Goal: Task Accomplishment & Management: Manage account settings

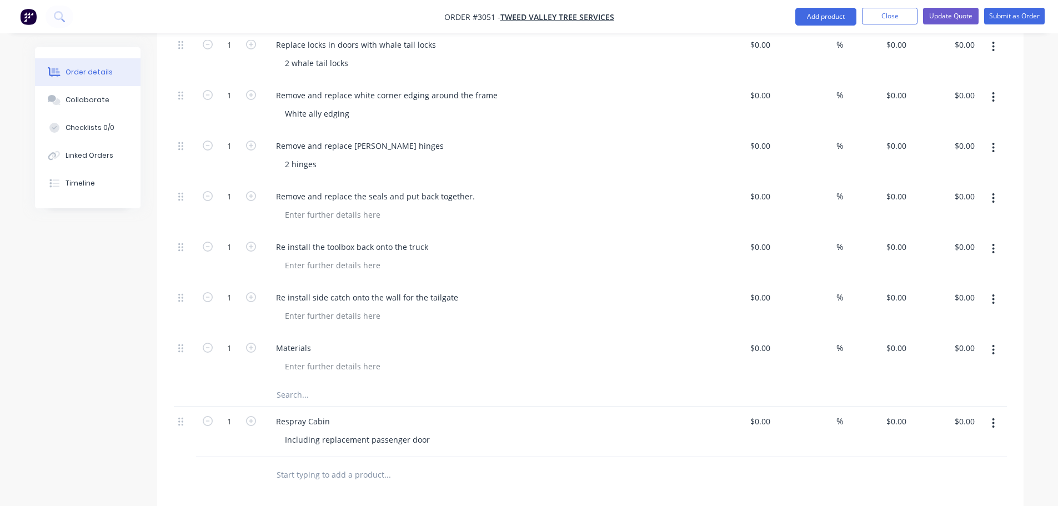
scroll to position [1778, 0]
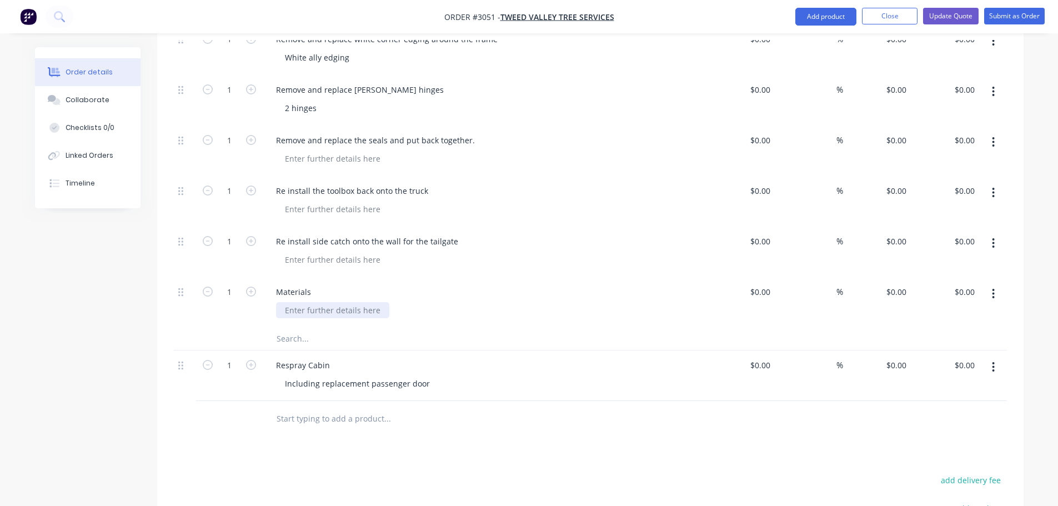
click at [289, 302] on div at bounding box center [332, 310] width 113 height 16
click at [302, 302] on div at bounding box center [332, 310] width 113 height 16
click at [768, 284] on input "0" at bounding box center [762, 292] width 26 height 16
type input "$3,978.41"
type input "3978.41"
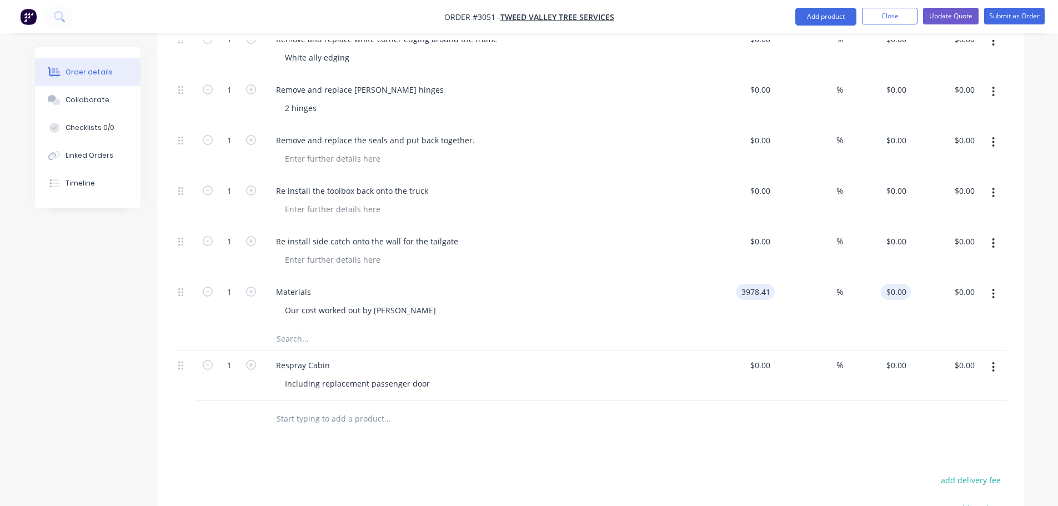
type input "$3,978.41"
click at [903, 284] on input "3978.41" at bounding box center [898, 292] width 26 height 16
type input "4000"
type input "0.54"
type input "$4,000.00"
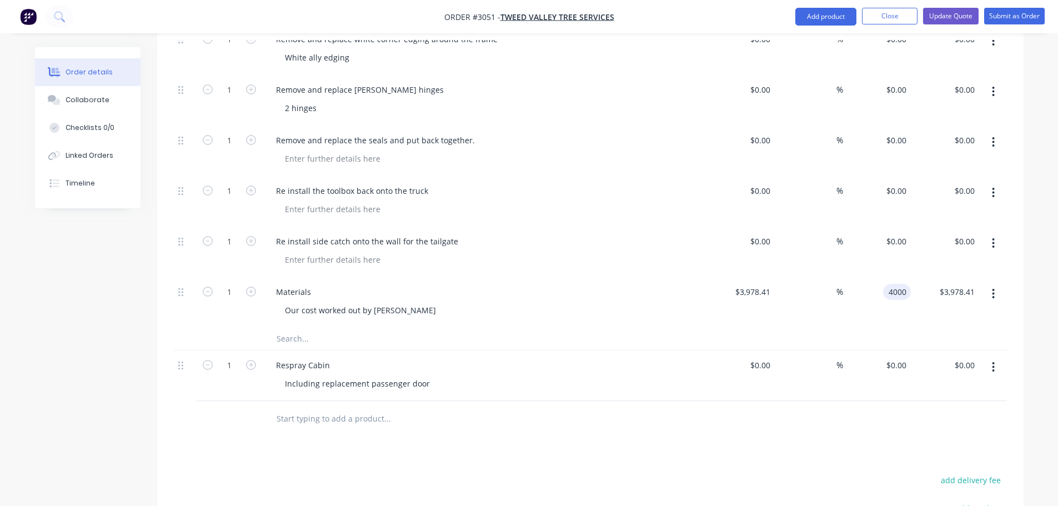
type input "$4,000.00"
click at [715, 328] on div at bounding box center [590, 339] width 833 height 23
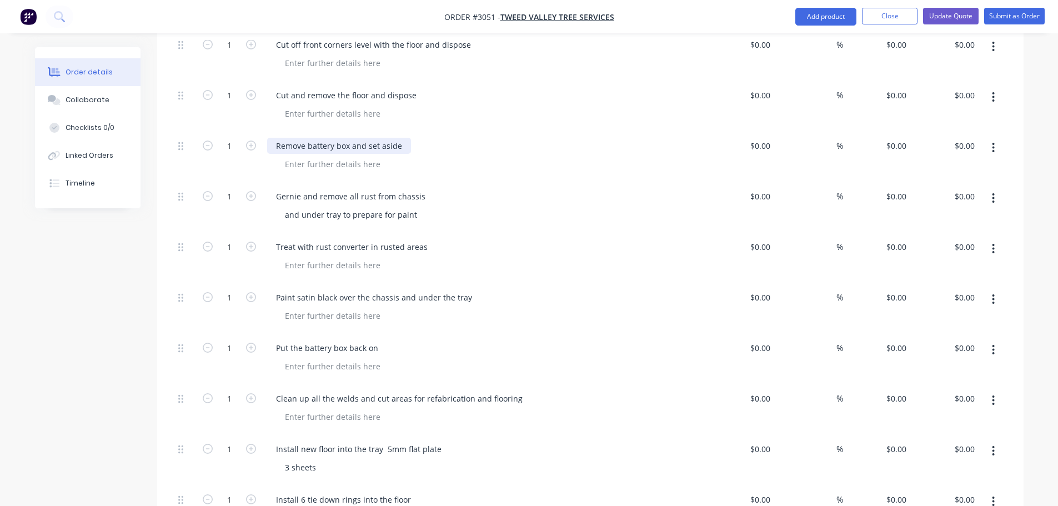
scroll to position [555, 0]
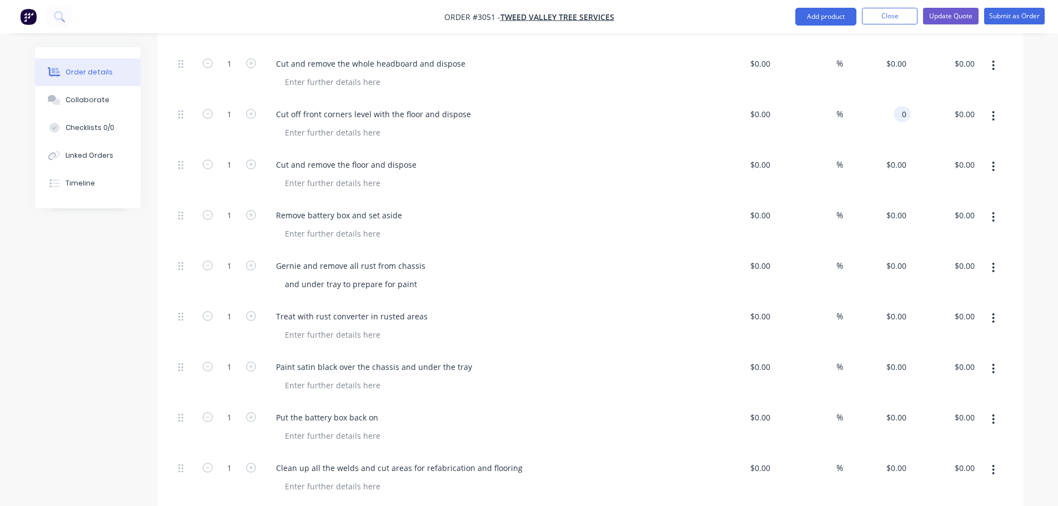
click at [897, 106] on div "0 0" at bounding box center [902, 114] width 17 height 16
type input "$140.00"
click at [902, 157] on input "0" at bounding box center [898, 165] width 26 height 16
type input "$140.00"
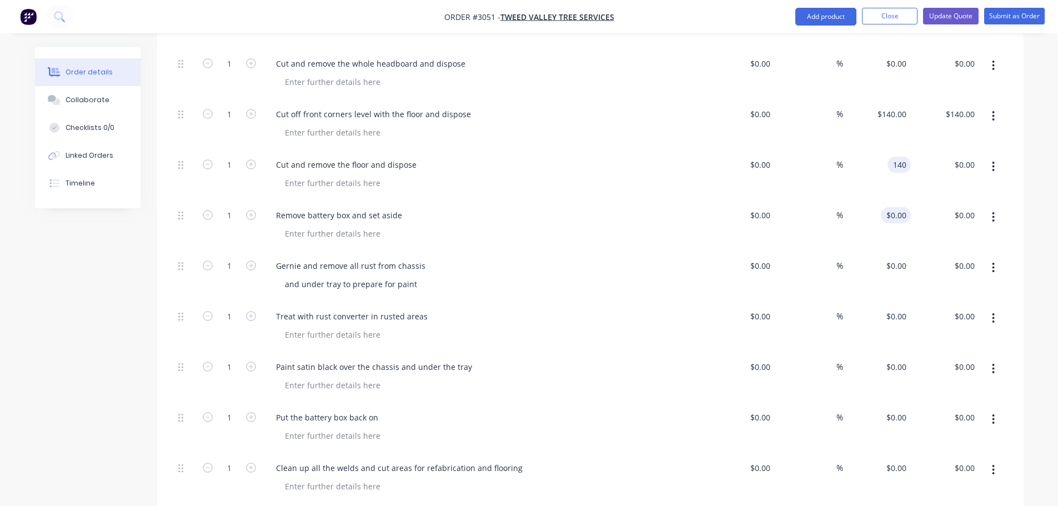
type input "$140.00"
click at [897, 207] on div "0 $0.00" at bounding box center [896, 215] width 30 height 16
type input "$140.00"
click at [898, 258] on input "0" at bounding box center [898, 266] width 26 height 16
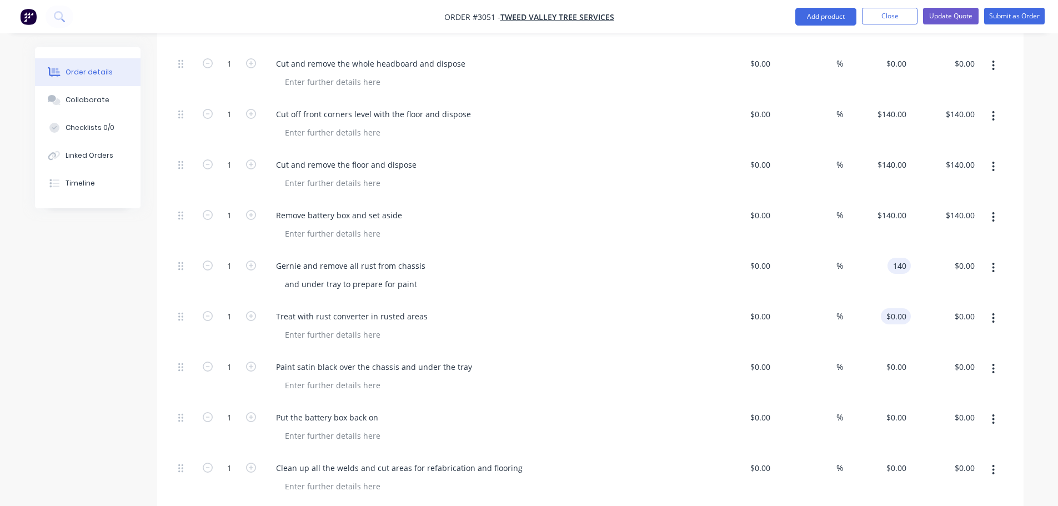
type input "$140.00"
click at [900, 308] on input "0" at bounding box center [898, 316] width 26 height 16
type input "140"
type input "0"
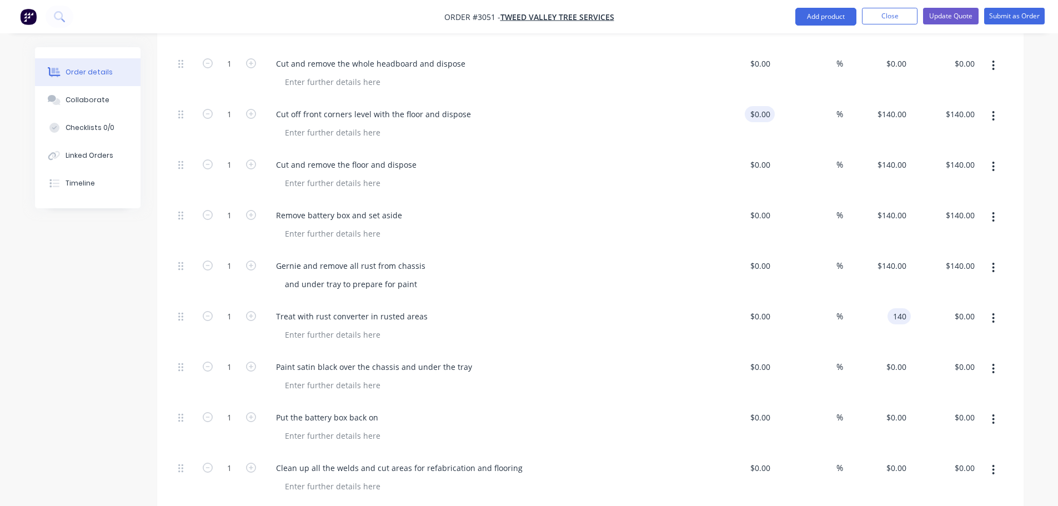
type input "$140.00"
click at [767, 106] on input "0" at bounding box center [762, 114] width 26 height 16
type input "$100.00"
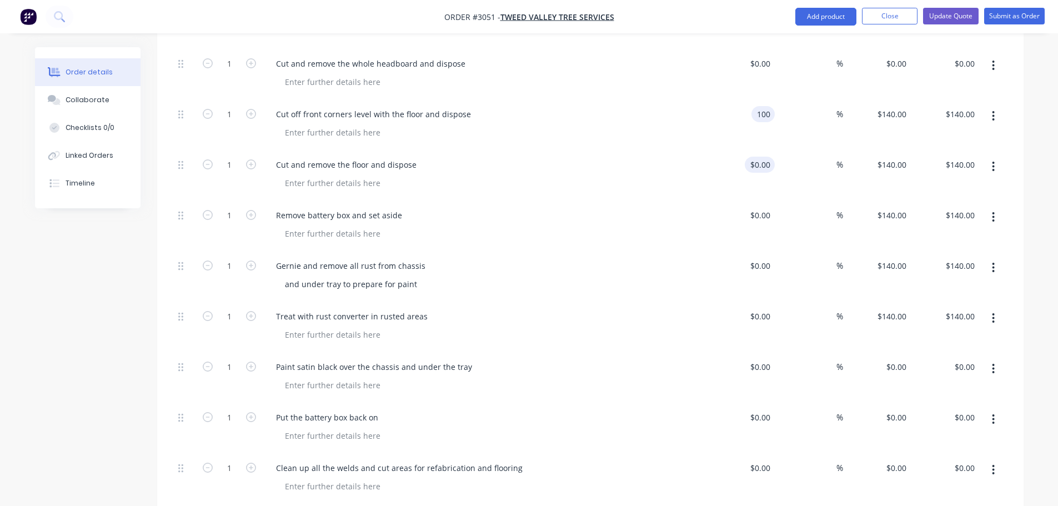
type input "$100.00"
click at [765, 157] on input "0" at bounding box center [768, 165] width 13 height 16
type input "$100.00"
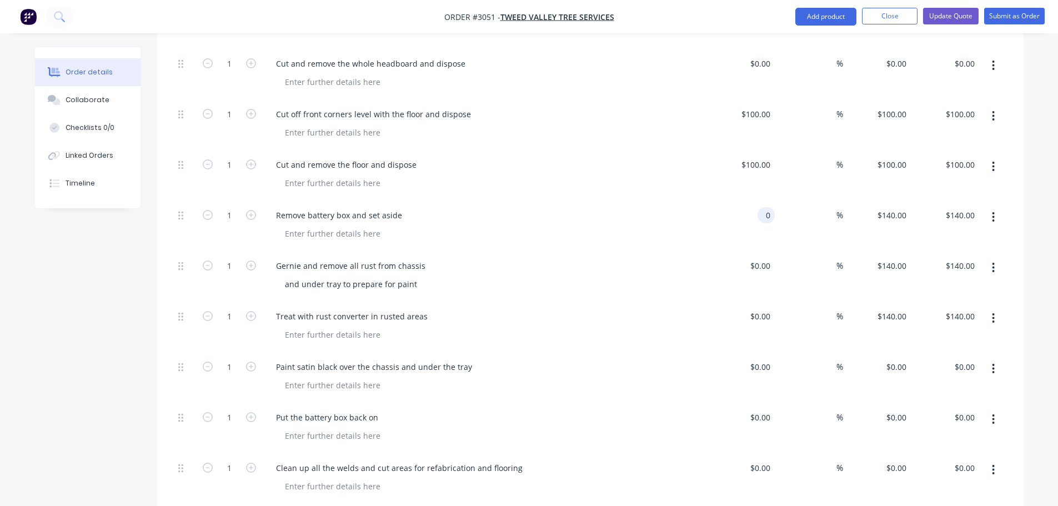
click at [763, 207] on input "0" at bounding box center [768, 215] width 13 height 16
type input "$100.00"
click at [759, 258] on div "0 $0.00" at bounding box center [760, 266] width 30 height 16
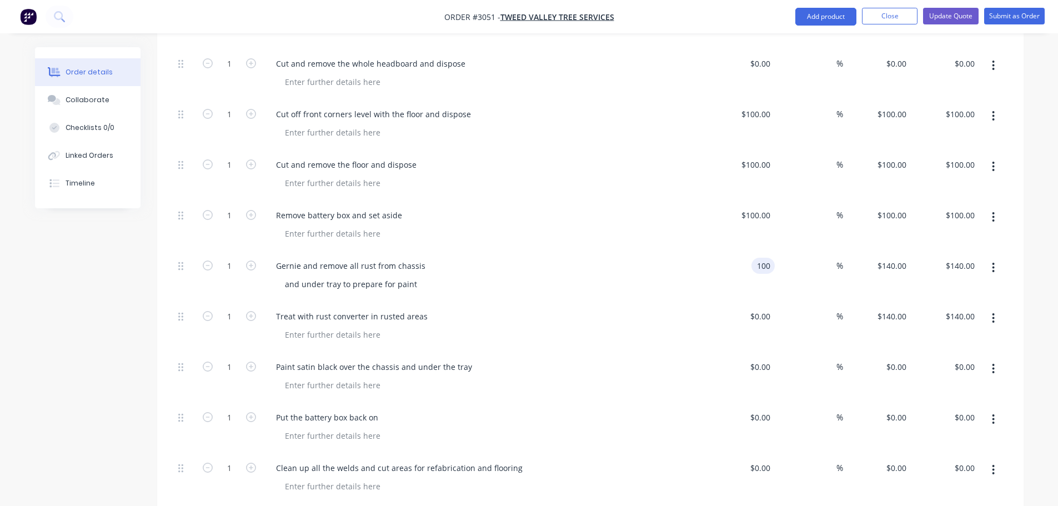
type input "$100.00"
click at [755, 302] on div "0 $0.00" at bounding box center [741, 327] width 68 height 51
type input "$100.00"
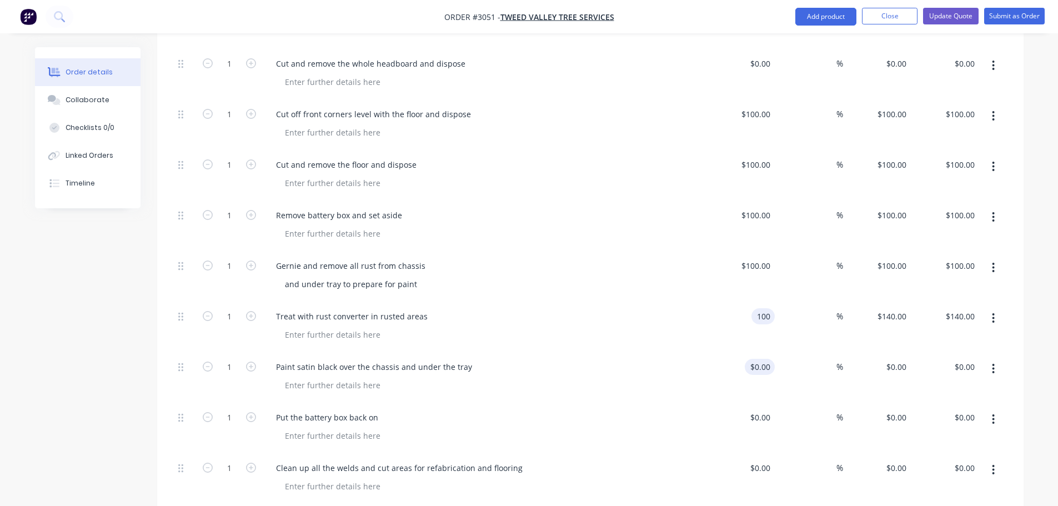
type input "$100.00"
click at [764, 359] on input "0" at bounding box center [768, 367] width 13 height 16
type input "$100.00"
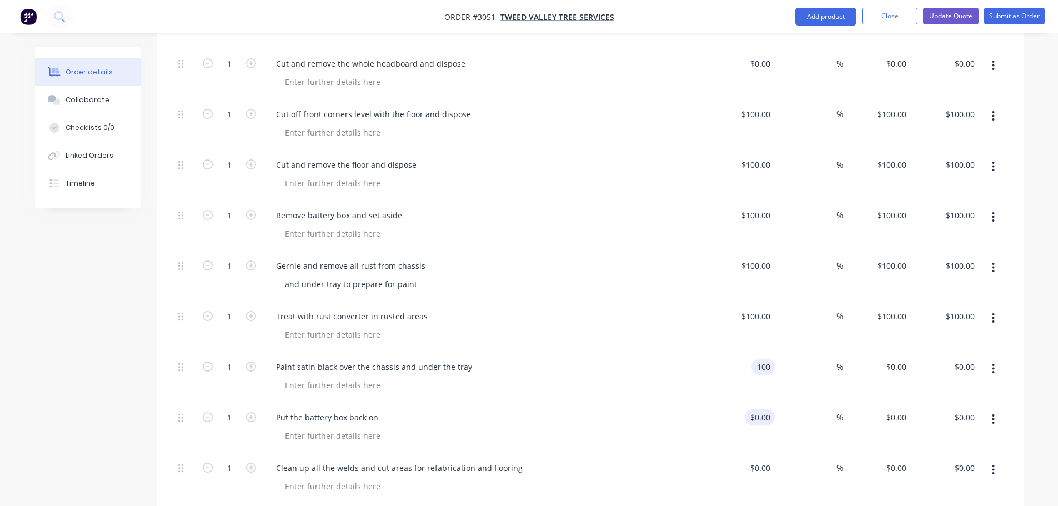
type input "$100.00"
click at [759, 409] on div "0 $0.00" at bounding box center [760, 417] width 30 height 16
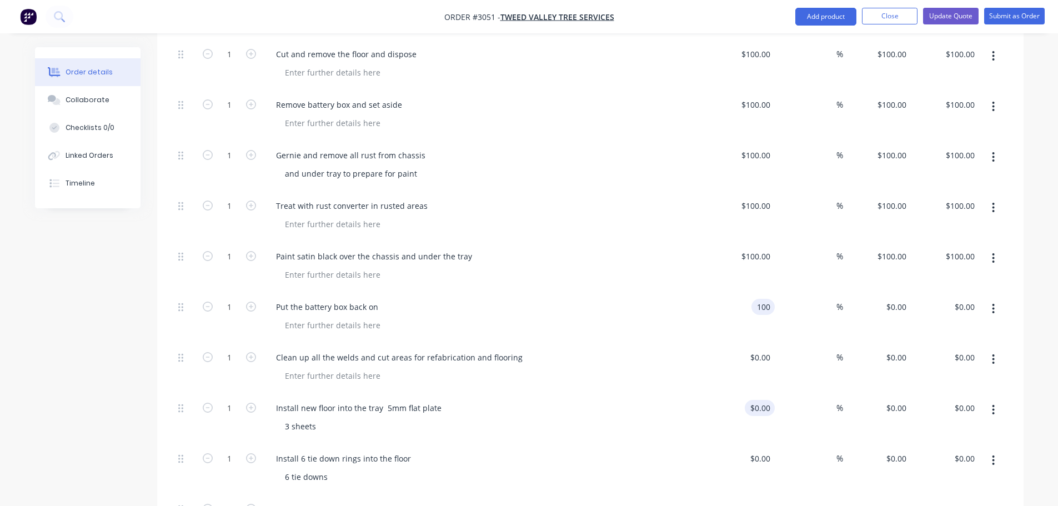
scroll to position [667, 0]
type input "$100.00"
click at [764, 349] on input "0" at bounding box center [762, 357] width 26 height 16
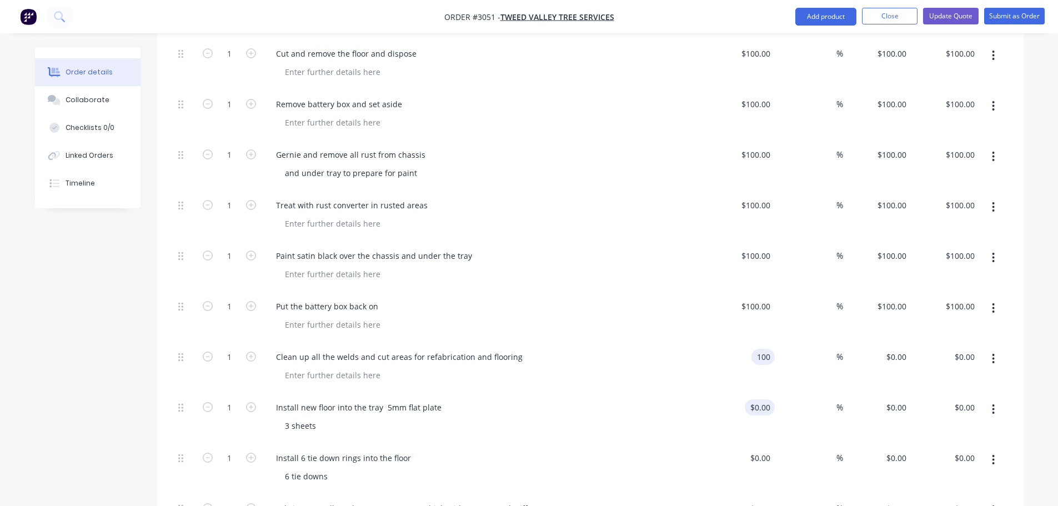
type input "$100.00"
click at [762, 399] on div "0 0" at bounding box center [766, 407] width 17 height 16
type input "$100.00"
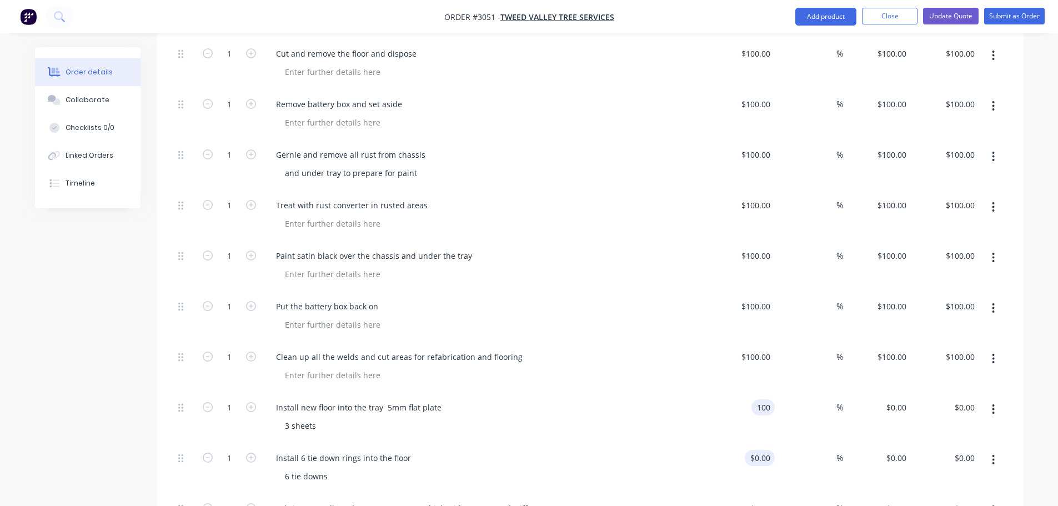
type input "$100.00"
click at [760, 450] on div "0 0" at bounding box center [766, 458] width 17 height 16
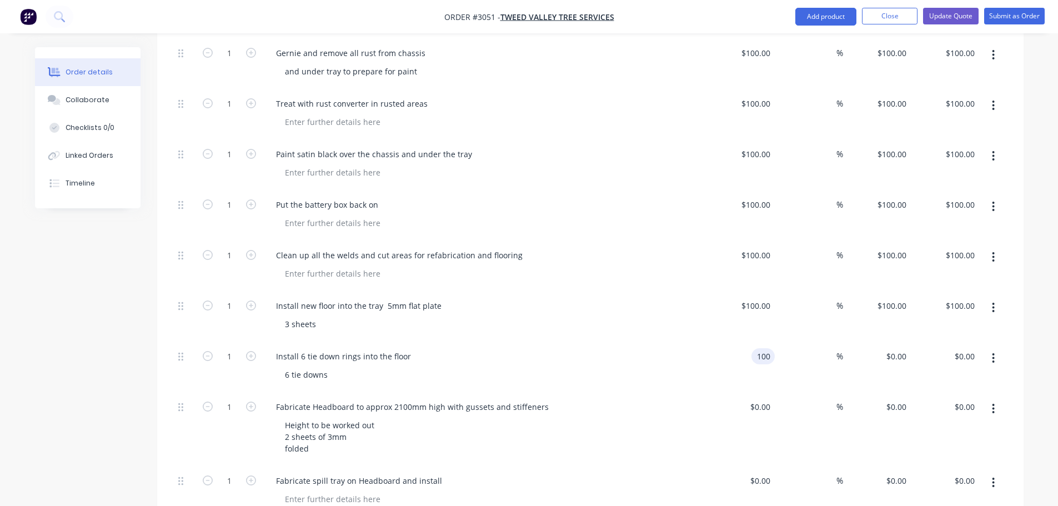
scroll to position [778, 0]
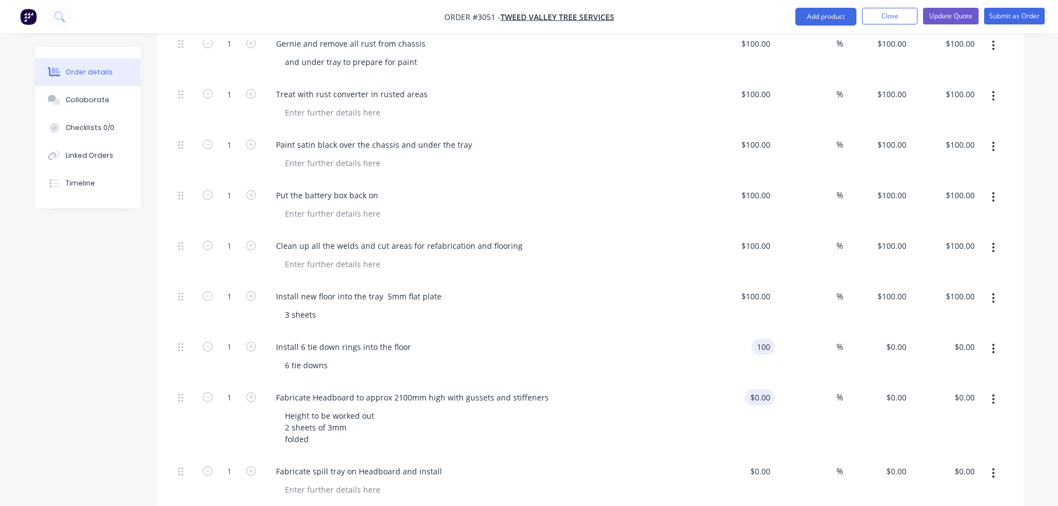
type input "$100.00"
click at [753, 383] on div "0 $0.00" at bounding box center [741, 420] width 68 height 74
type input "$100.00"
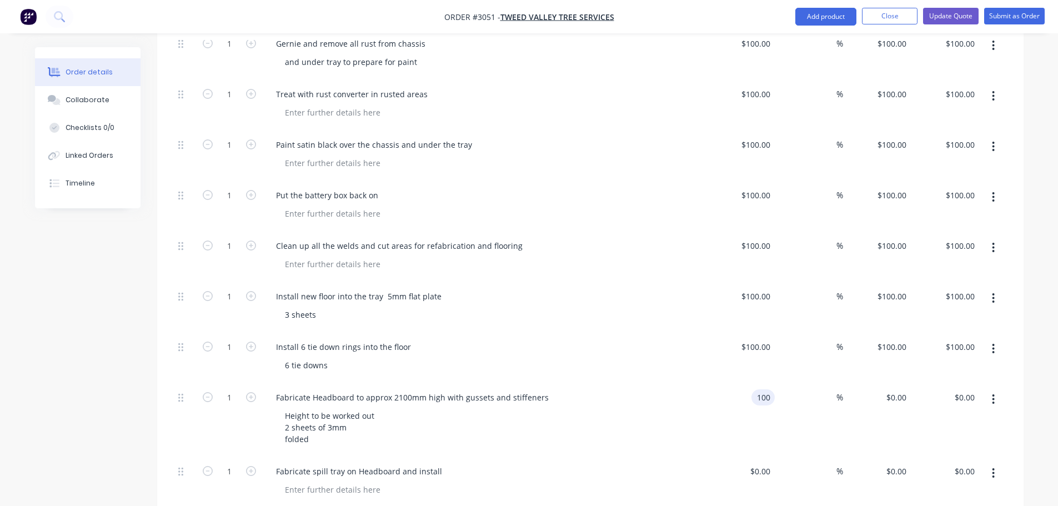
type input "$100.00"
click at [760, 457] on div "$0.00 $0.00" at bounding box center [741, 482] width 68 height 51
click at [759, 463] on div "0 0" at bounding box center [766, 471] width 17 height 16
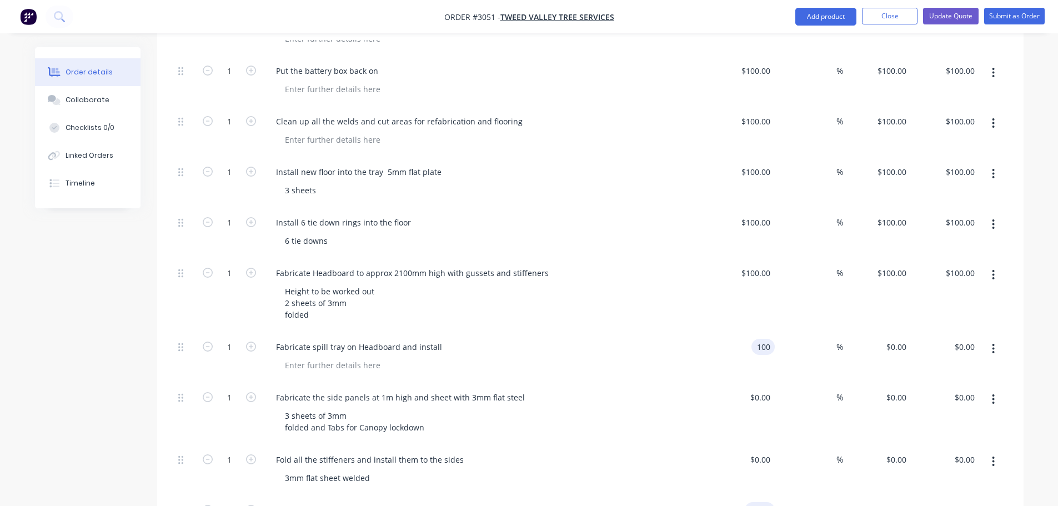
scroll to position [1000, 0]
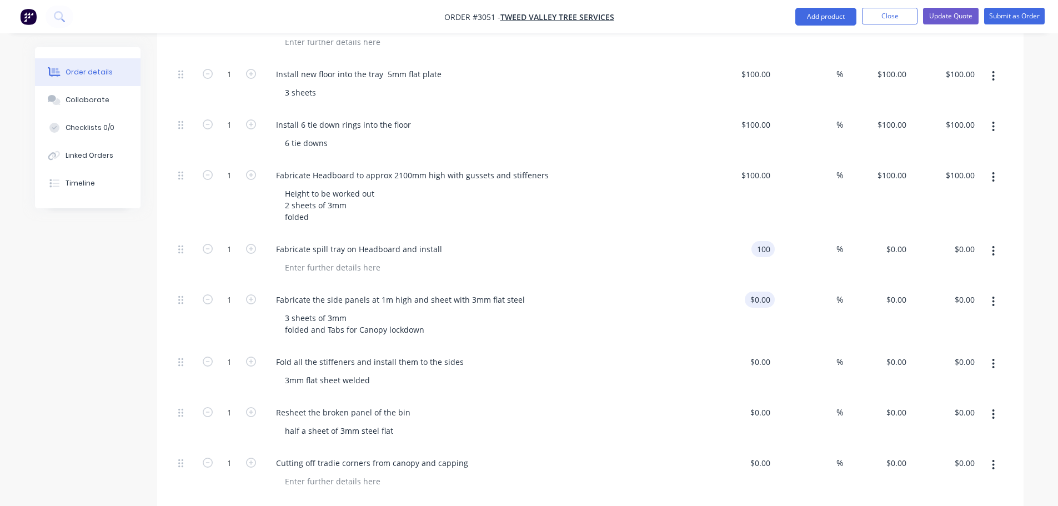
type input "$100.00"
click at [763, 292] on input "0" at bounding box center [768, 300] width 13 height 16
type input "$100.00"
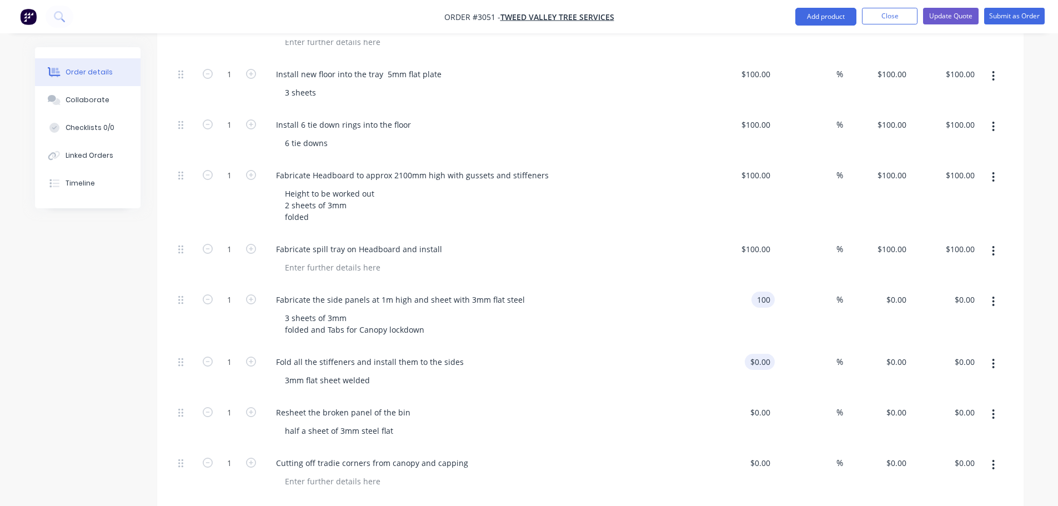
type input "$100.00"
click at [762, 354] on div "0 0" at bounding box center [768, 362] width 13 height 16
type input "$100.00"
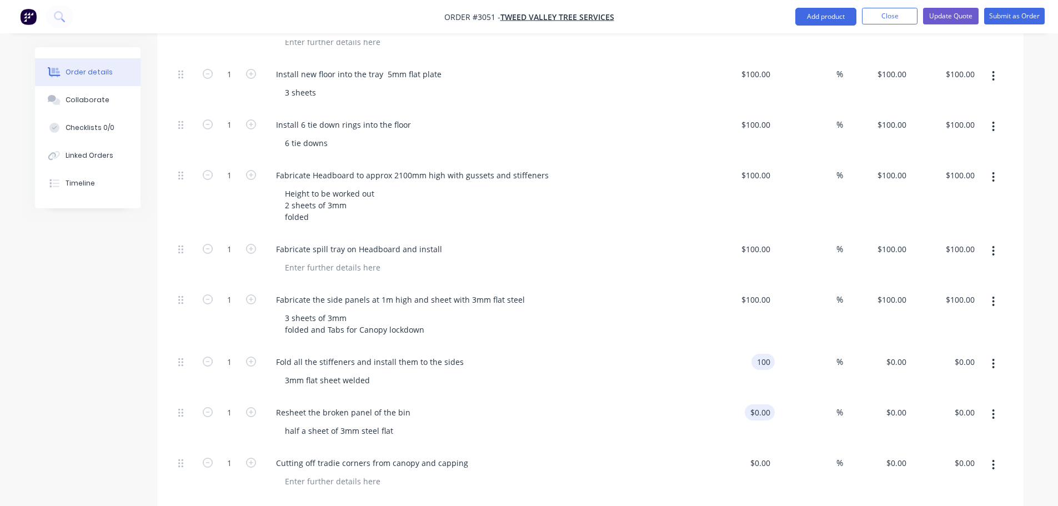
type input "$100.00"
click at [763, 404] on input "0" at bounding box center [762, 412] width 26 height 16
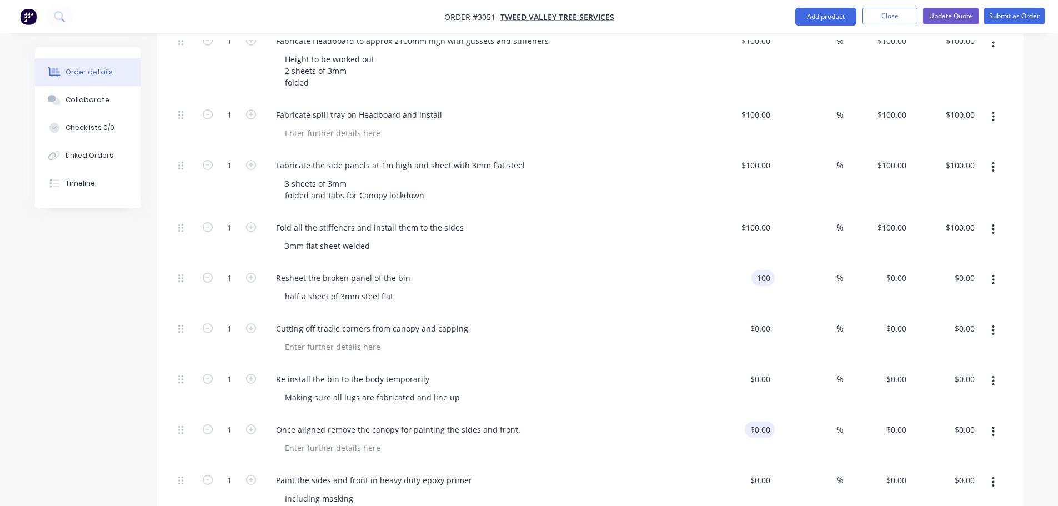
scroll to position [1167, 0]
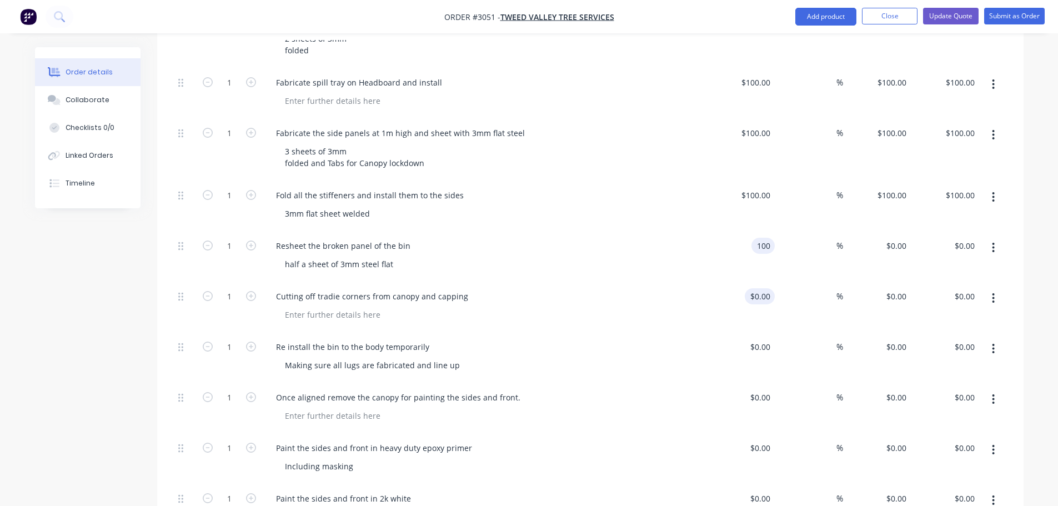
type input "$100.00"
click at [757, 282] on div "0 0" at bounding box center [741, 307] width 68 height 51
type input "$100.00"
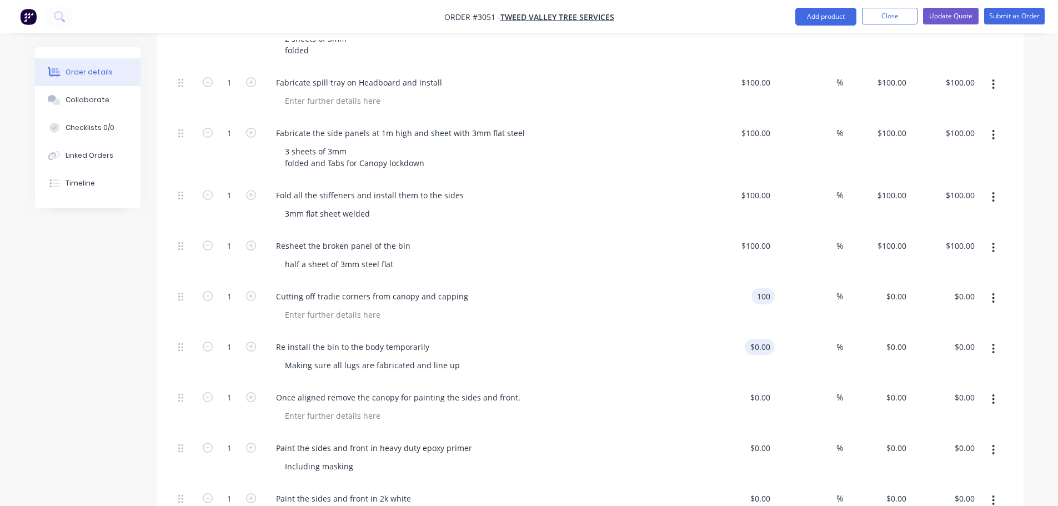
type input "$100.00"
click at [760, 339] on div "0 $0.00" at bounding box center [760, 347] width 30 height 16
type input "$100.00"
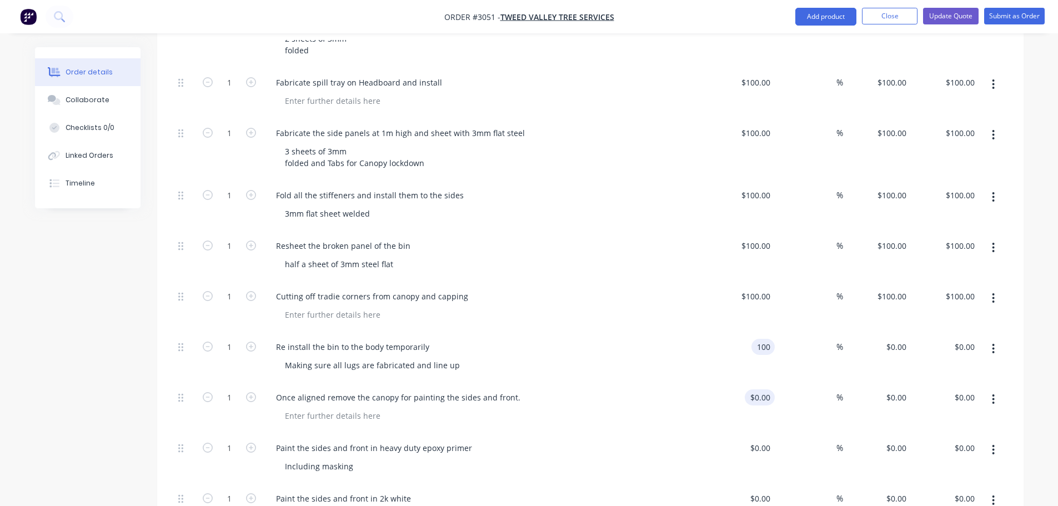
type input "$100.00"
click at [763, 389] on input "0" at bounding box center [768, 397] width 13 height 16
type input "$100.00"
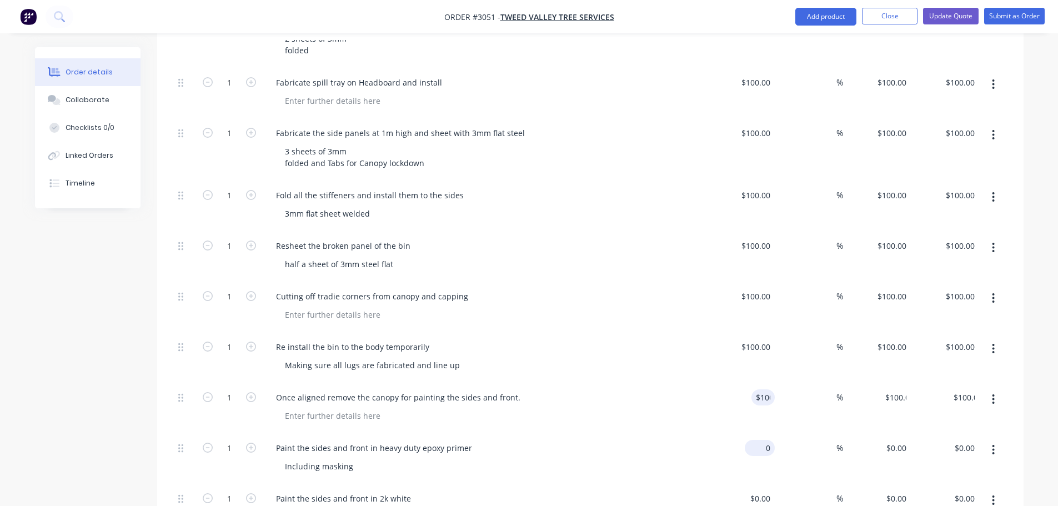
click at [762, 440] on input "0" at bounding box center [762, 448] width 26 height 16
type input "$100.00"
click at [763, 484] on div "$0.00 $0.00" at bounding box center [741, 509] width 68 height 51
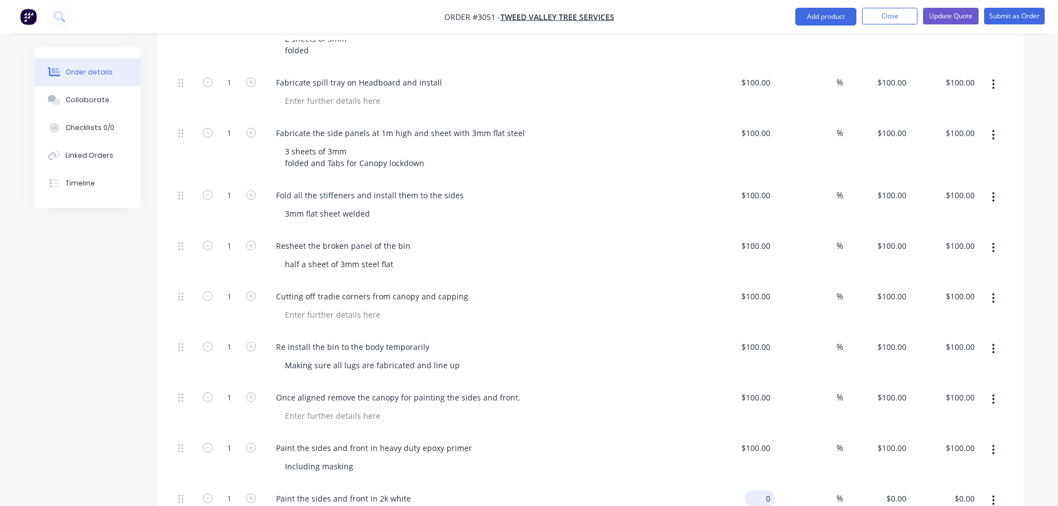
click at [764, 490] on input "0" at bounding box center [762, 498] width 26 height 16
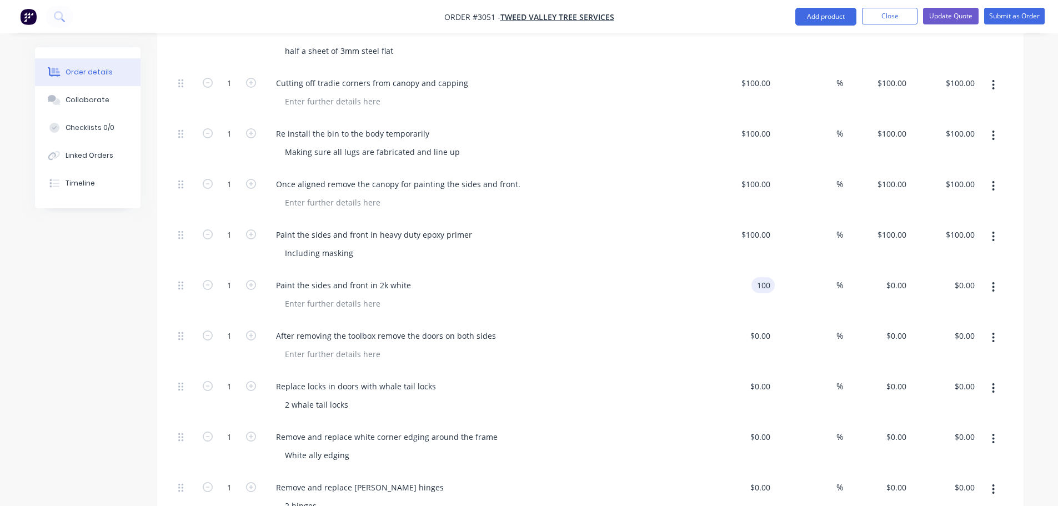
scroll to position [1389, 0]
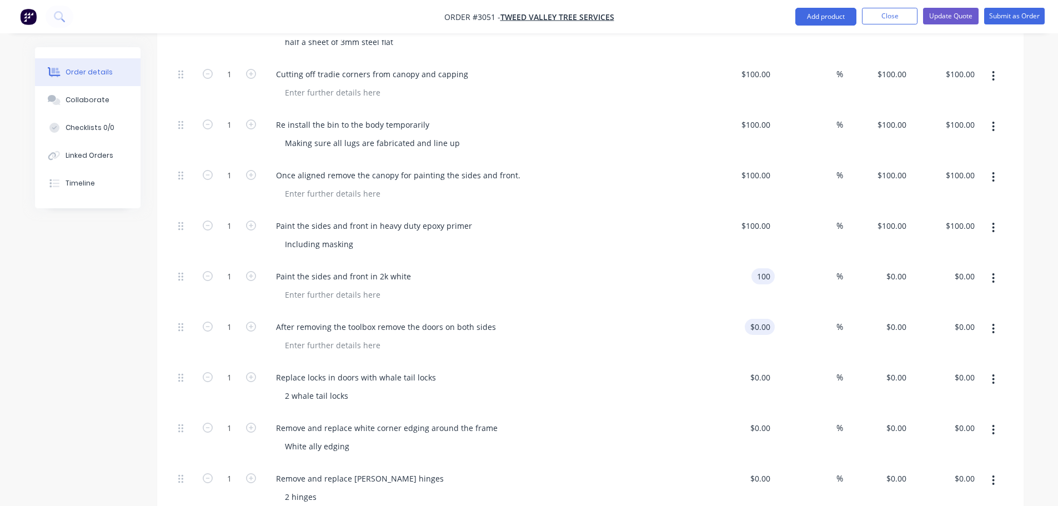
type input "$100.00"
click at [767, 319] on input "0" at bounding box center [768, 327] width 13 height 16
type input "$100.00"
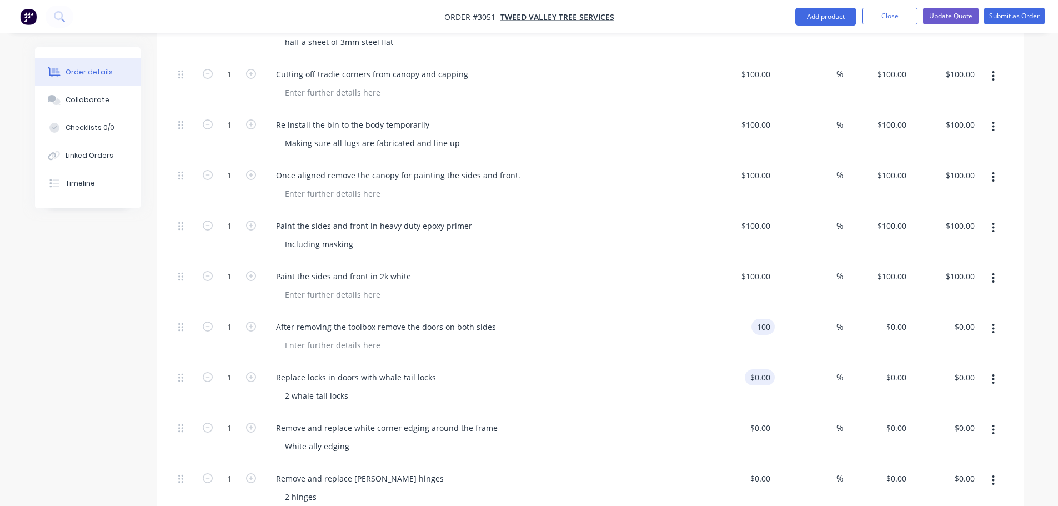
type input "$100.00"
click at [759, 369] on div "0 0" at bounding box center [766, 377] width 17 height 16
type input "$100.00"
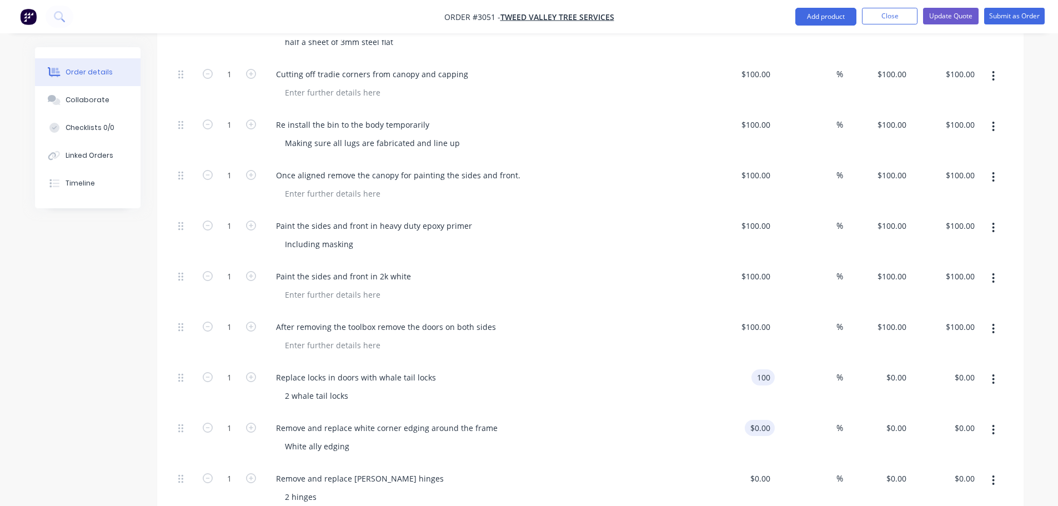
type input "$100.00"
click at [764, 420] on input "0" at bounding box center [762, 428] width 26 height 16
type input "$100.00"
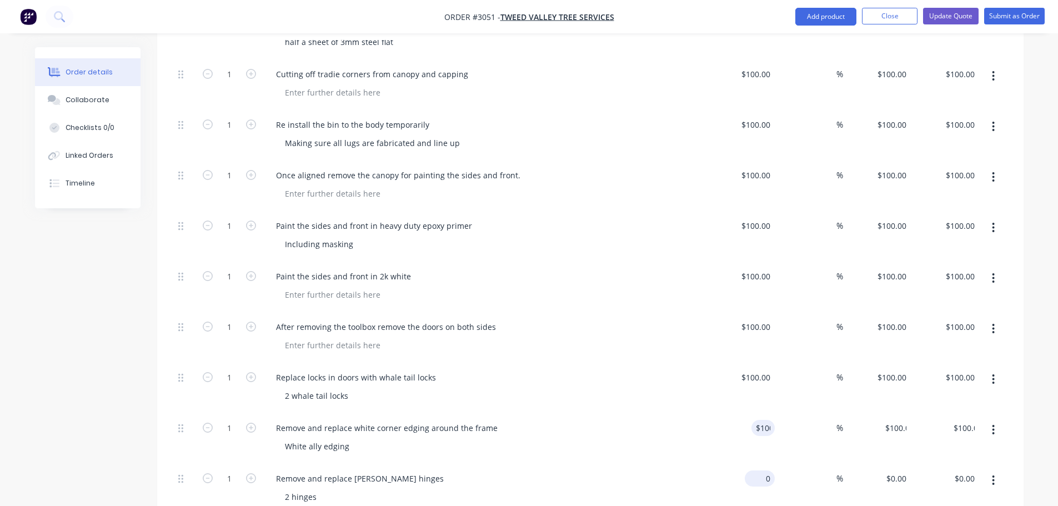
click at [764, 471] on input "0" at bounding box center [762, 479] width 26 height 16
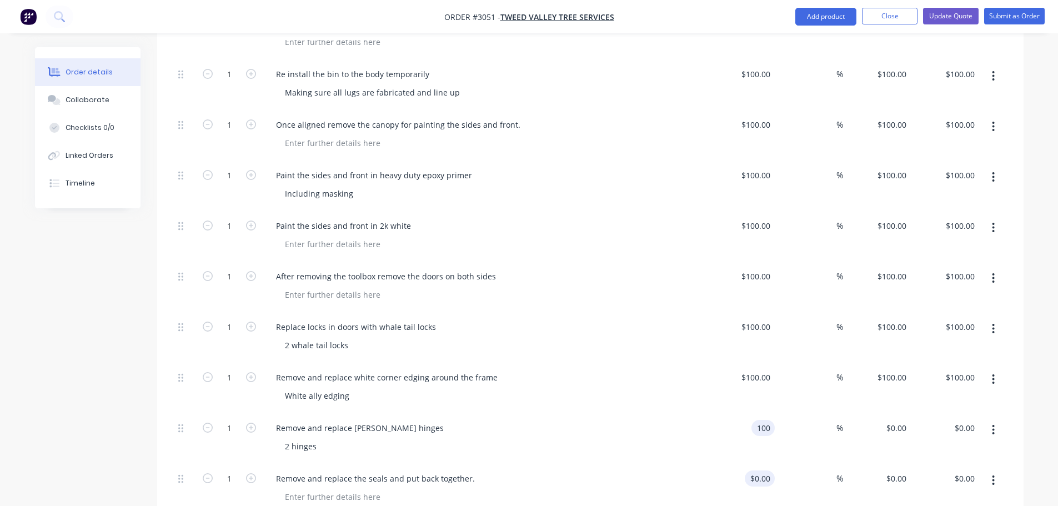
scroll to position [1500, 0]
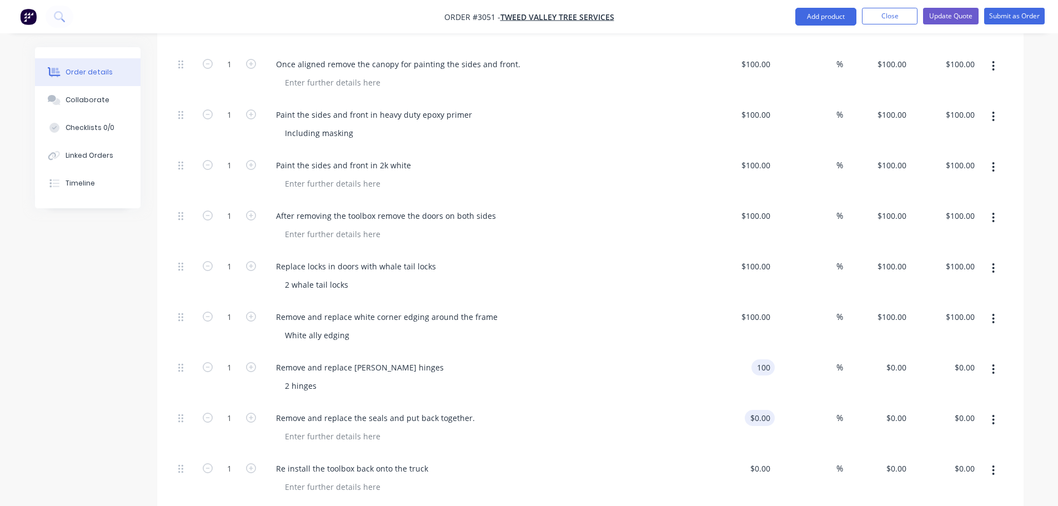
type input "$100.00"
click at [765, 410] on input "0" at bounding box center [762, 418] width 26 height 16
type input "$100.00"
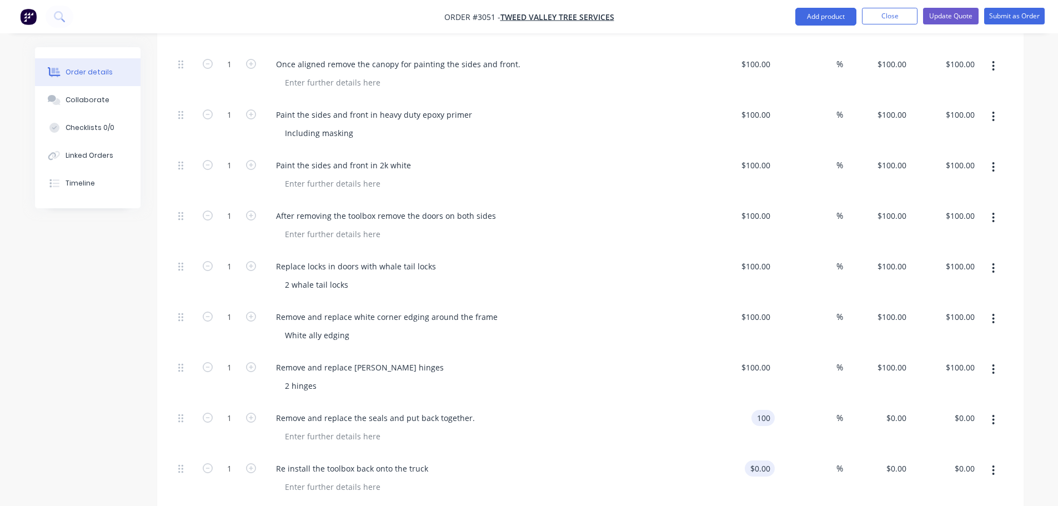
type input "$100.00"
click at [760, 461] on div "0 $0.00" at bounding box center [760, 469] width 30 height 16
type input "$100.00"
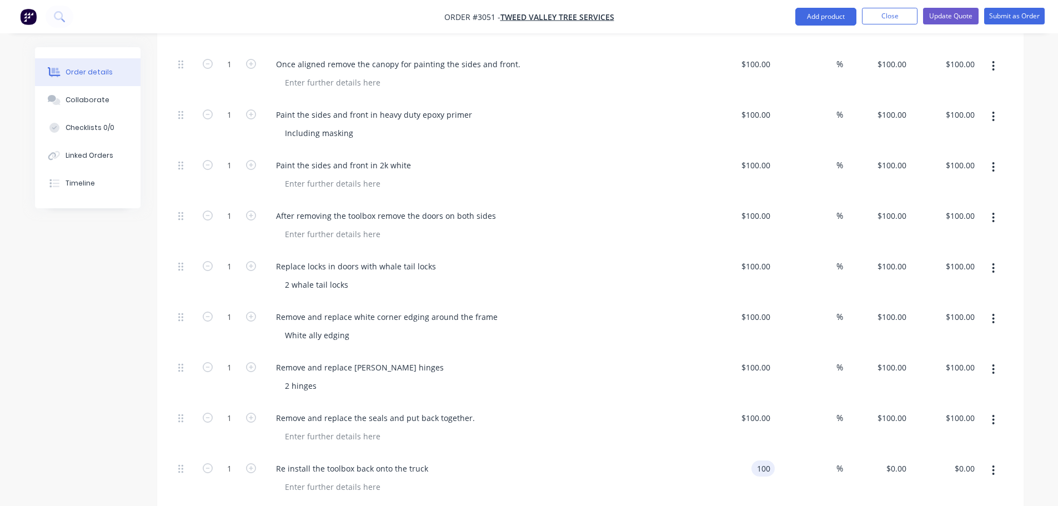
type input "$100.00"
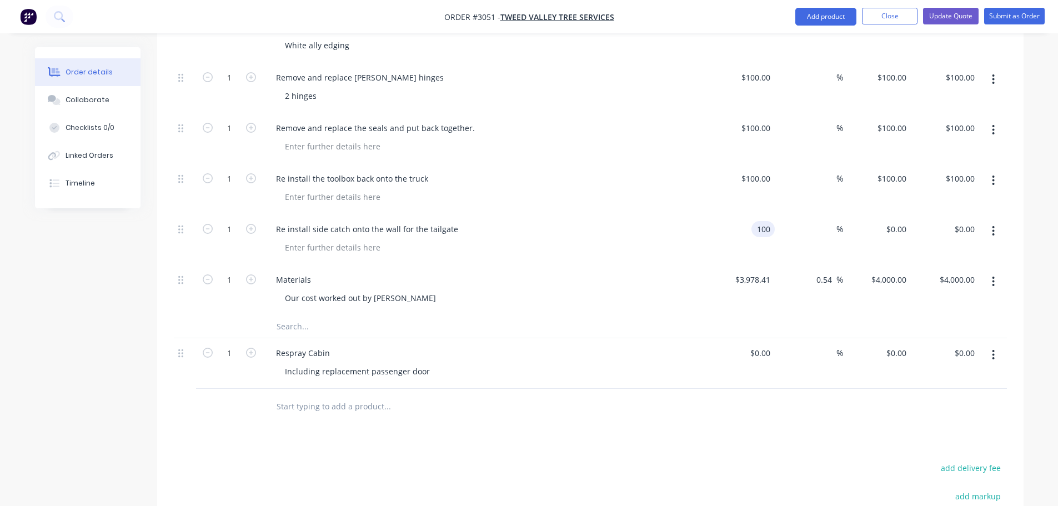
scroll to position [1833, 0]
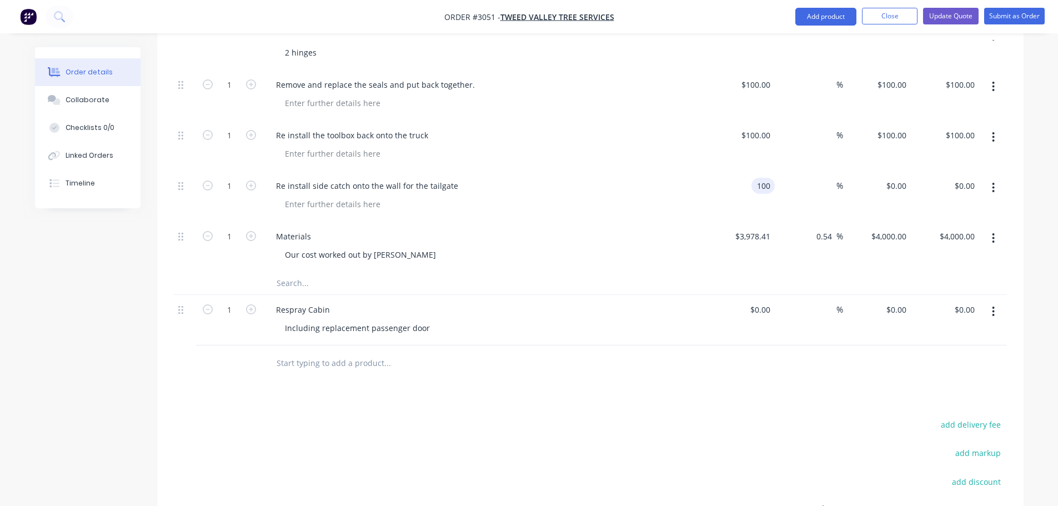
type input "$100.00"
click at [541, 247] on div "Our cost worked out by [PERSON_NAME]" at bounding box center [489, 255] width 427 height 16
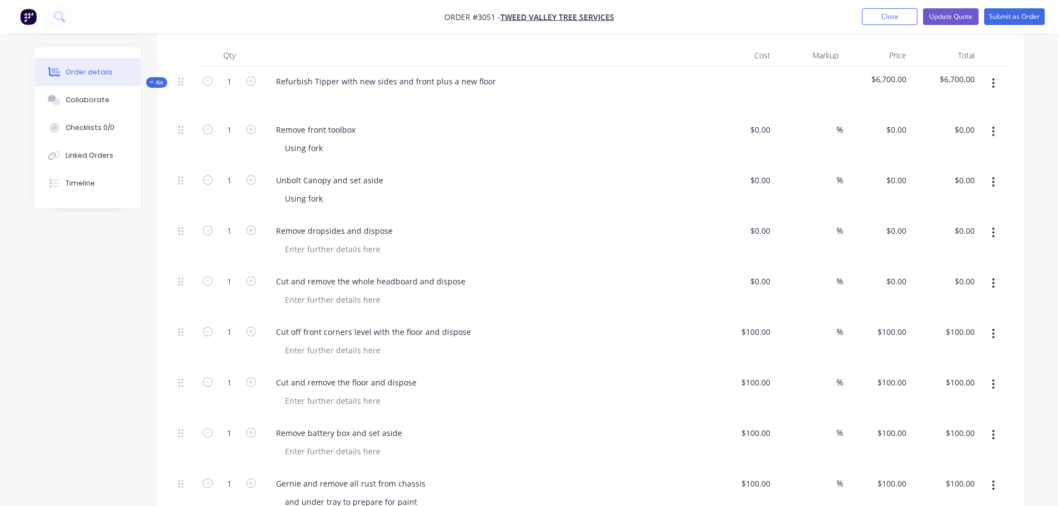
scroll to position [278, 0]
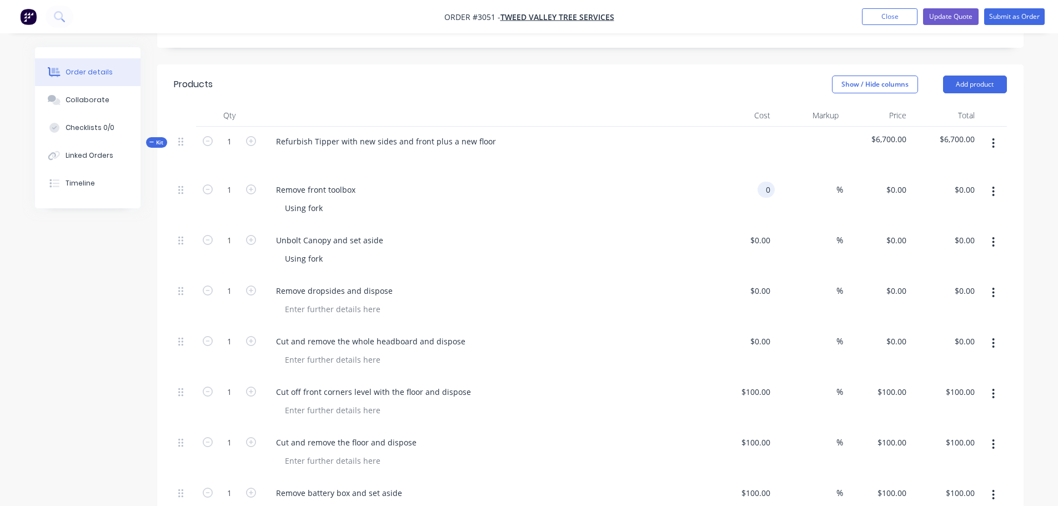
click at [760, 182] on div "0 0" at bounding box center [766, 190] width 17 height 16
type input "$100.00"
click at [759, 232] on div "0 $0.00" at bounding box center [760, 240] width 30 height 16
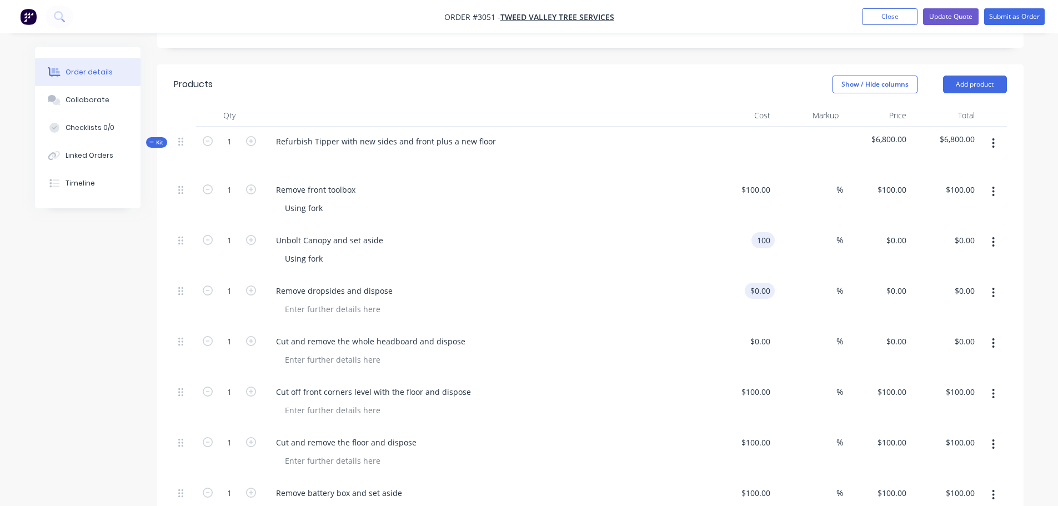
type input "$100.00"
click at [761, 283] on div "0 $0.00" at bounding box center [760, 291] width 30 height 16
type input "$100.00"
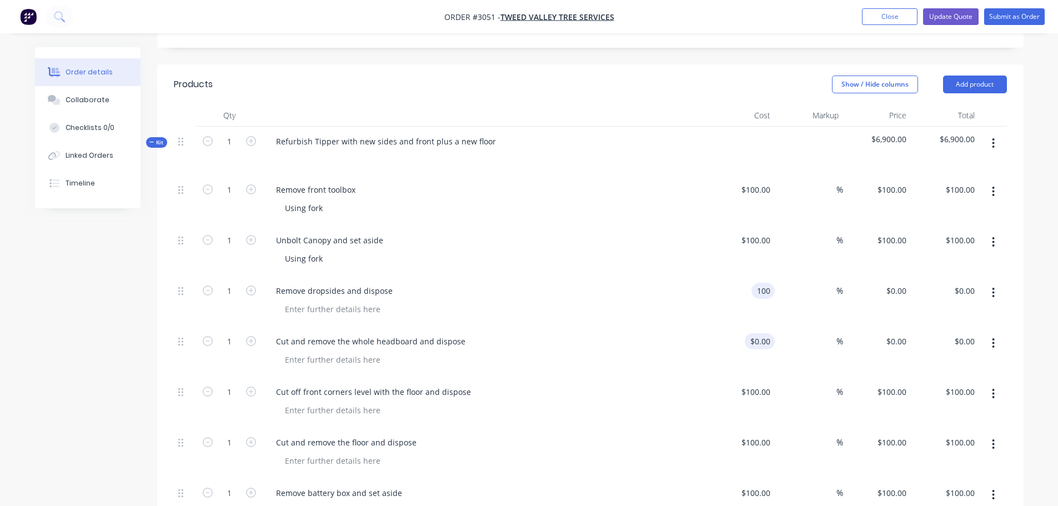
type input "$100.00"
click at [769, 333] on input "0" at bounding box center [762, 341] width 26 height 16
type input "$100.00"
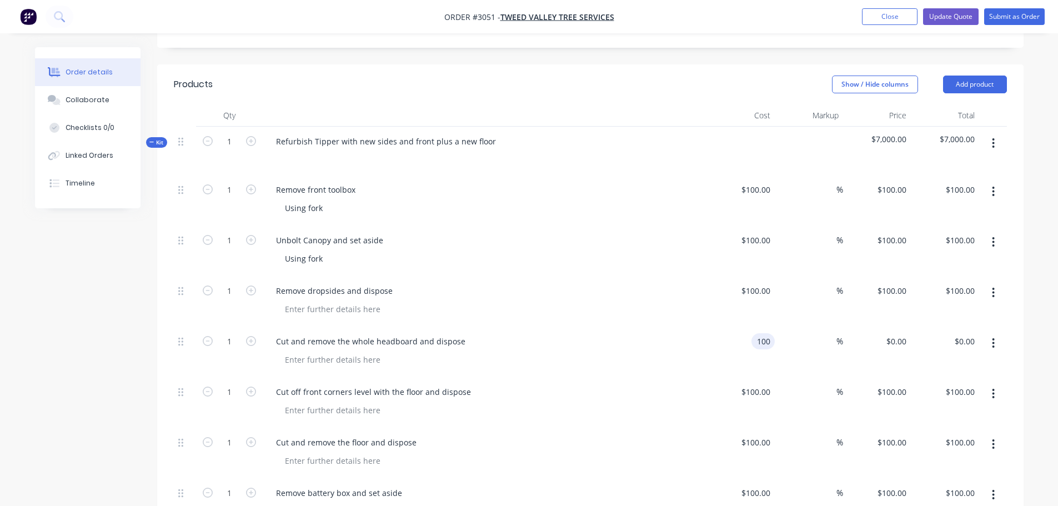
type input "$100.00"
click at [651, 291] on div "Remove dropsides and dispose" at bounding box center [485, 301] width 444 height 51
click at [903, 182] on input "100" at bounding box center [894, 190] width 34 height 16
type input "140"
type input "40"
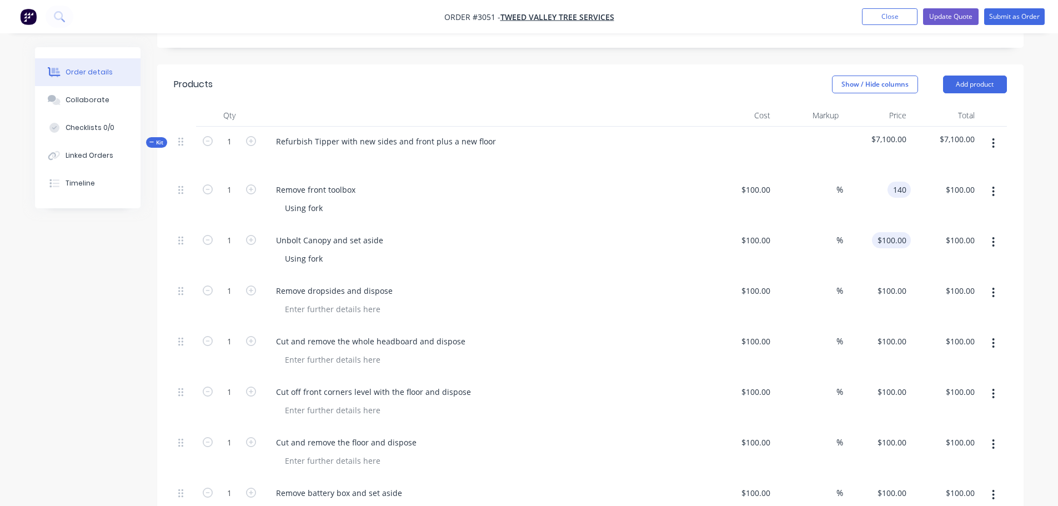
type input "$140.00"
click at [898, 232] on input "100" at bounding box center [894, 240] width 34 height 16
type input "140"
type input "40"
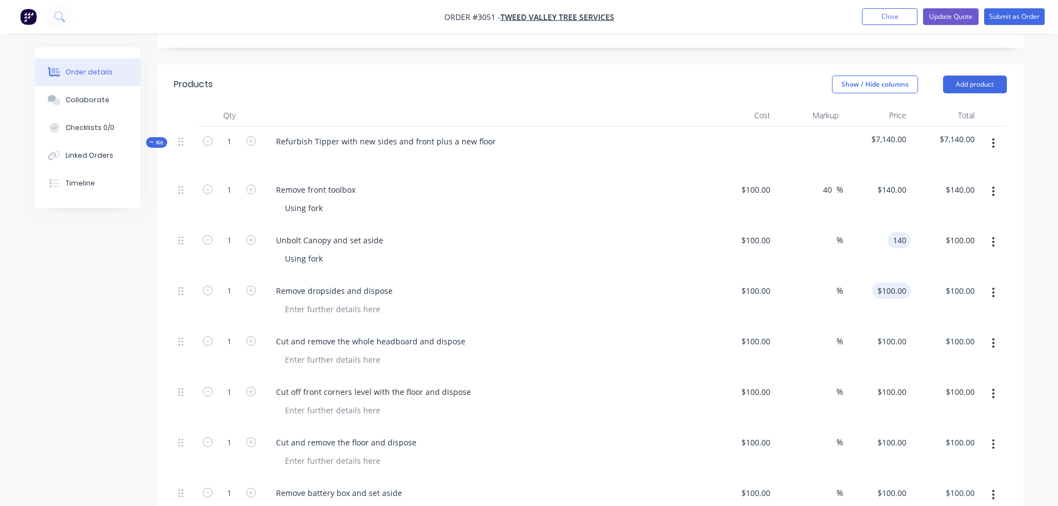
type input "$140.00"
click at [897, 283] on input "100" at bounding box center [901, 291] width 19 height 16
type input "140"
type input "40"
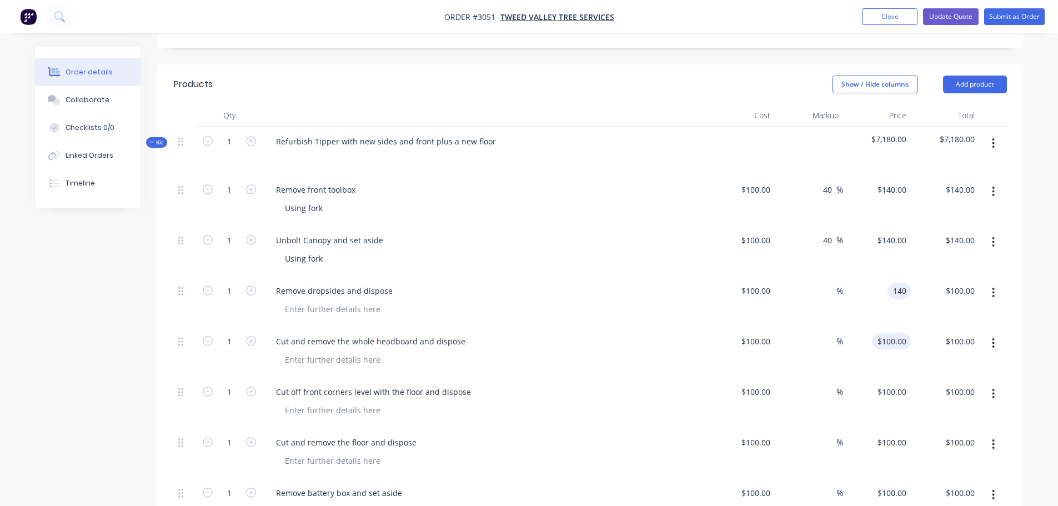
type input "$140.00"
click at [893, 333] on input "100" at bounding box center [894, 341] width 34 height 16
type input "140"
type input "40"
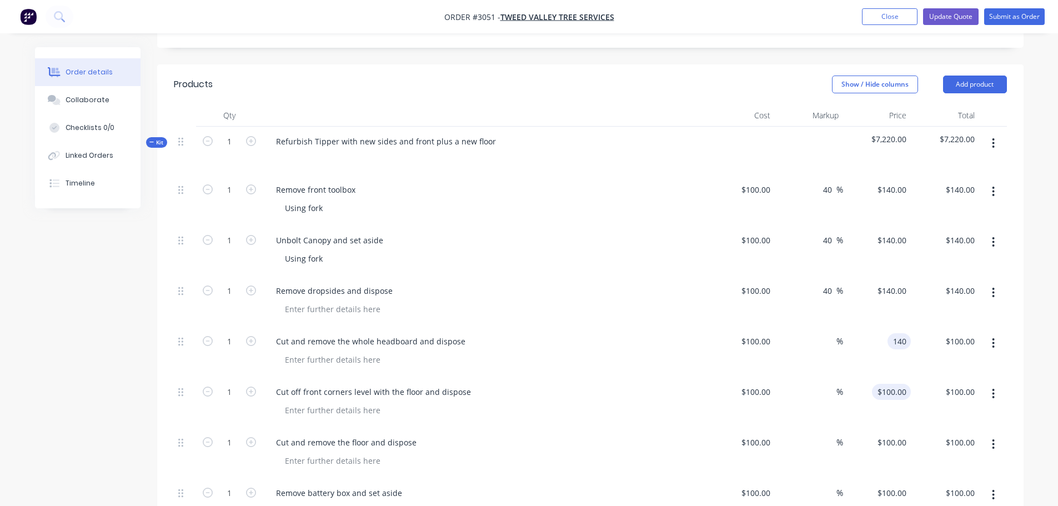
type input "$140.00"
click at [895, 384] on input "100" at bounding box center [894, 392] width 34 height 16
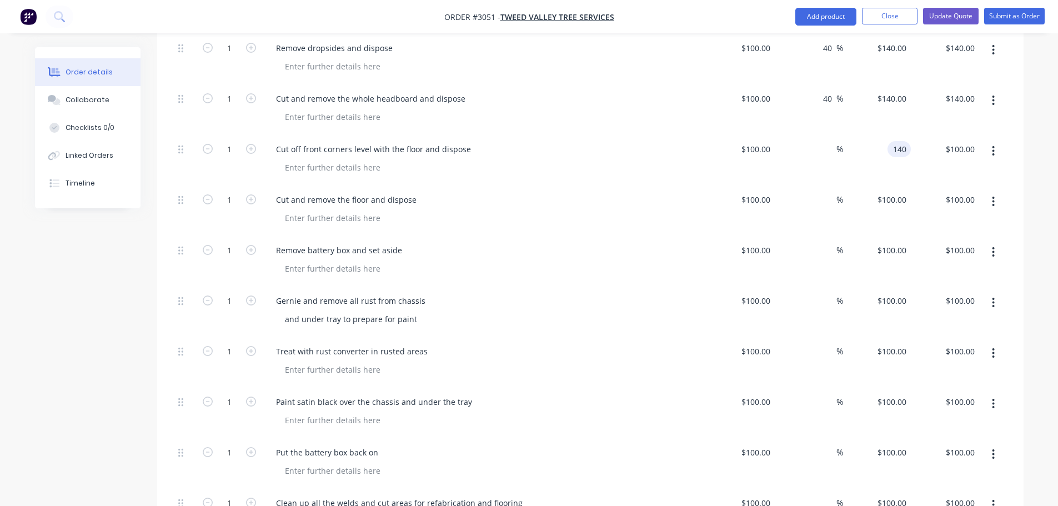
scroll to position [555, 0]
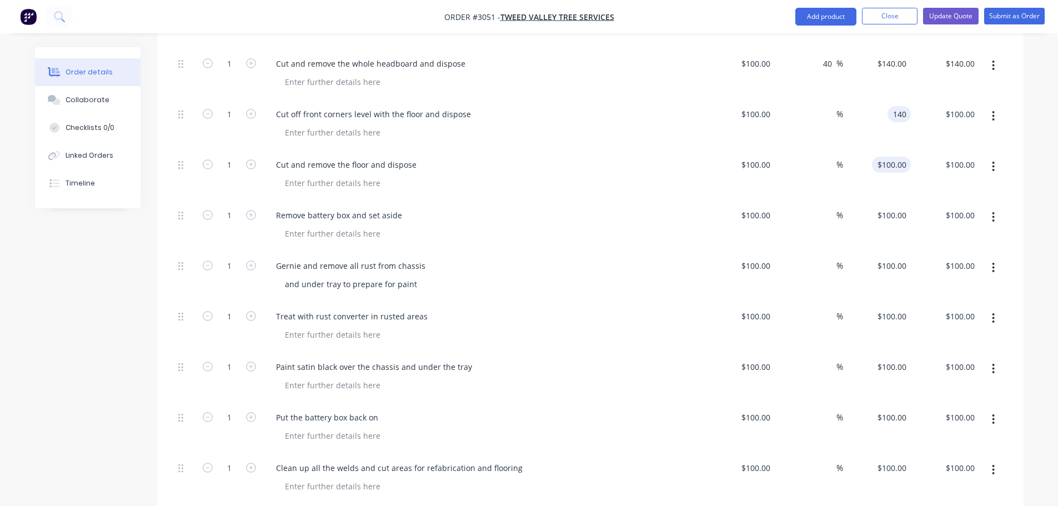
type input "140"
type input "40"
type input "$140.00"
click at [903, 157] on input "100" at bounding box center [894, 165] width 34 height 16
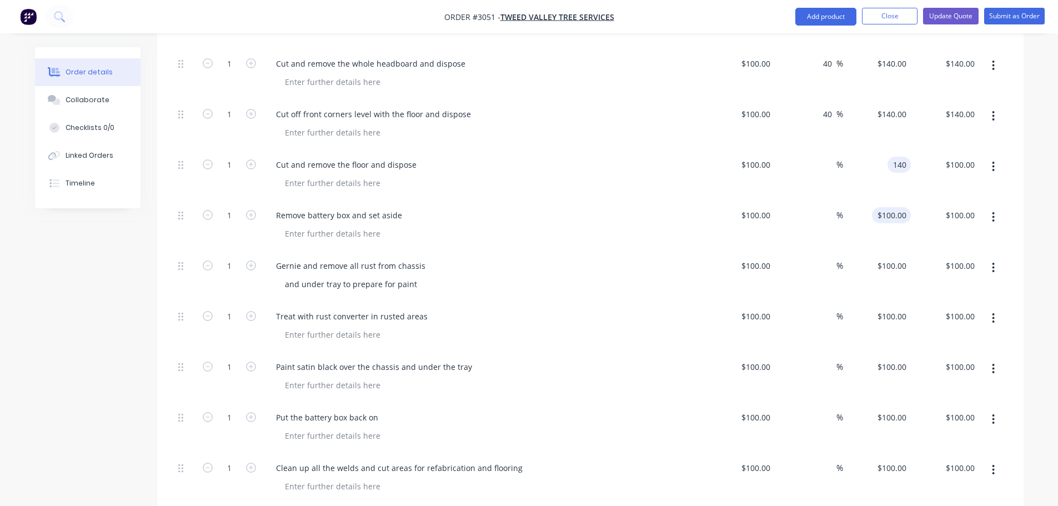
type input "140"
type input "40"
type input "$140.00"
click at [893, 207] on input "100" at bounding box center [894, 215] width 34 height 16
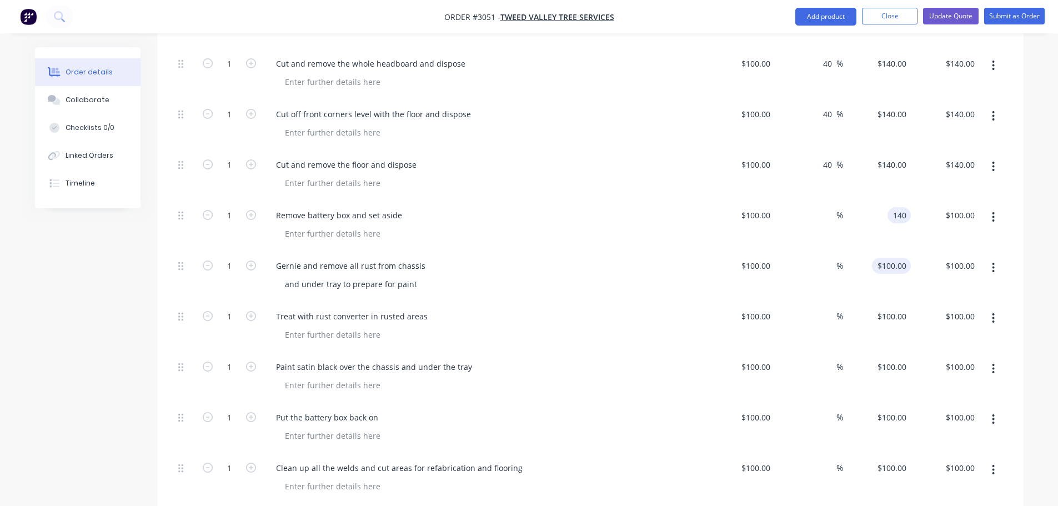
type input "140"
type input "40"
type input "$140.00"
click at [892, 258] on div "100 $100.00" at bounding box center [891, 266] width 39 height 16
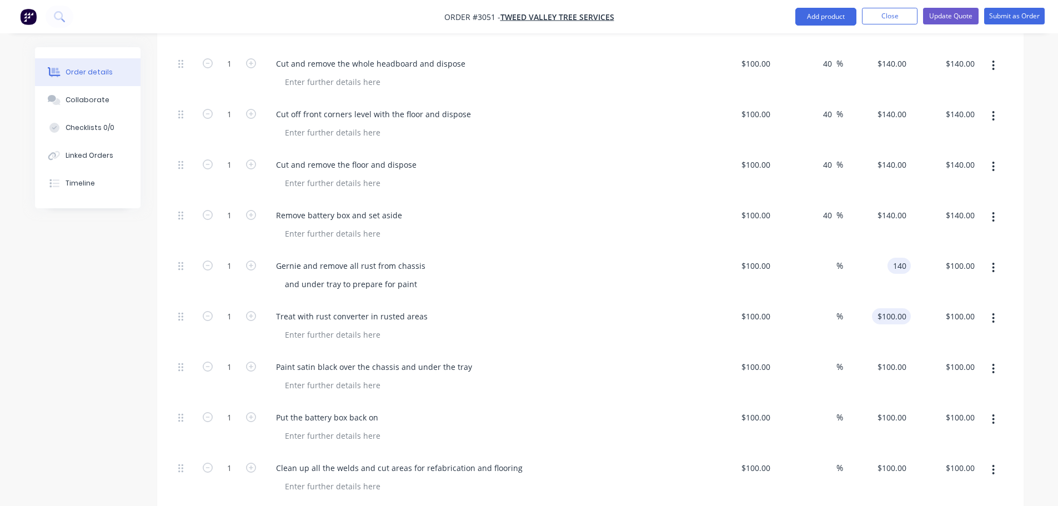
type input "140"
type input "40"
type input "$140.00"
click at [894, 308] on input "100" at bounding box center [894, 316] width 34 height 16
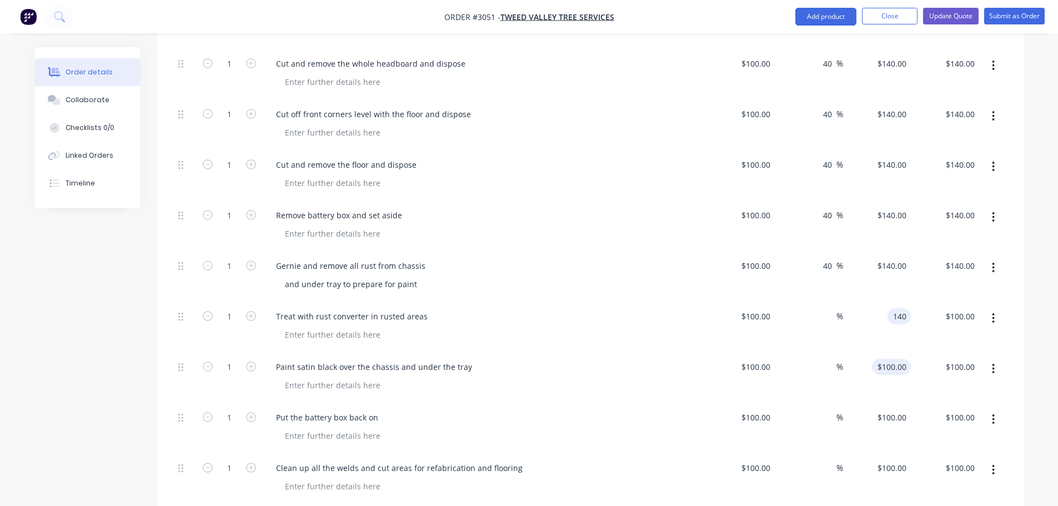
type input "140"
type input "40"
type input "$140.00"
click at [889, 359] on div "100 $100.00" at bounding box center [891, 367] width 39 height 16
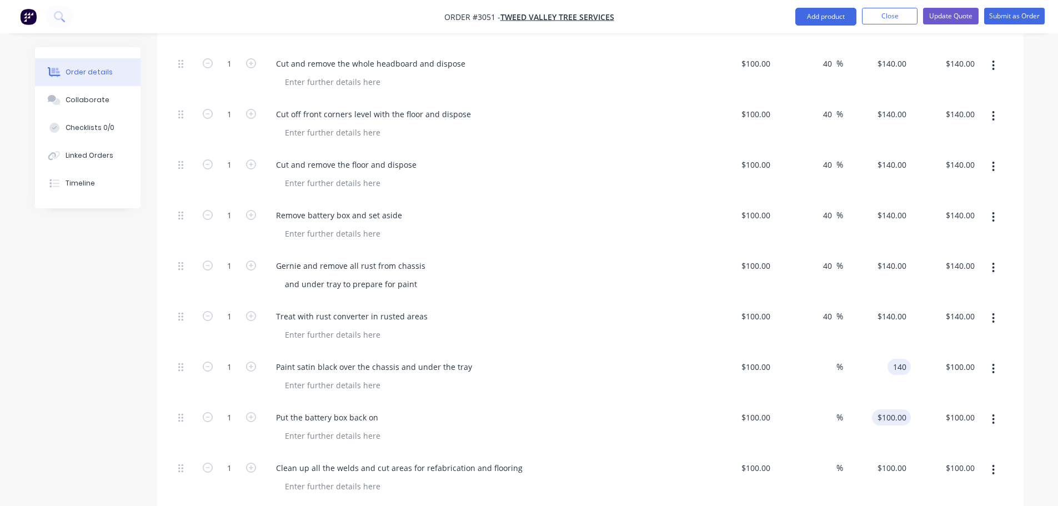
type input "140"
type input "40"
type input "$140.00"
click at [892, 409] on div "100 $100.00" at bounding box center [894, 417] width 34 height 16
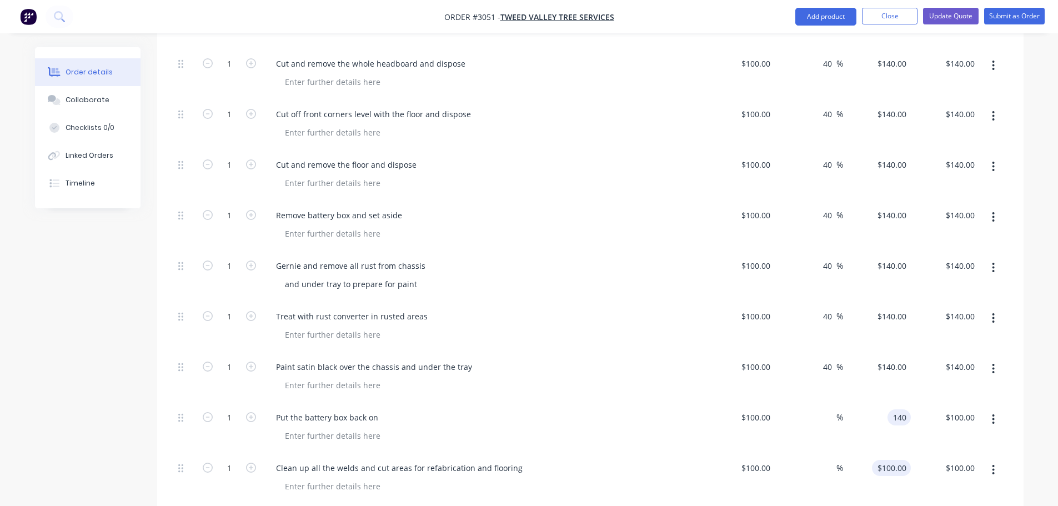
type input "140"
type input "40"
type input "$140.00"
click at [890, 460] on div "100 $100.00" at bounding box center [891, 468] width 39 height 16
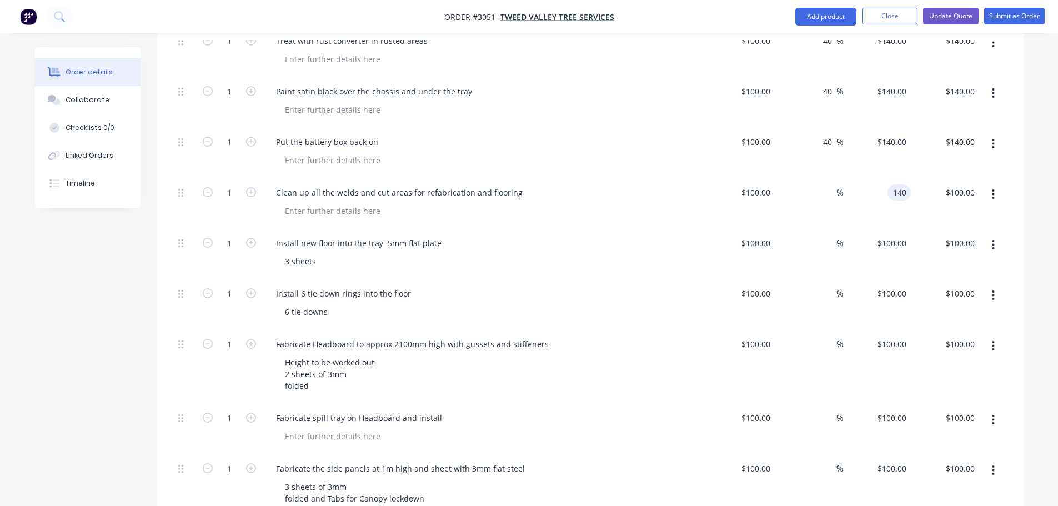
scroll to position [833, 0]
type input "140"
type input "40"
type input "$140.00"
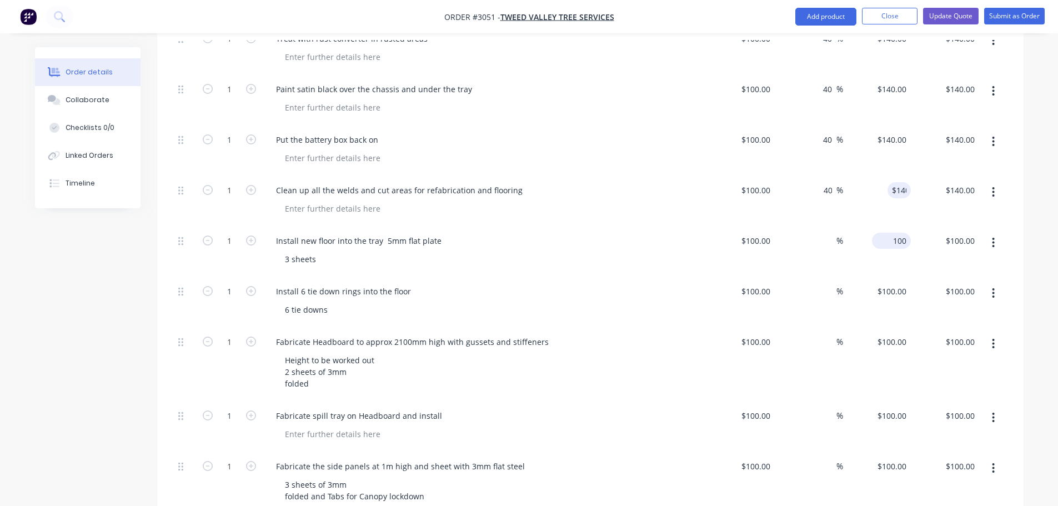
click at [888, 233] on div "100 $100.00" at bounding box center [891, 241] width 39 height 16
type input "140"
type input "40"
type input "$140.00"
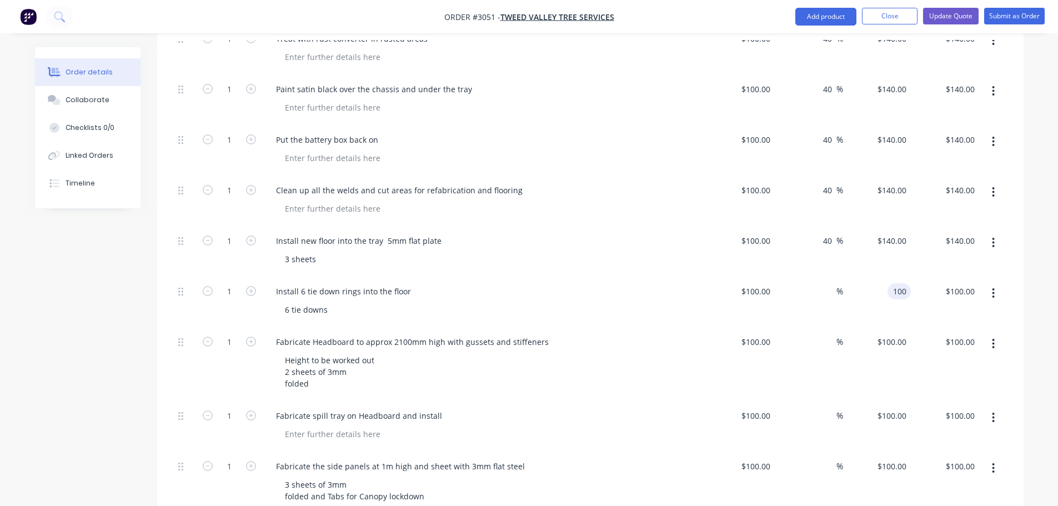
click at [897, 283] on input "100" at bounding box center [901, 291] width 19 height 16
type input "140"
type input "40"
type input "$140.00"
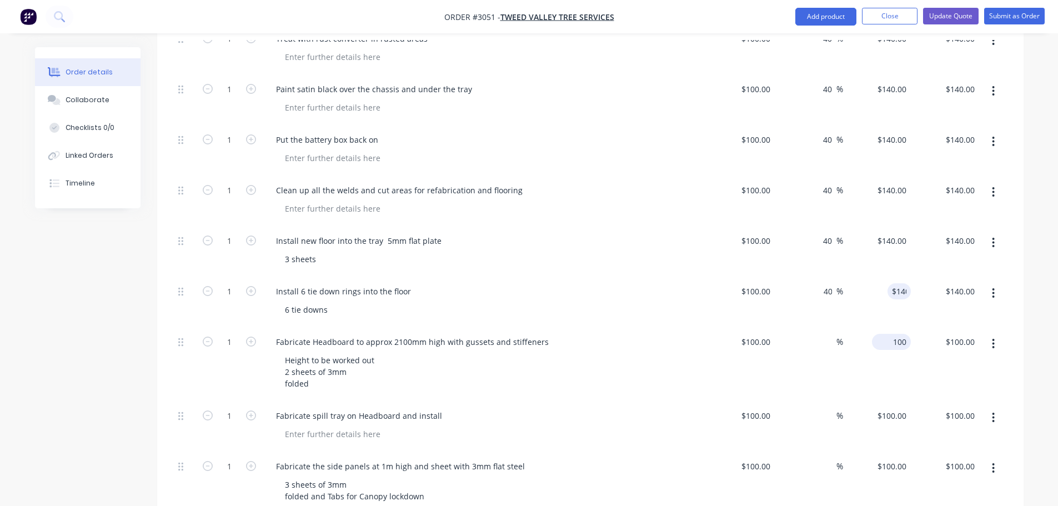
click at [897, 334] on input "100" at bounding box center [894, 342] width 34 height 16
type input "140"
type input "40"
type input "$140.00"
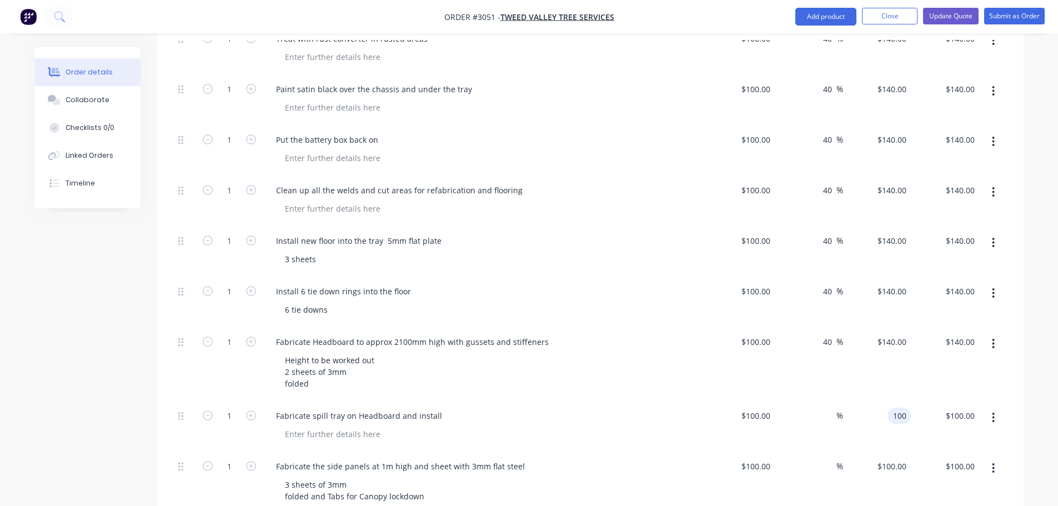
click at [898, 408] on input "100" at bounding box center [901, 416] width 19 height 16
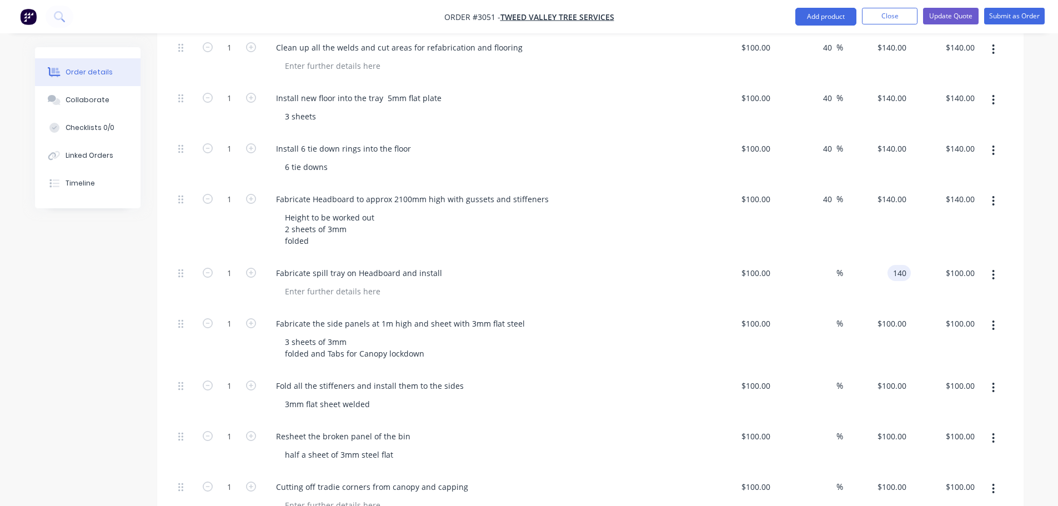
scroll to position [1000, 0]
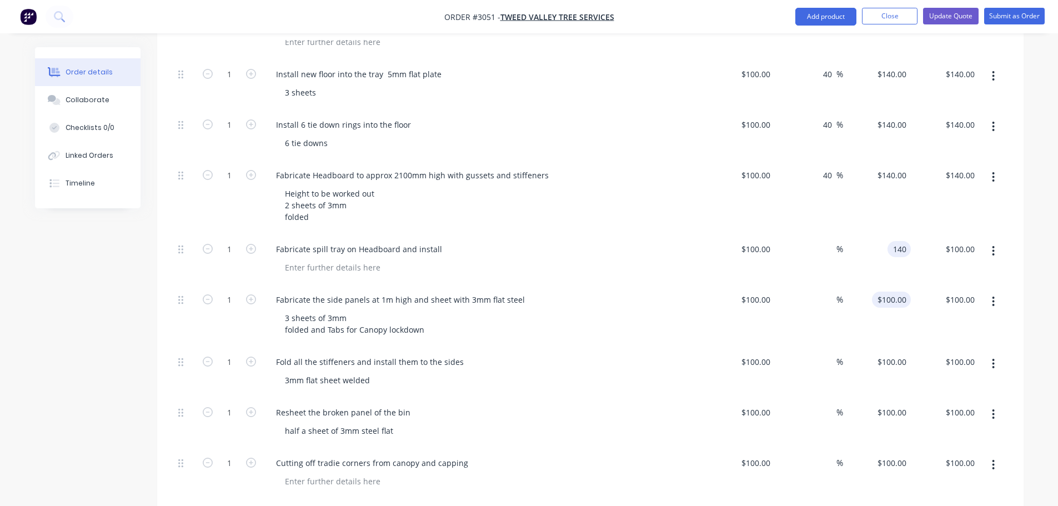
type input "140"
type input "40"
type input "$140.00"
click at [902, 292] on input "100" at bounding box center [894, 300] width 34 height 16
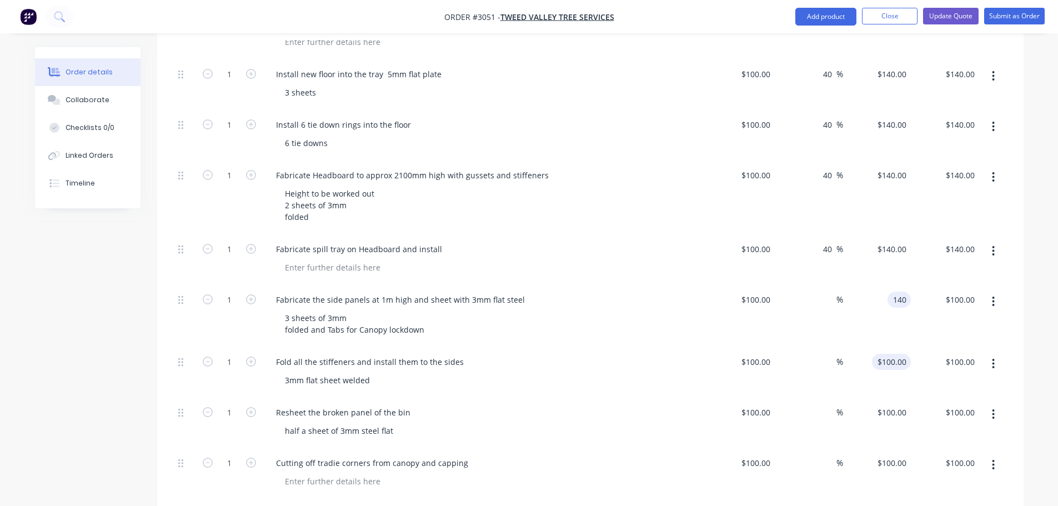
type input "140"
type input "40"
type input "$140.00"
click at [891, 354] on div "100 100" at bounding box center [899, 362] width 23 height 16
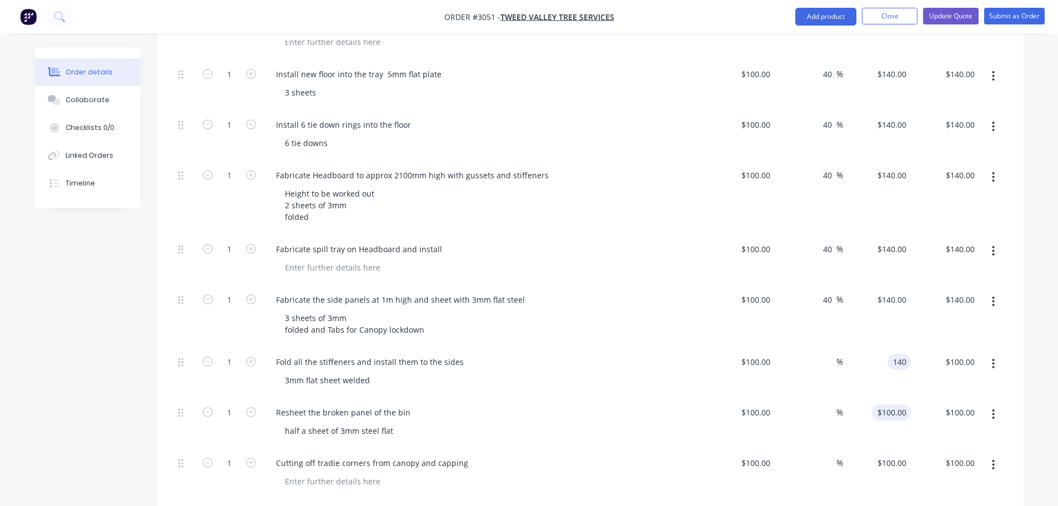
type input "140"
type input "40"
type input "$140.00"
click at [897, 404] on input "100" at bounding box center [894, 412] width 34 height 16
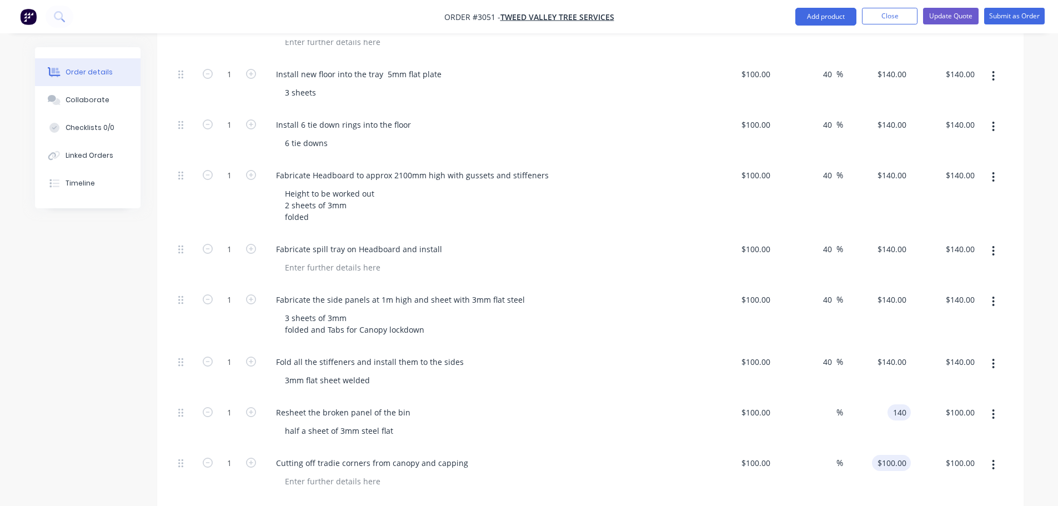
type input "140"
type input "40"
type input "$140.00"
click at [894, 455] on input "100" at bounding box center [901, 463] width 19 height 16
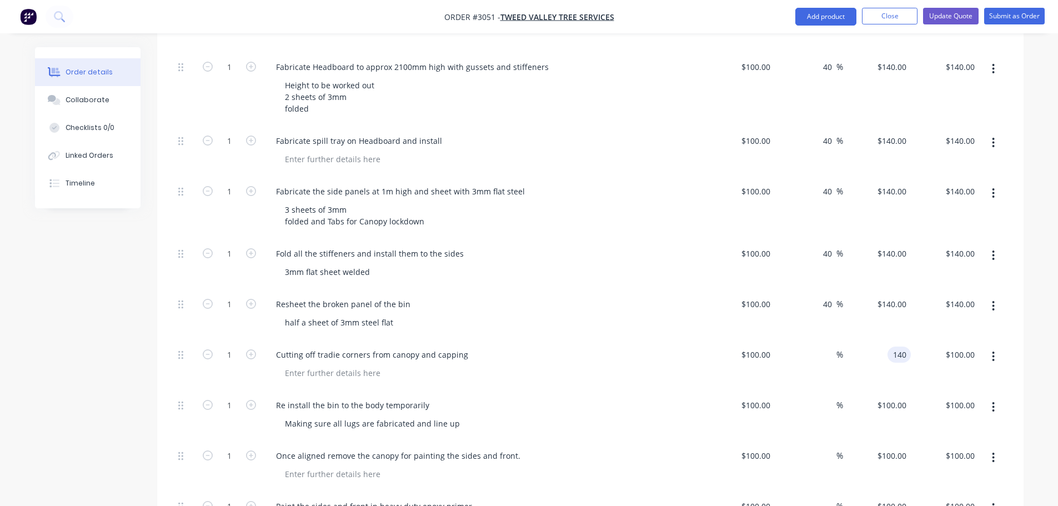
scroll to position [1111, 0]
type input "140"
type input "40"
type input "$140.00"
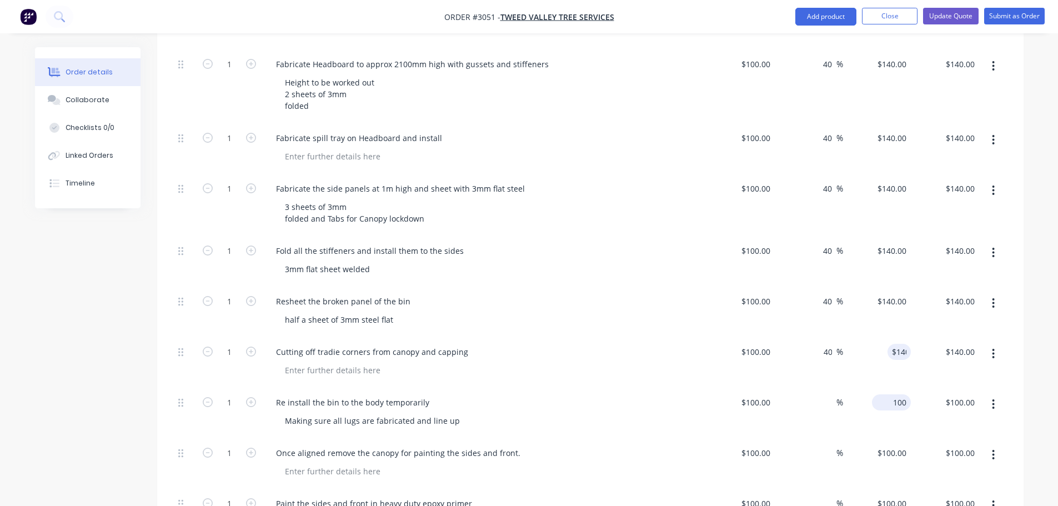
click at [901, 394] on input "100" at bounding box center [894, 402] width 34 height 16
type input "140"
type input "40"
type input "$140.00"
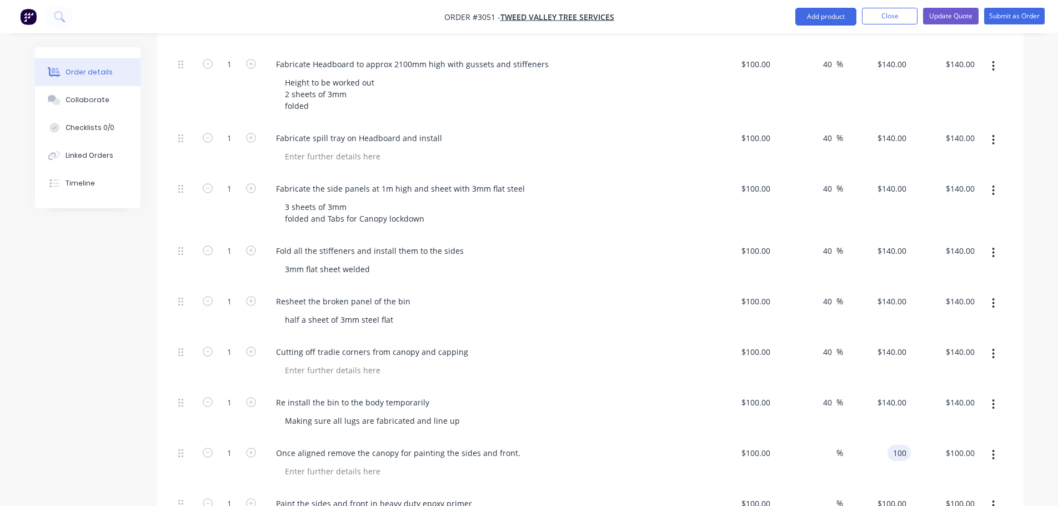
click at [901, 445] on input "100" at bounding box center [901, 453] width 19 height 16
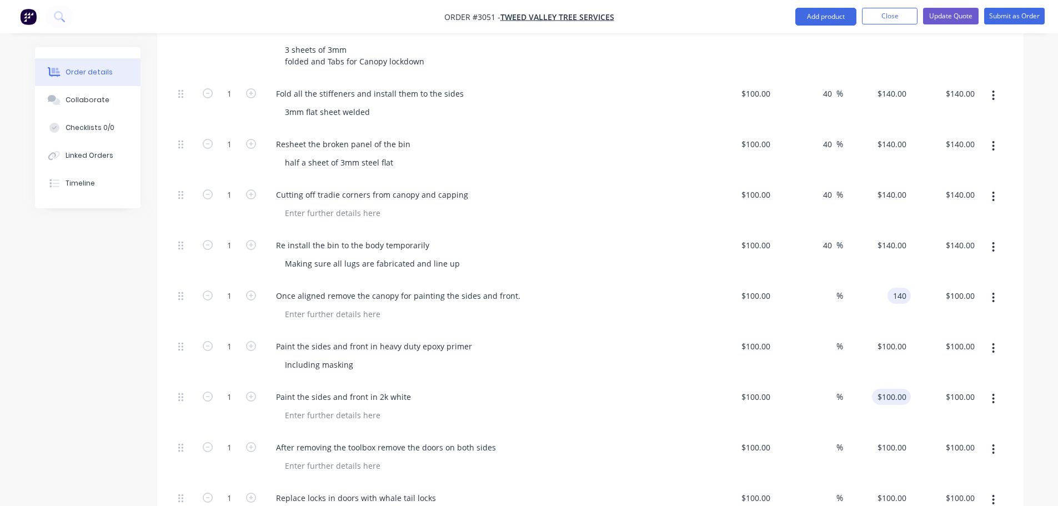
scroll to position [1278, 0]
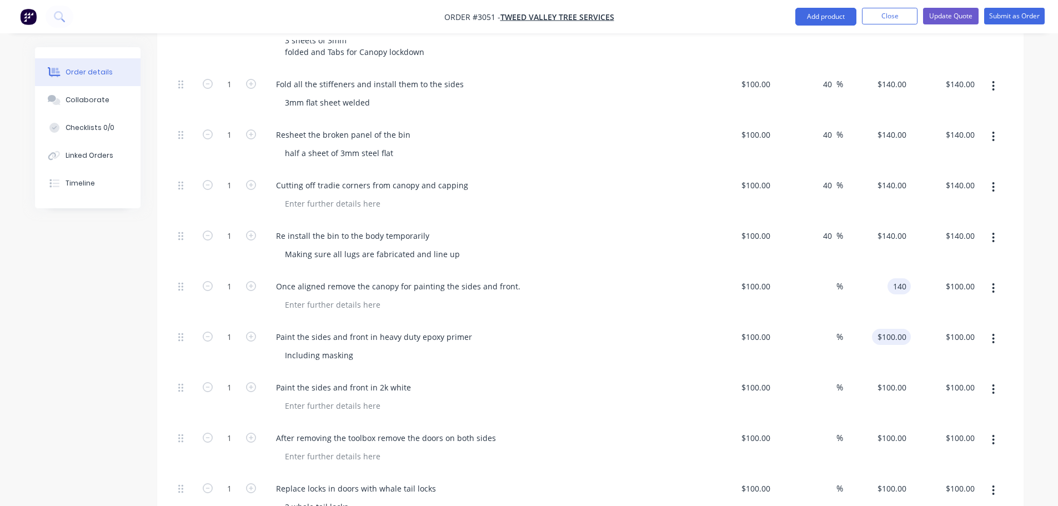
type input "140"
type input "40"
type input "$140.00"
click at [898, 329] on input "100" at bounding box center [894, 337] width 34 height 16
click at [899, 379] on input "100" at bounding box center [901, 387] width 19 height 16
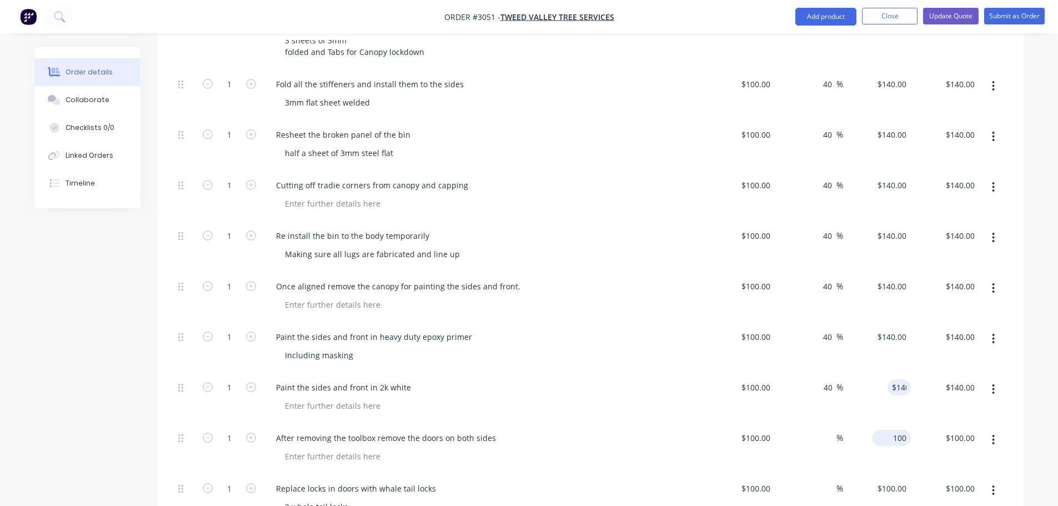
click at [897, 430] on input "100" at bounding box center [894, 438] width 34 height 16
click at [893, 480] on input "100" at bounding box center [901, 488] width 19 height 16
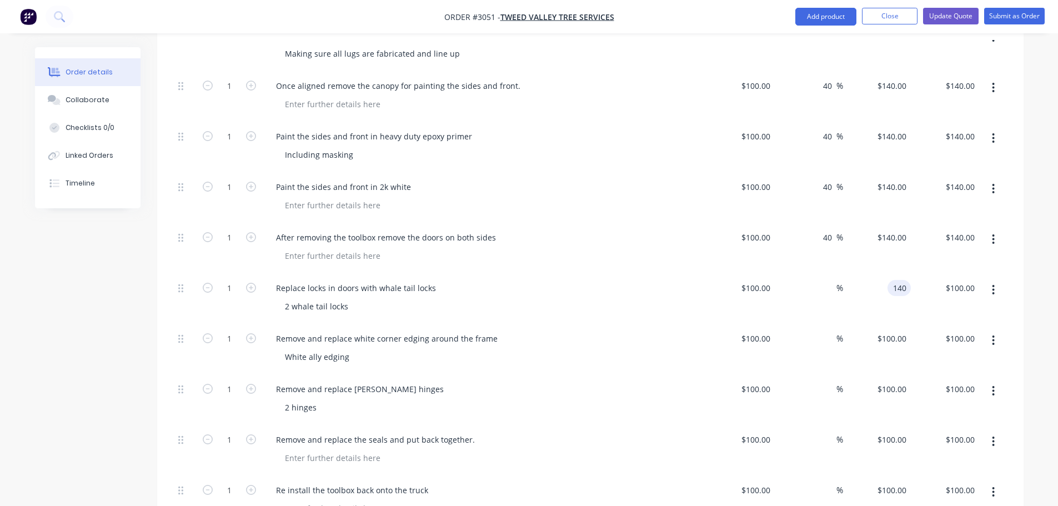
scroll to position [1500, 0]
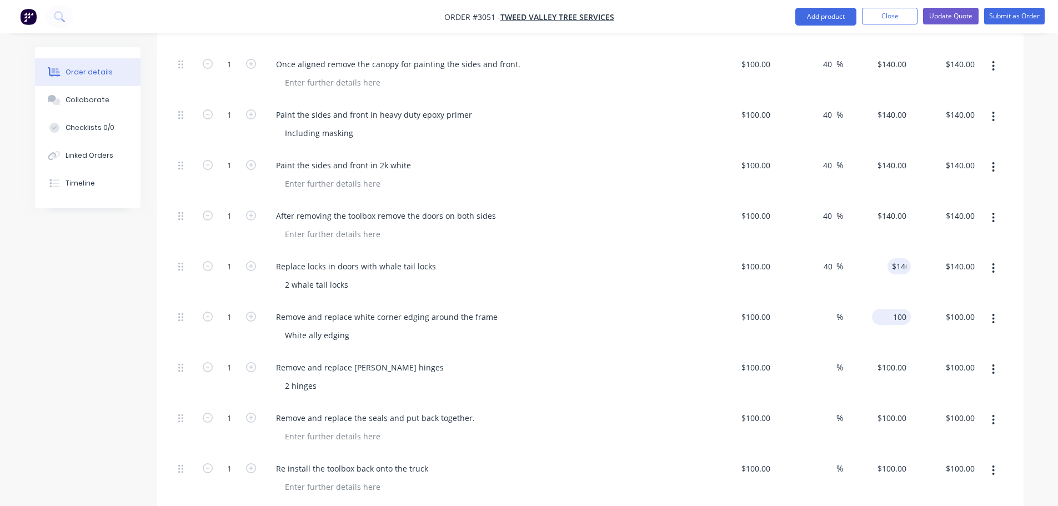
click at [889, 309] on div "100 $100.00" at bounding box center [891, 317] width 39 height 16
click at [899, 359] on input "100" at bounding box center [901, 367] width 19 height 16
click at [897, 410] on input "100" at bounding box center [894, 418] width 34 height 16
click at [892, 461] on div "100 100" at bounding box center [899, 469] width 23 height 16
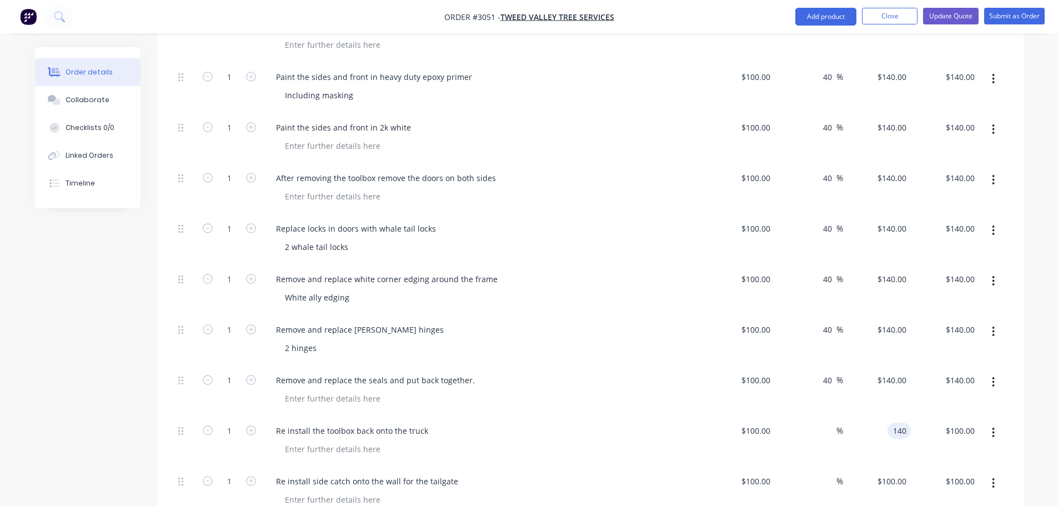
scroll to position [1666, 0]
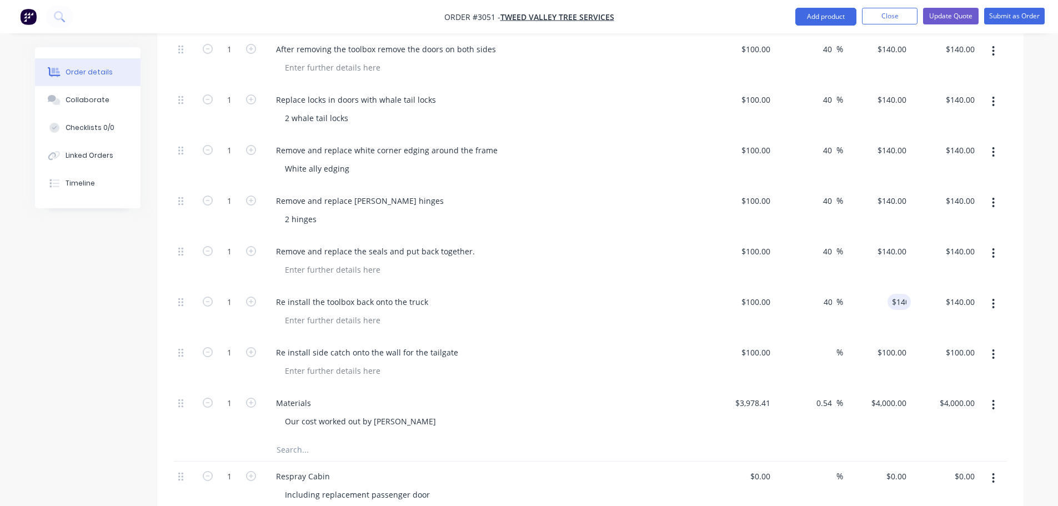
click at [892, 338] on div "$100.00 $100.00" at bounding box center [877, 363] width 68 height 51
click at [897, 344] on input "100" at bounding box center [894, 352] width 34 height 16
click at [672, 344] on div "Re install side catch onto the wall for the tailgate" at bounding box center [485, 352] width 436 height 16
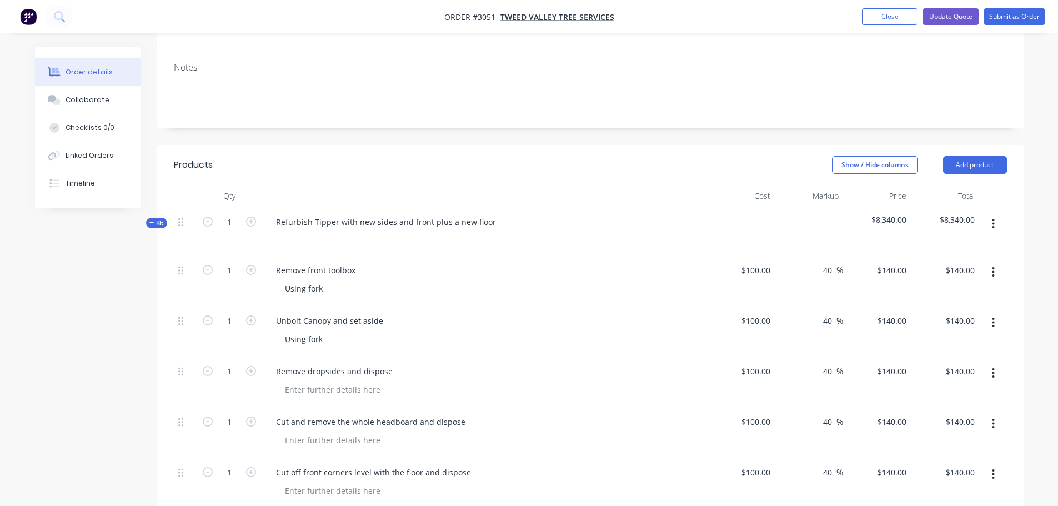
scroll to position [278, 0]
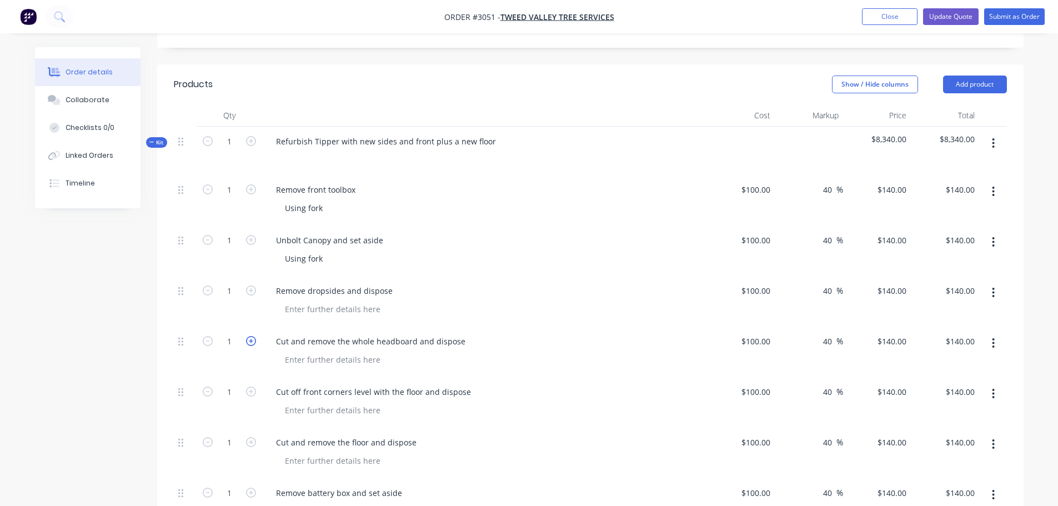
click at [251, 336] on icon "button" at bounding box center [251, 341] width 10 height 10
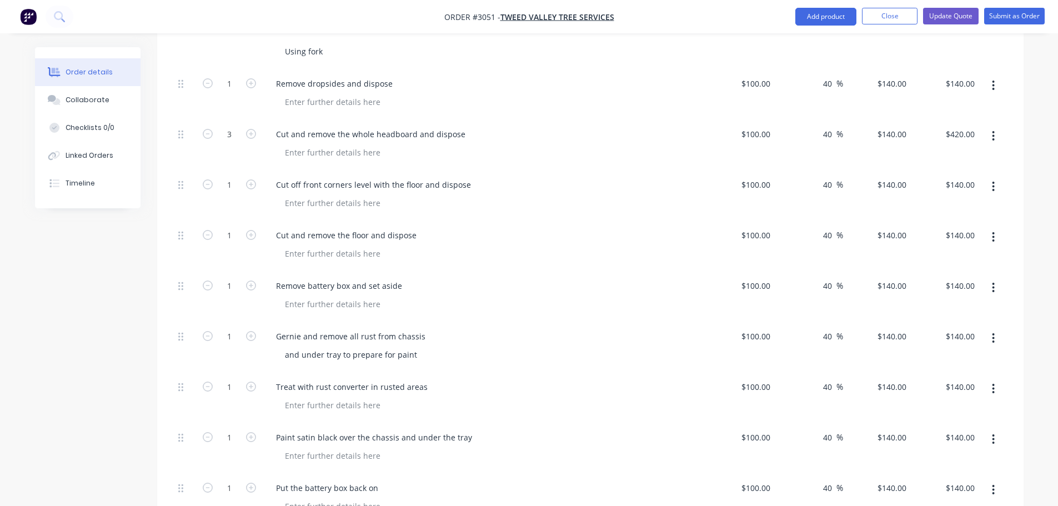
scroll to position [500, 0]
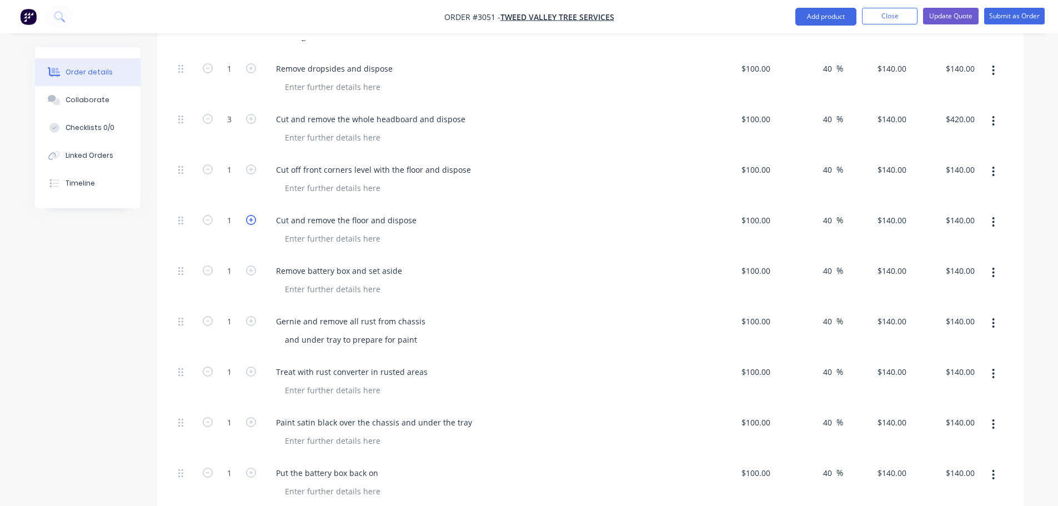
click at [251, 215] on icon "button" at bounding box center [251, 220] width 10 height 10
click at [249, 316] on icon "button" at bounding box center [251, 321] width 10 height 10
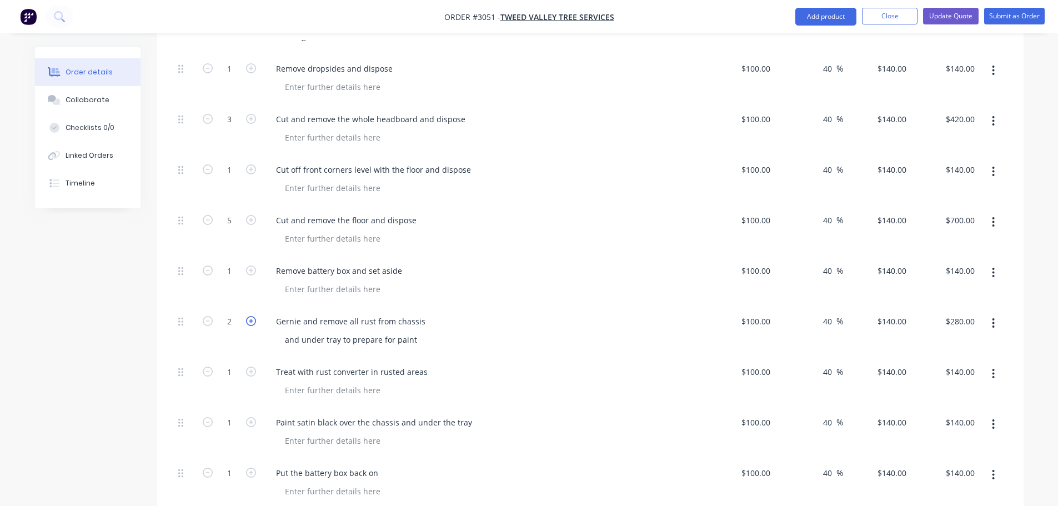
click at [249, 316] on icon "button" at bounding box center [251, 321] width 10 height 10
click at [206, 316] on icon "button" at bounding box center [208, 321] width 10 height 10
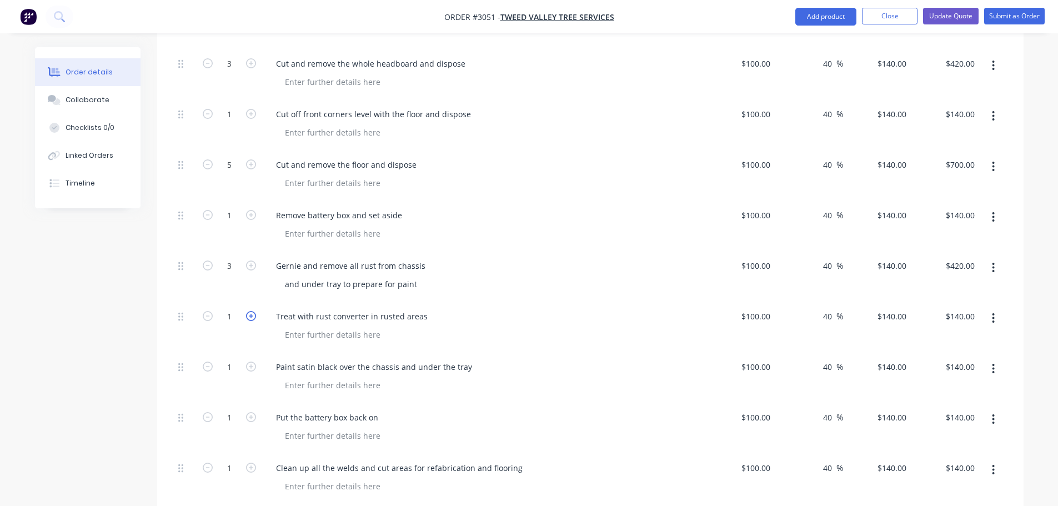
scroll to position [611, 0]
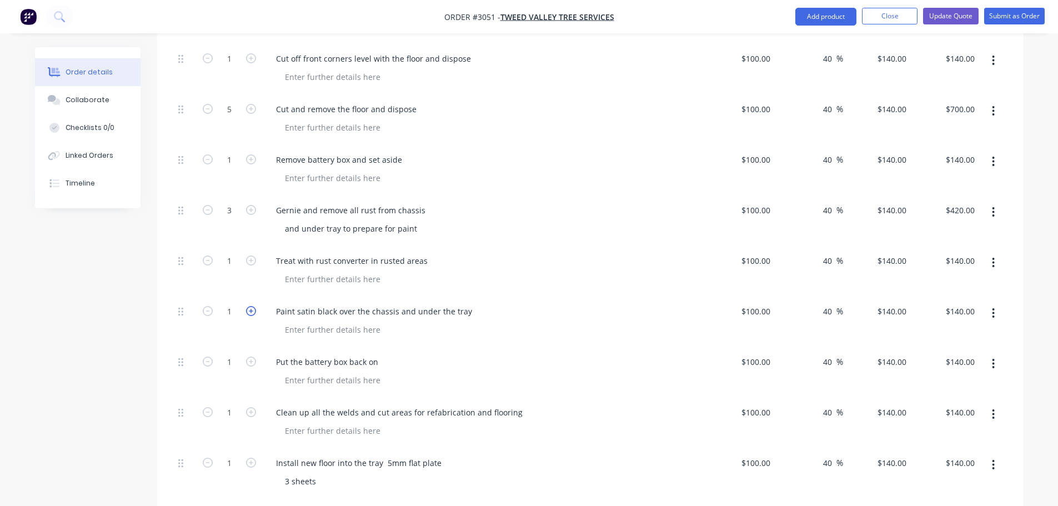
click at [249, 306] on icon "button" at bounding box center [251, 311] width 10 height 10
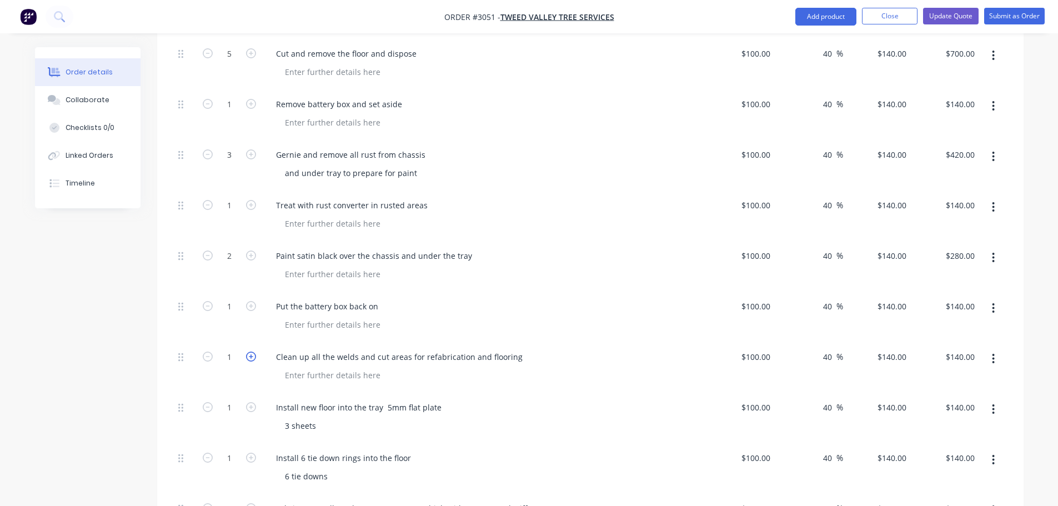
click at [251, 352] on icon "button" at bounding box center [251, 357] width 10 height 10
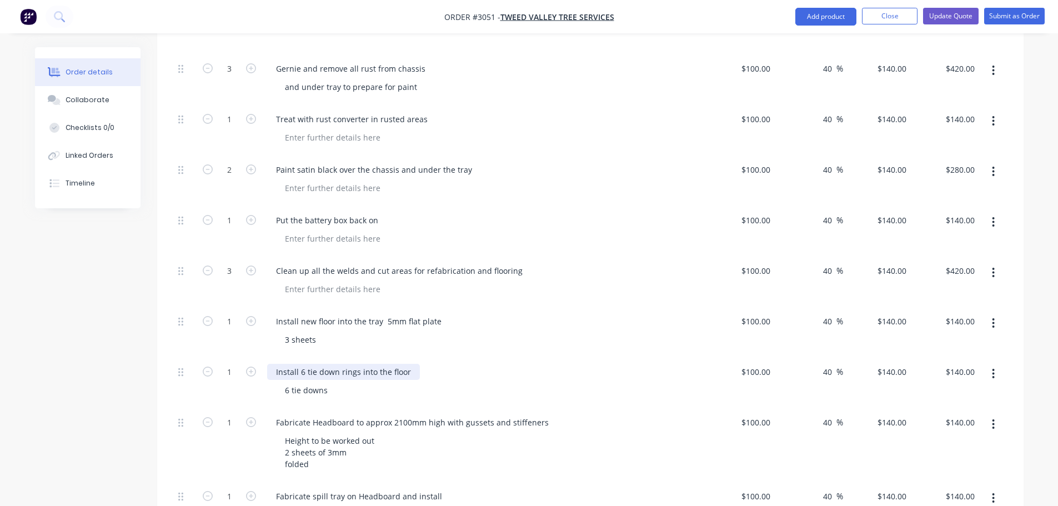
scroll to position [778, 0]
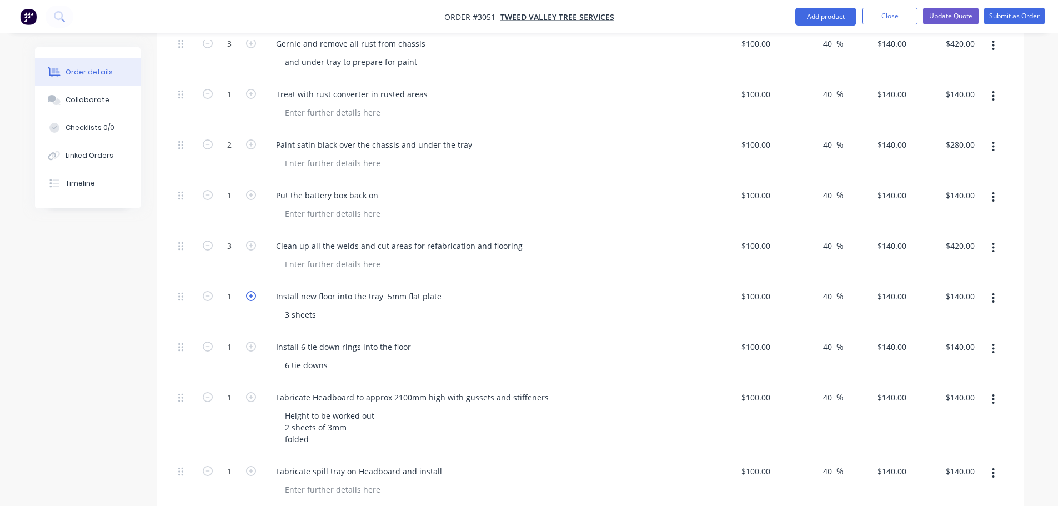
click at [252, 291] on icon "button" at bounding box center [251, 296] width 10 height 10
click at [251, 342] on icon "button" at bounding box center [251, 347] width 10 height 10
click at [206, 342] on icon "button" at bounding box center [208, 347] width 10 height 10
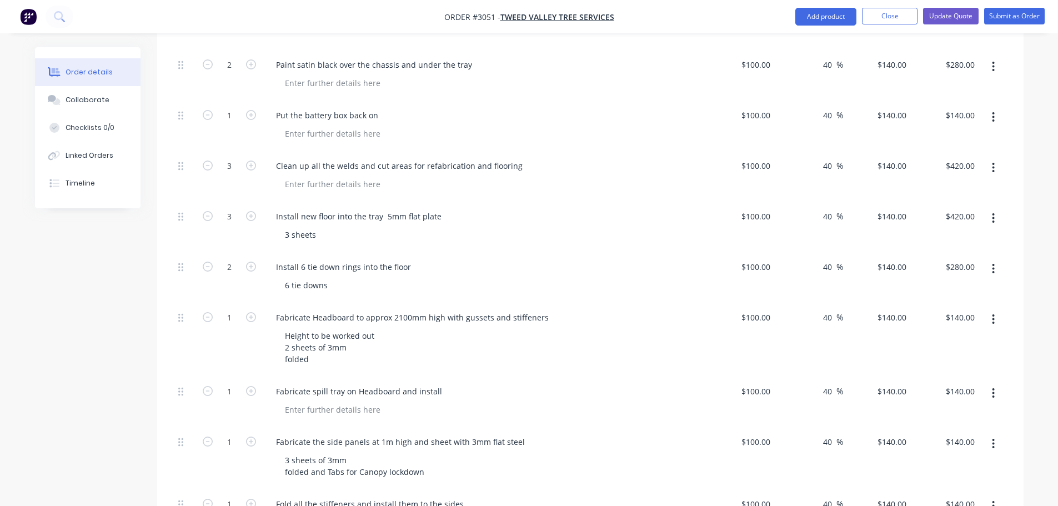
scroll to position [889, 0]
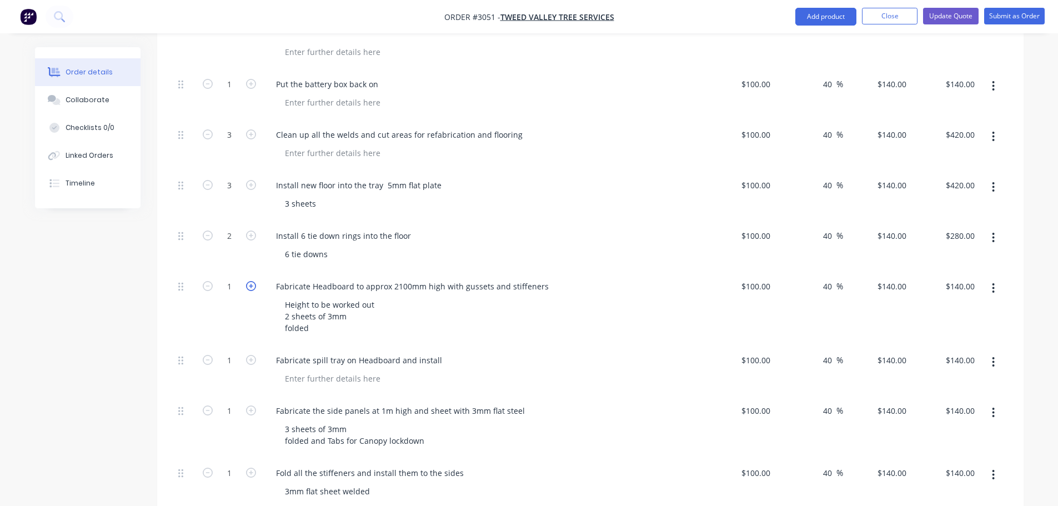
click at [251, 281] on icon "button" at bounding box center [251, 286] width 10 height 10
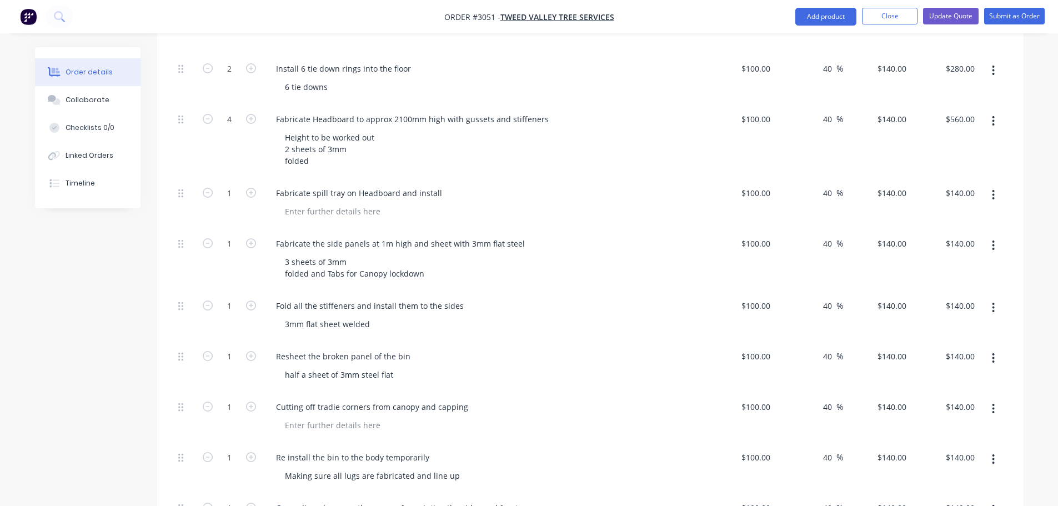
scroll to position [1055, 0]
click at [249, 239] on icon "button" at bounding box center [251, 244] width 10 height 10
click at [252, 239] on icon "button" at bounding box center [251, 244] width 10 height 10
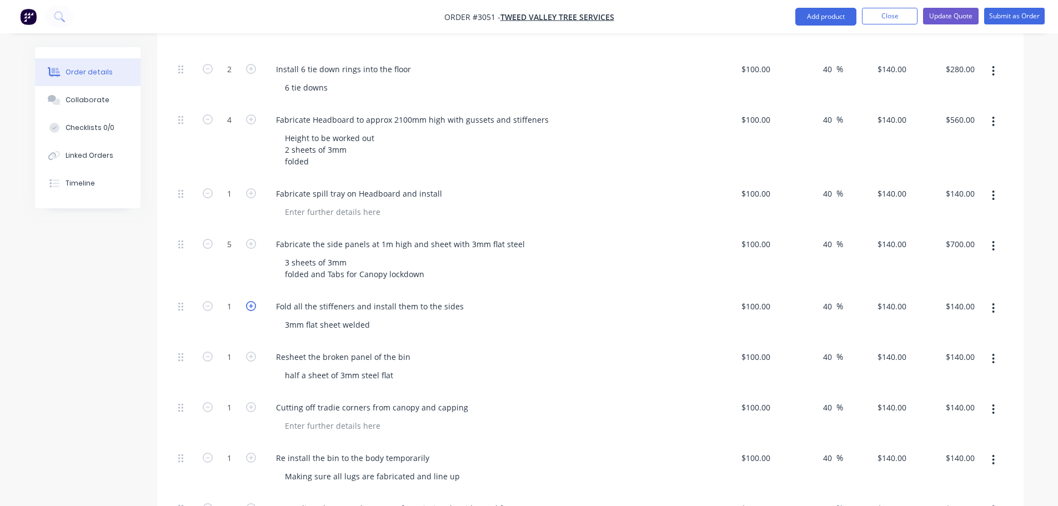
click at [250, 301] on icon "button" at bounding box center [251, 306] width 10 height 10
click at [249, 352] on icon "button" at bounding box center [251, 357] width 10 height 10
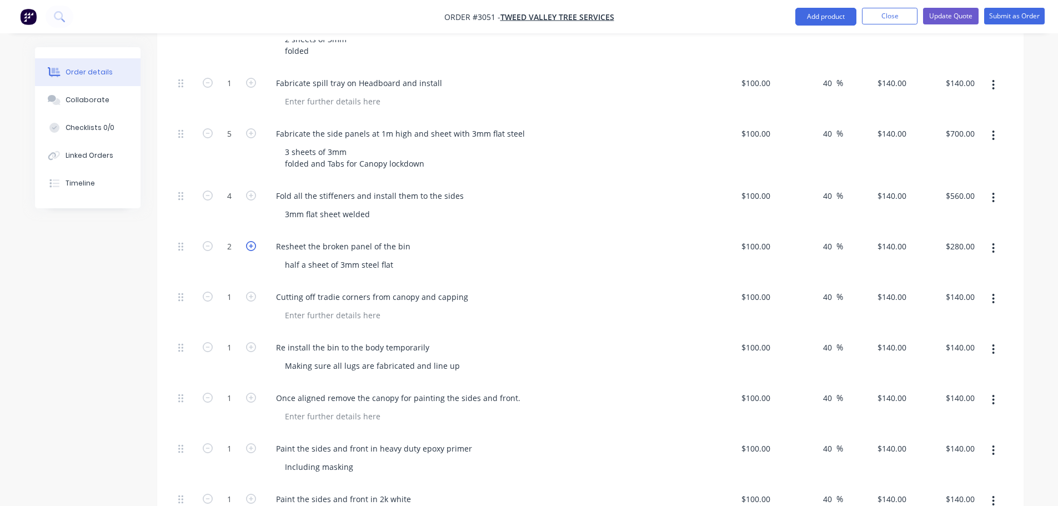
scroll to position [1167, 0]
click at [208, 241] on icon "button" at bounding box center [208, 246] width 10 height 10
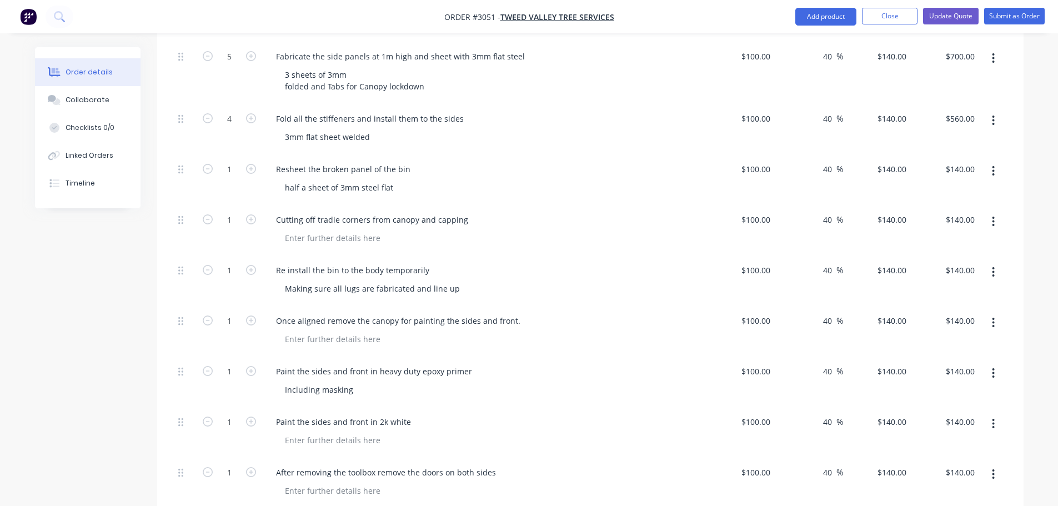
scroll to position [1278, 0]
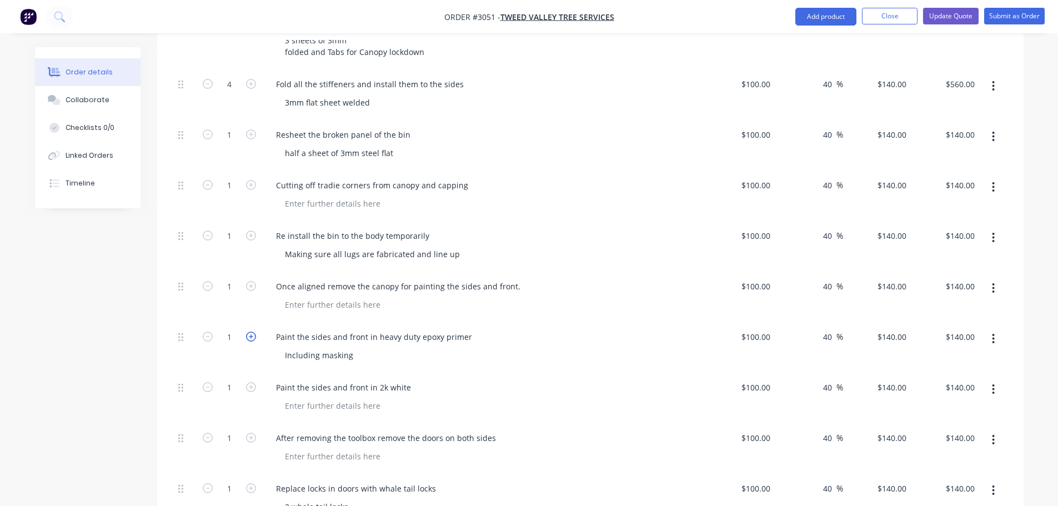
click at [252, 332] on icon "button" at bounding box center [251, 337] width 10 height 10
click at [355, 347] on div "Including masking" at bounding box center [319, 355] width 86 height 16
click at [252, 332] on icon "button" at bounding box center [251, 337] width 10 height 10
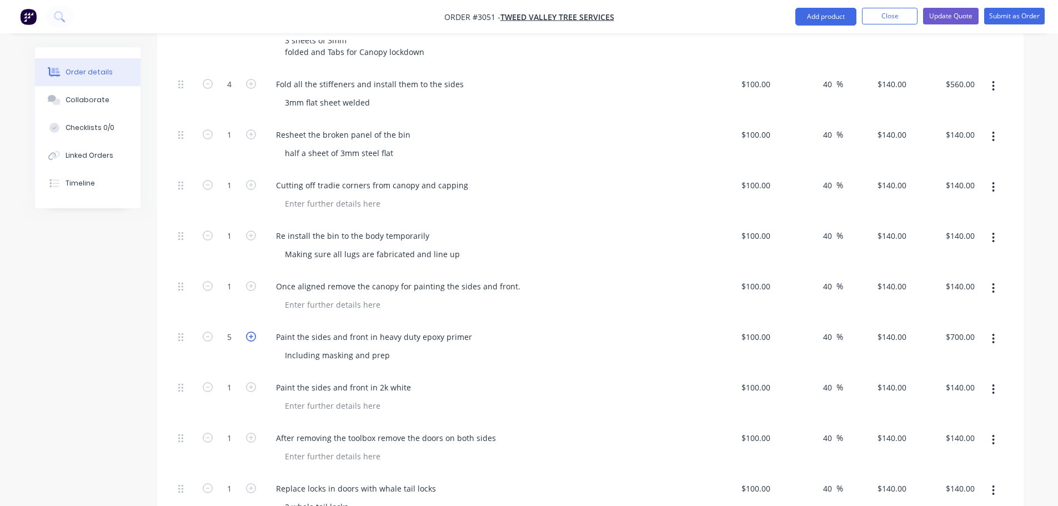
click at [252, 332] on icon "button" at bounding box center [251, 337] width 10 height 10
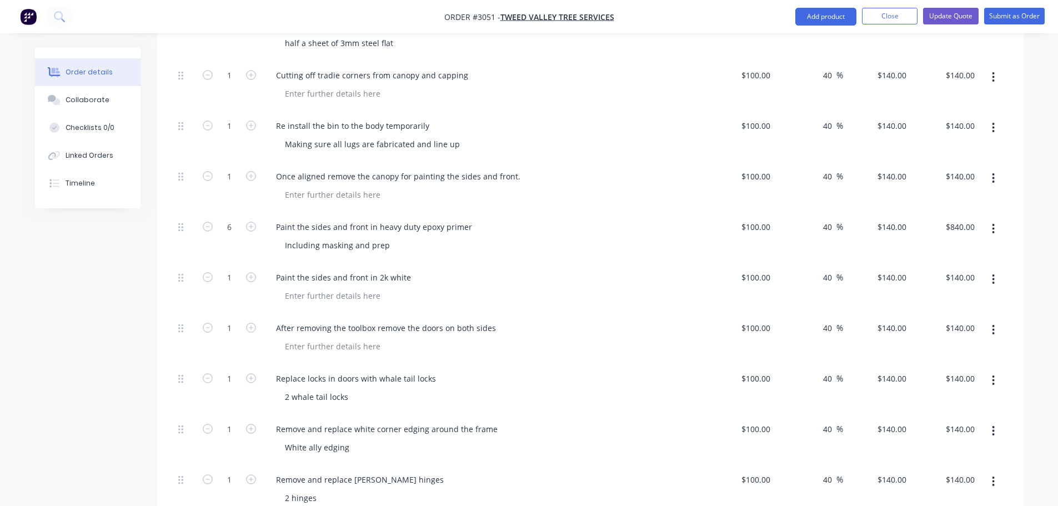
scroll to position [1389, 0]
click at [248, 271] on icon "button" at bounding box center [251, 276] width 10 height 10
click at [250, 372] on icon "button" at bounding box center [251, 377] width 10 height 10
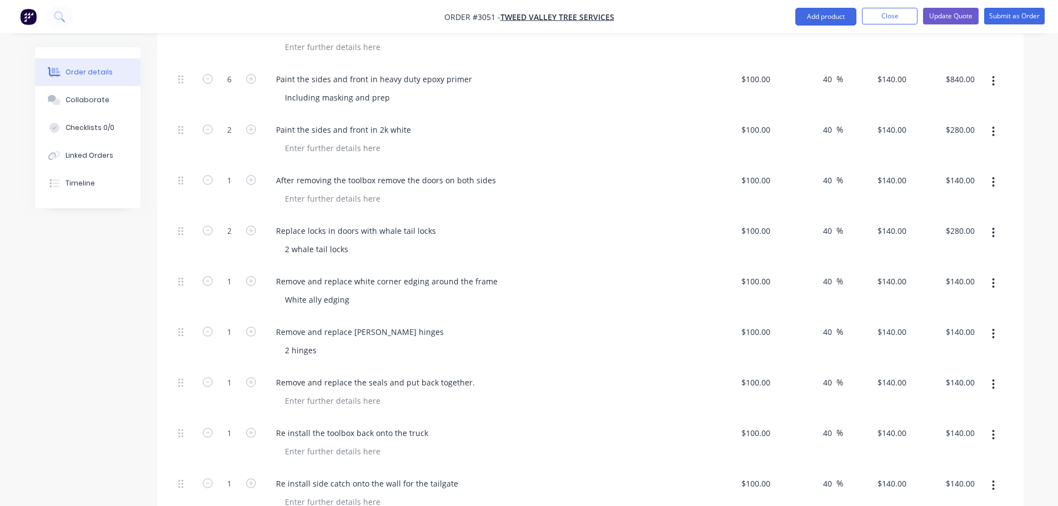
scroll to position [1555, 0]
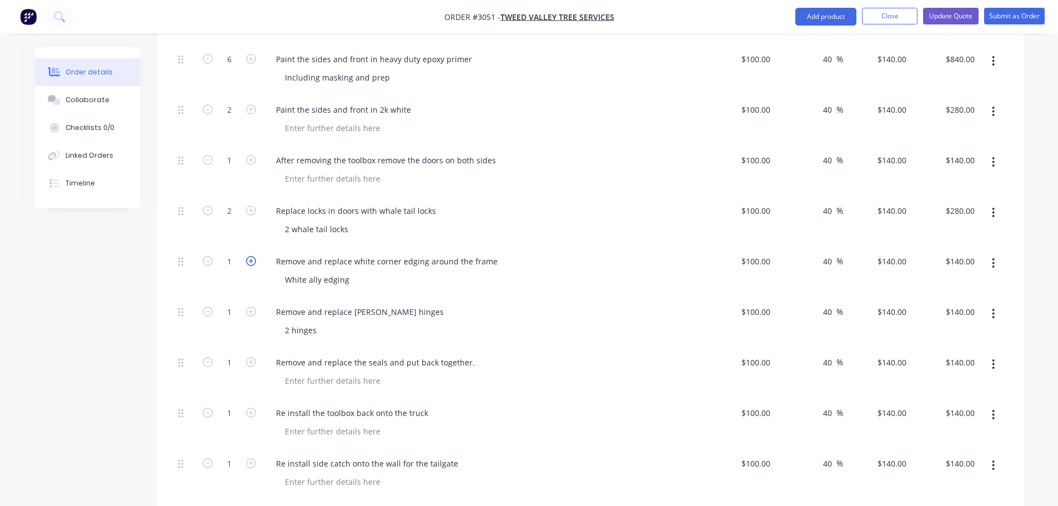
click at [248, 256] on icon "button" at bounding box center [251, 261] width 10 height 10
click at [250, 307] on icon "button" at bounding box center [251, 312] width 10 height 10
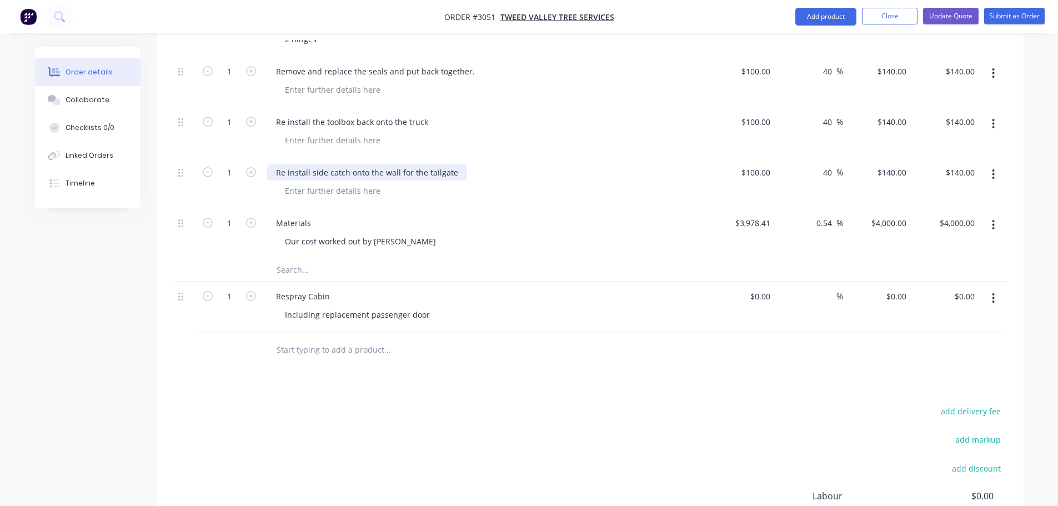
scroll to position [1794, 0]
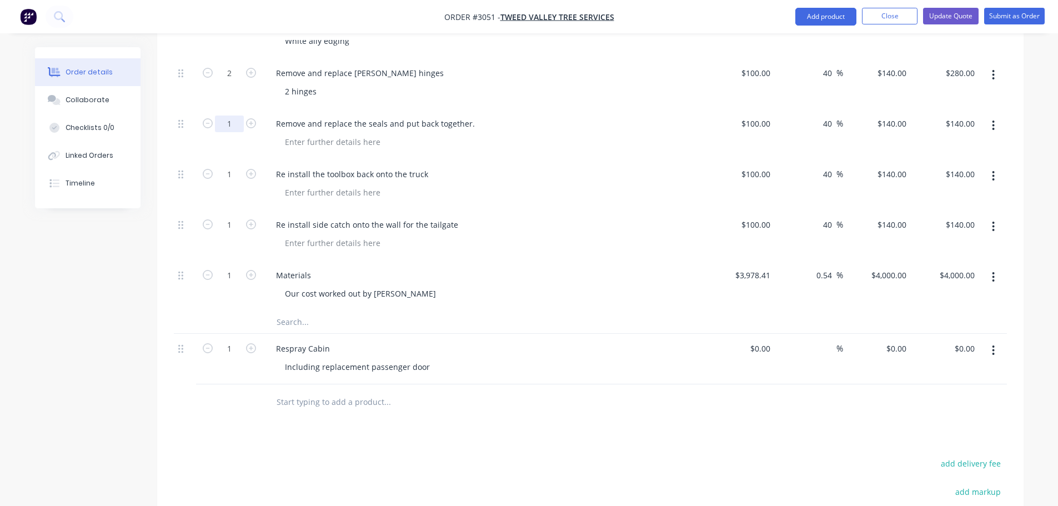
click at [231, 116] on input "1" at bounding box center [229, 124] width 29 height 17
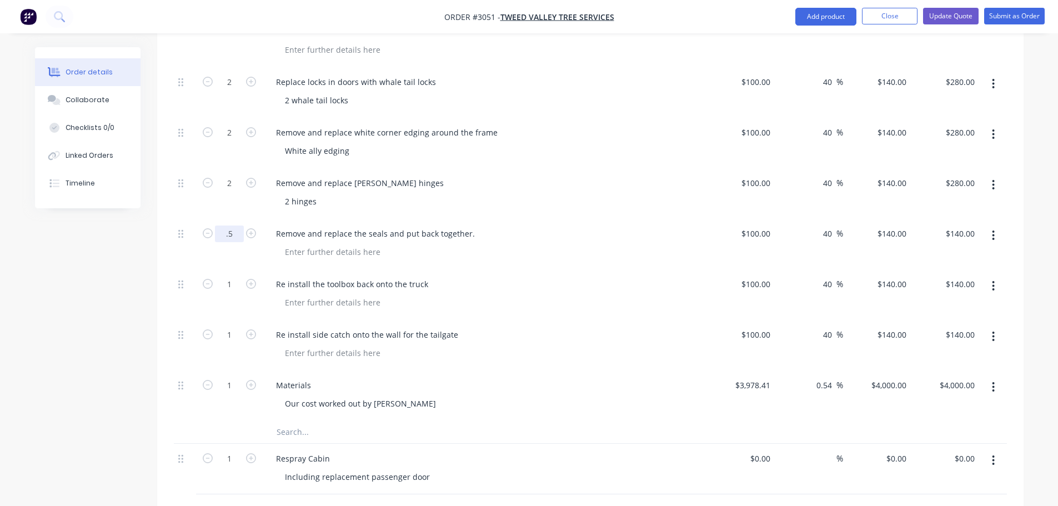
scroll to position [1683, 0]
click at [230, 176] on input "2" at bounding box center [229, 184] width 29 height 17
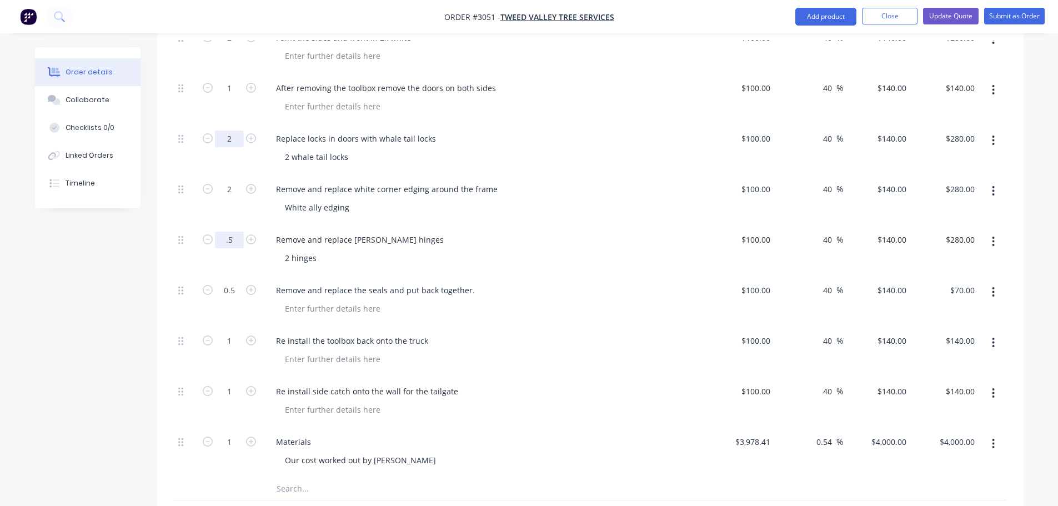
scroll to position [1572, 0]
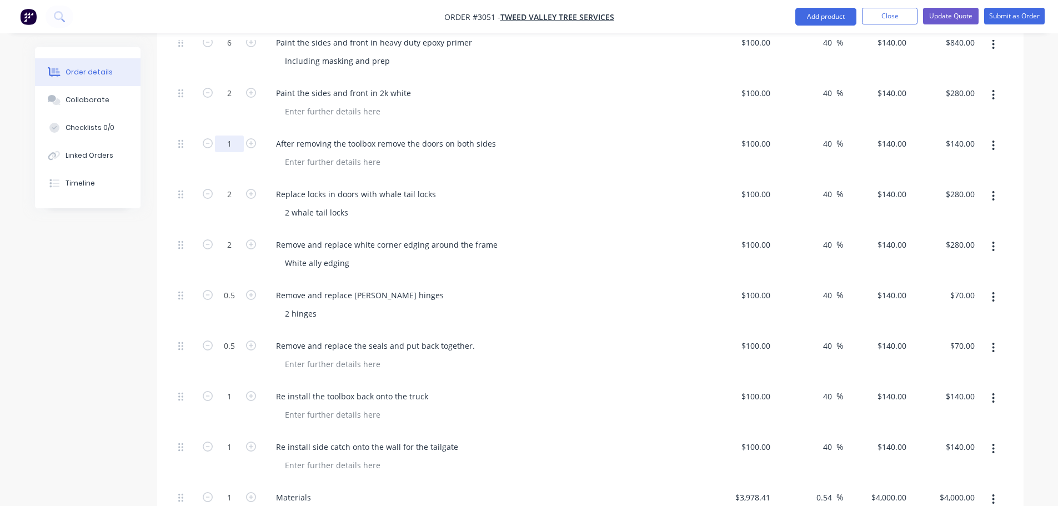
drag, startPoint x: 232, startPoint y: 111, endPoint x: 232, endPoint y: 119, distance: 7.8
click at [232, 136] on input "1" at bounding box center [229, 144] width 29 height 17
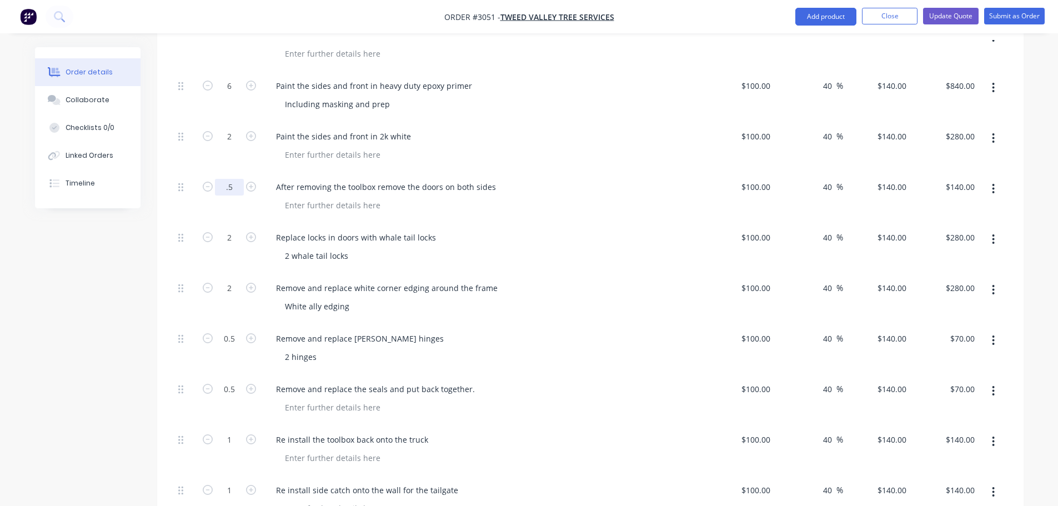
scroll to position [1461, 0]
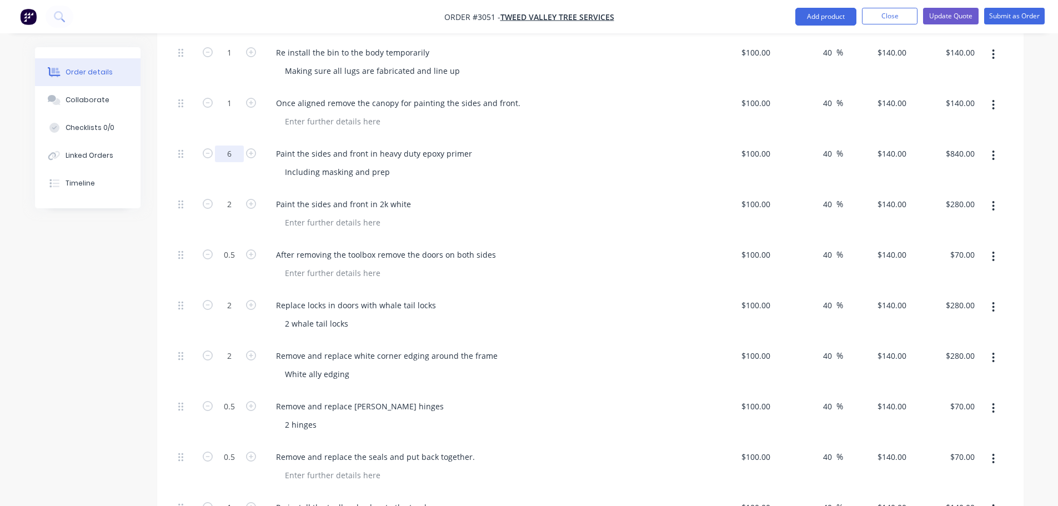
click at [232, 146] on input "6" at bounding box center [229, 154] width 29 height 17
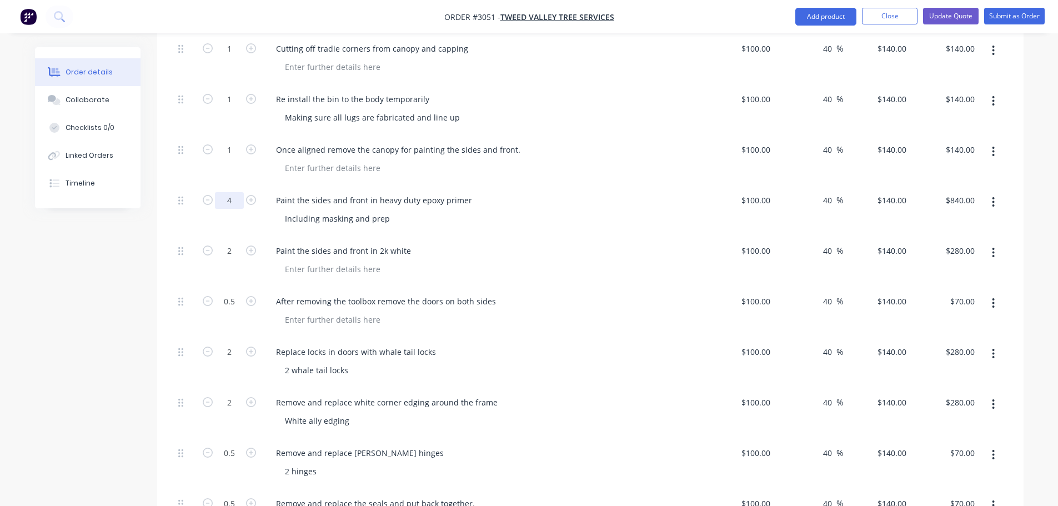
scroll to position [1350, 0]
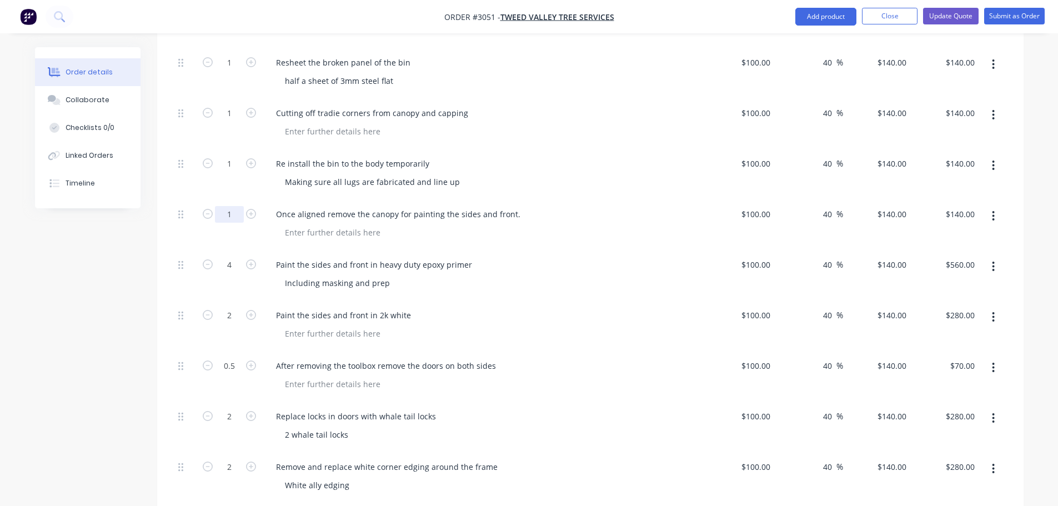
click at [231, 206] on input "1" at bounding box center [229, 214] width 29 height 17
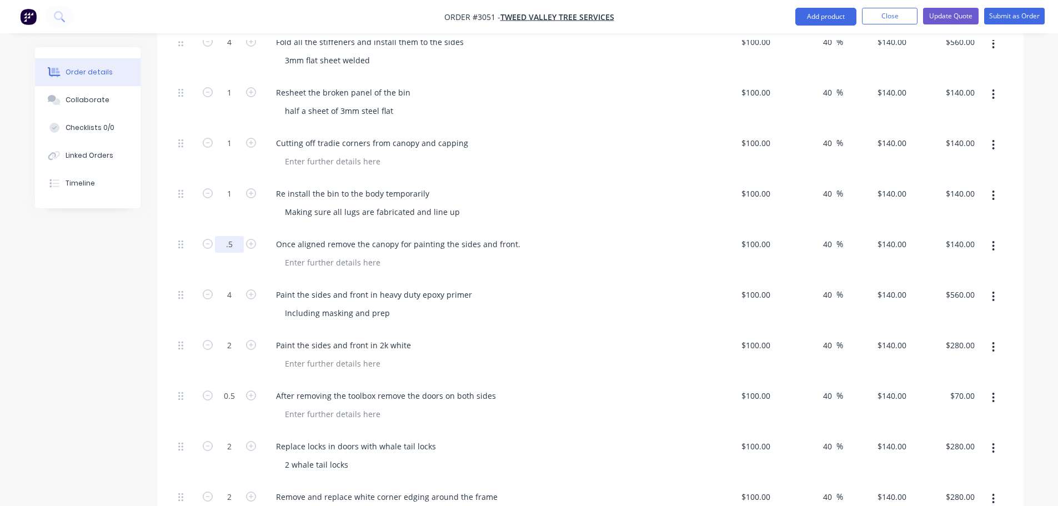
scroll to position [1294, 0]
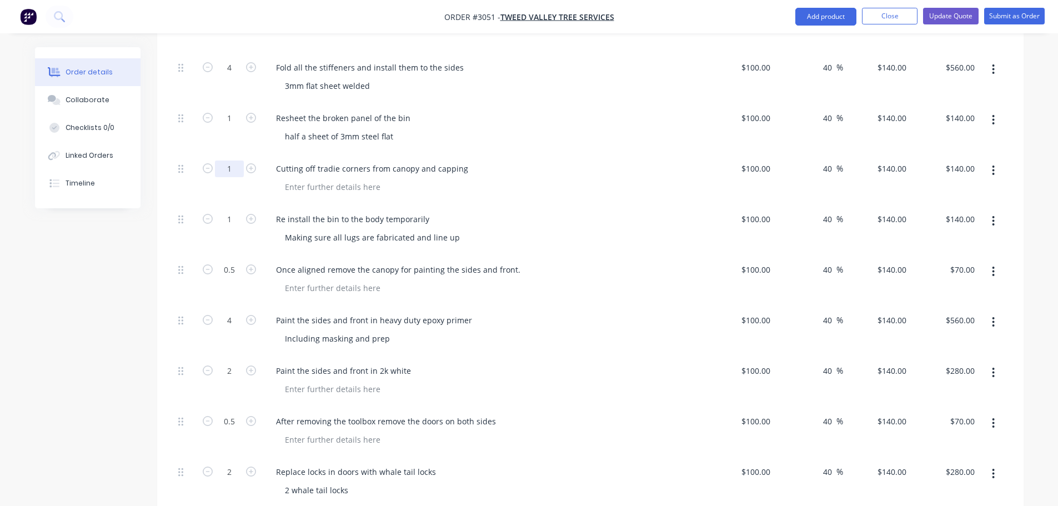
click at [232, 161] on input "1" at bounding box center [229, 169] width 29 height 17
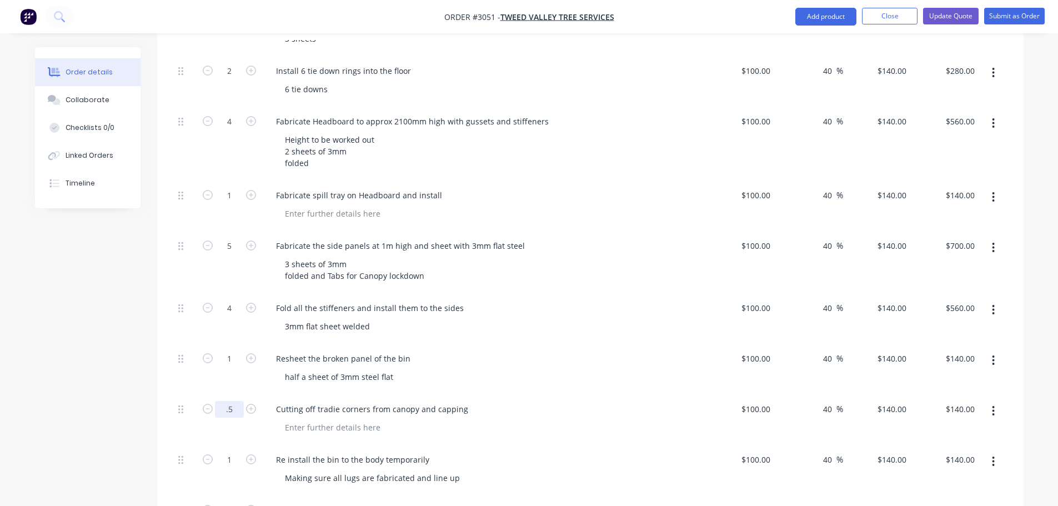
scroll to position [1017, 0]
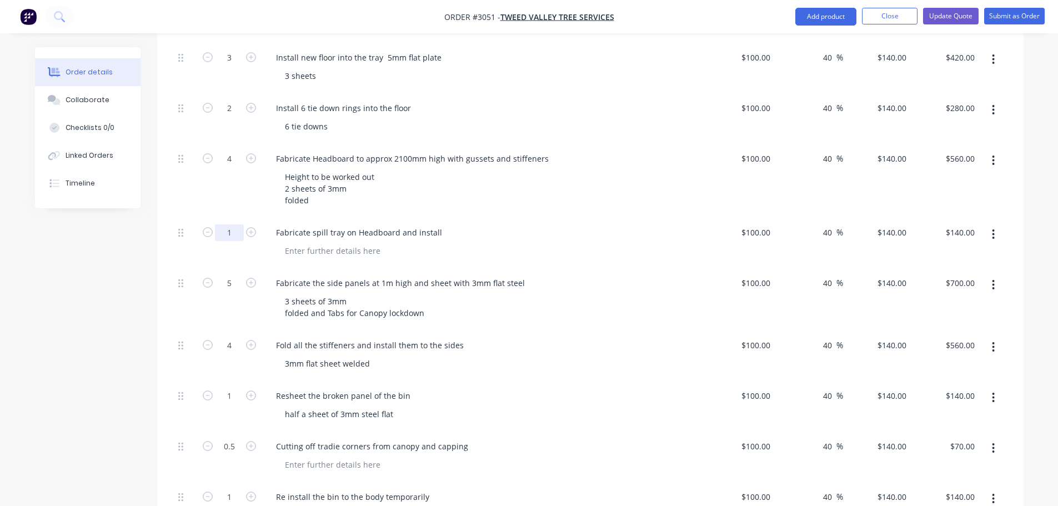
click at [231, 224] on input "1" at bounding box center [229, 232] width 29 height 17
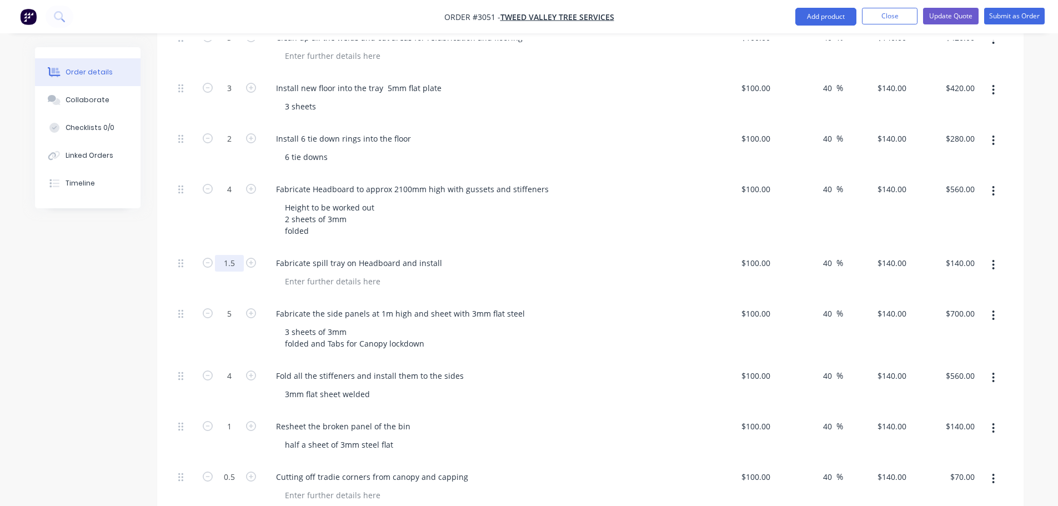
scroll to position [961, 0]
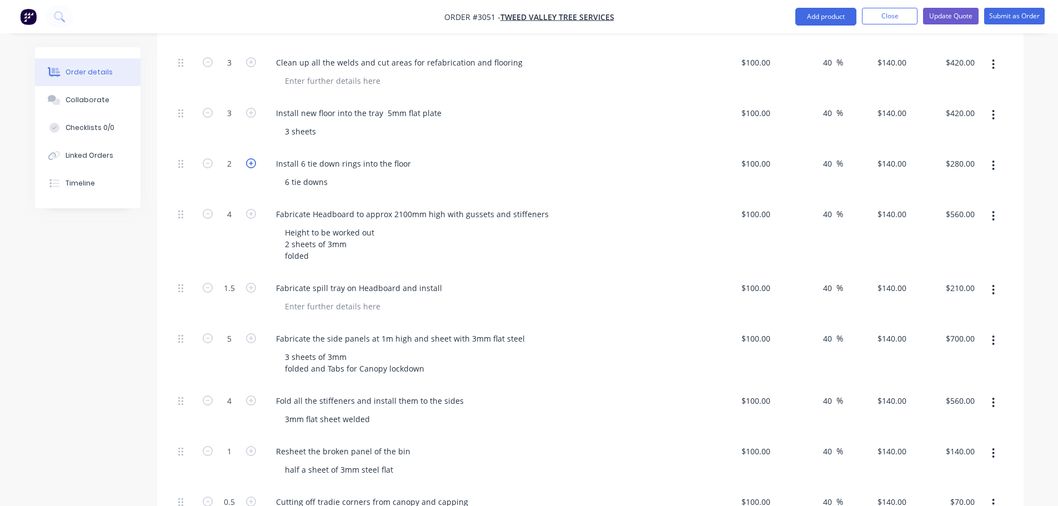
click at [250, 158] on icon "button" at bounding box center [251, 163] width 10 height 10
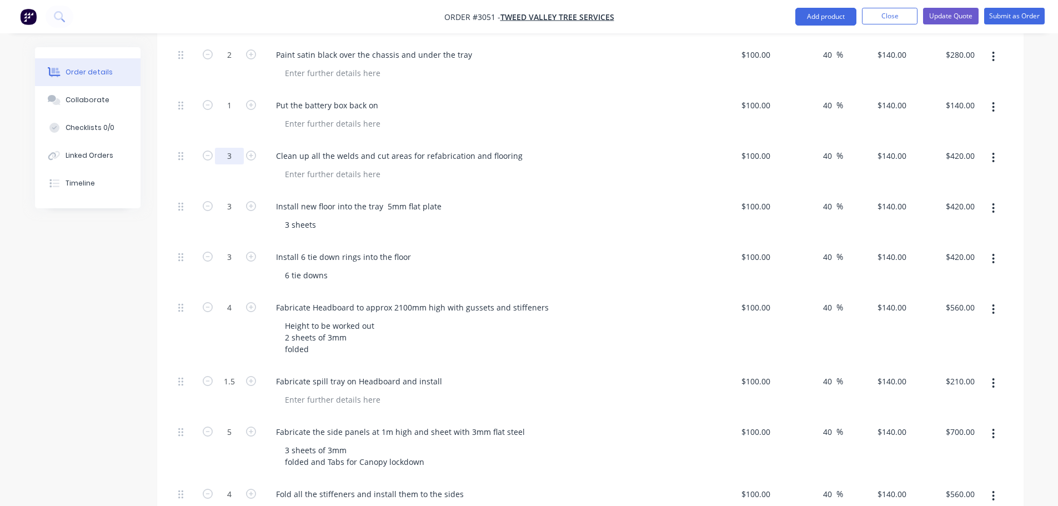
scroll to position [850, 0]
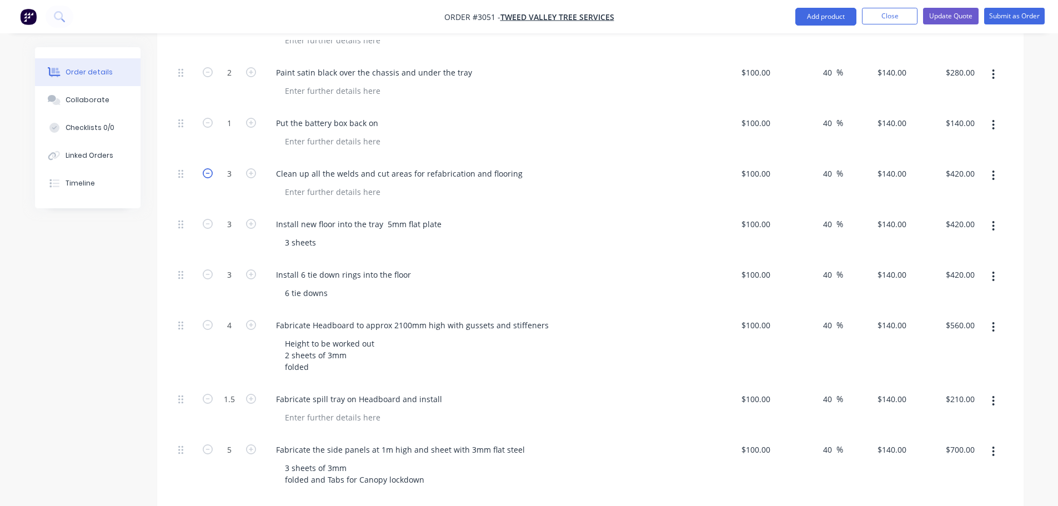
click at [209, 168] on icon "button" at bounding box center [208, 173] width 10 height 10
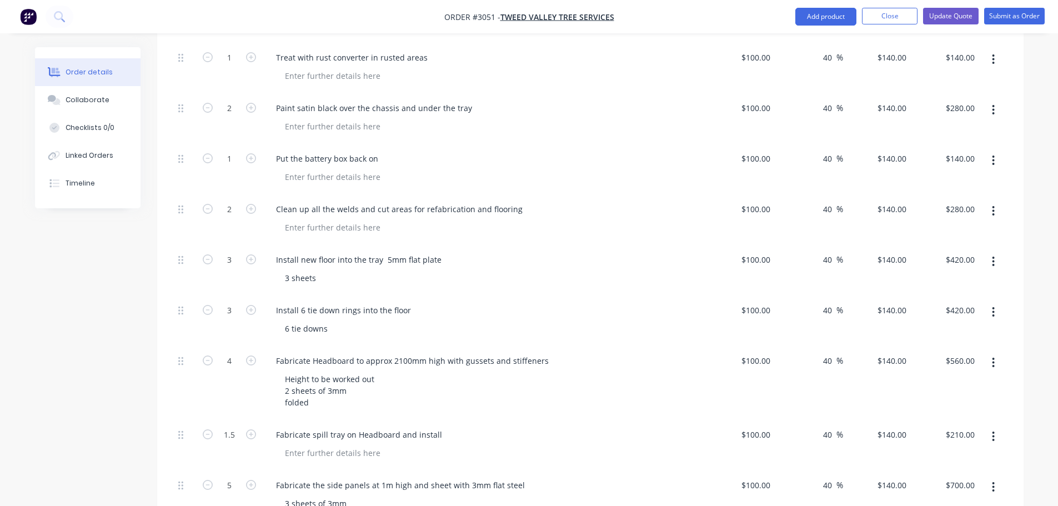
scroll to position [794, 0]
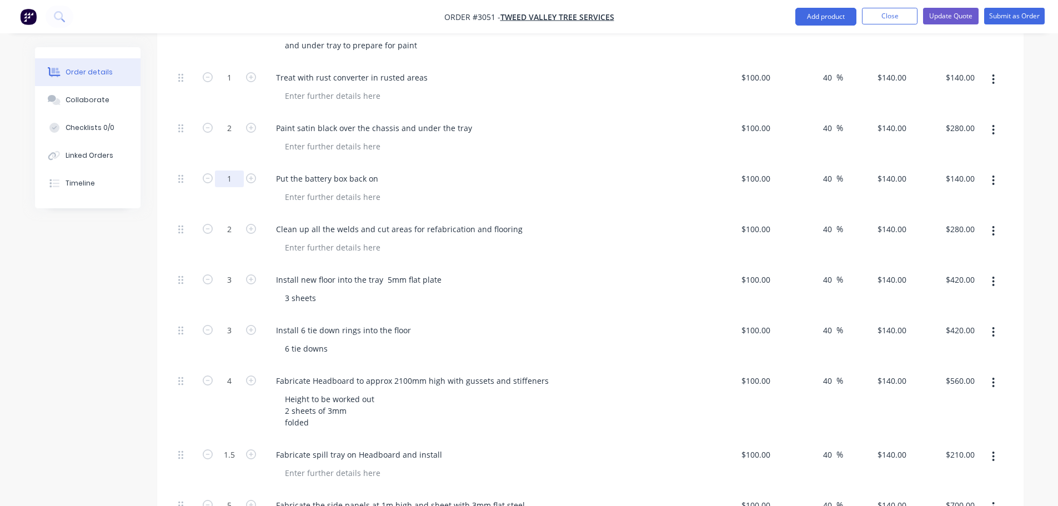
click at [230, 171] on input "1" at bounding box center [229, 179] width 29 height 17
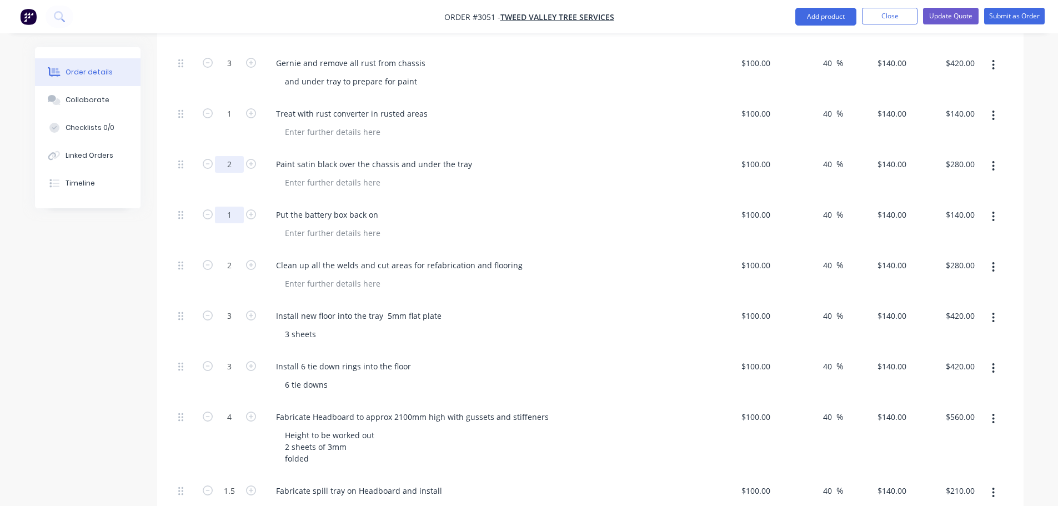
scroll to position [739, 0]
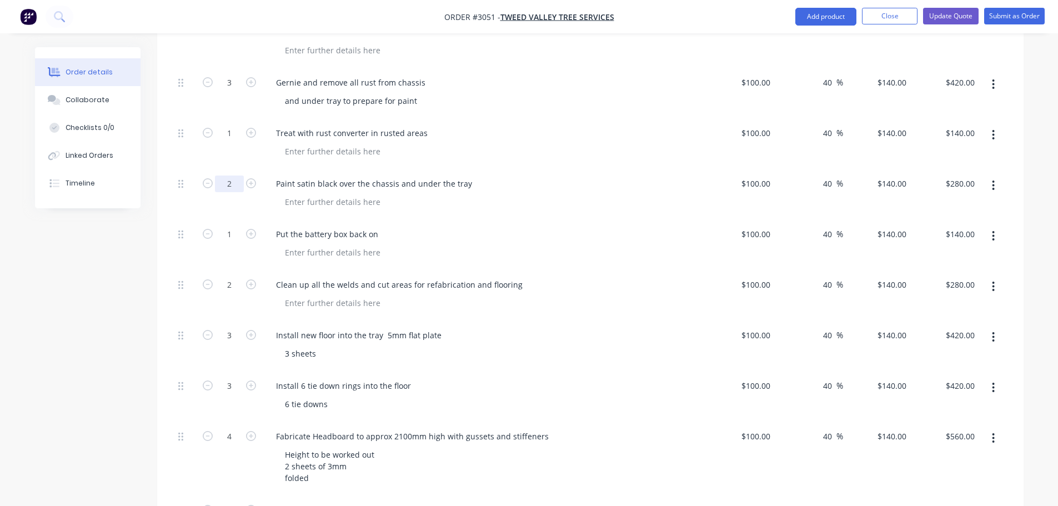
click at [232, 176] on input "2" at bounding box center [229, 184] width 29 height 17
click at [232, 125] on input "1" at bounding box center [229, 133] width 29 height 17
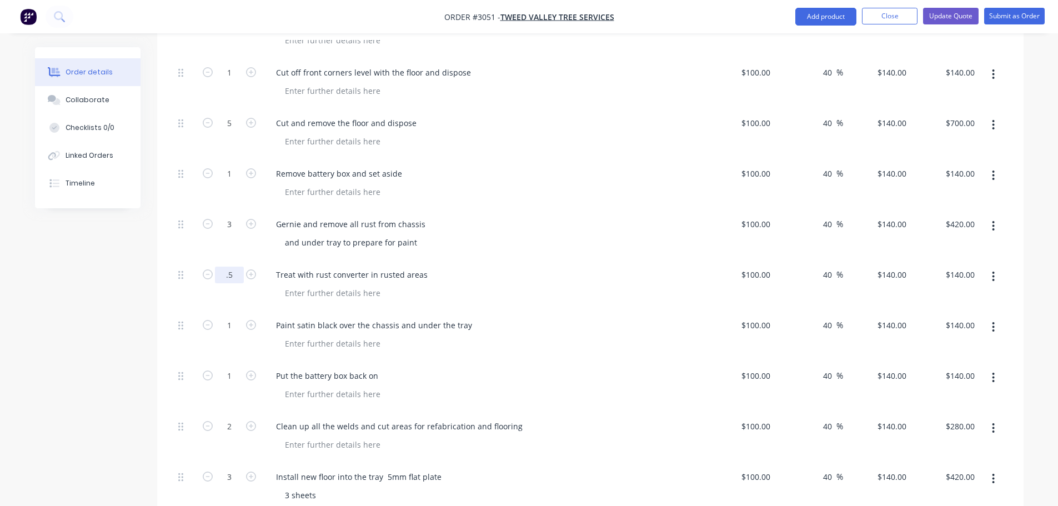
scroll to position [572, 0]
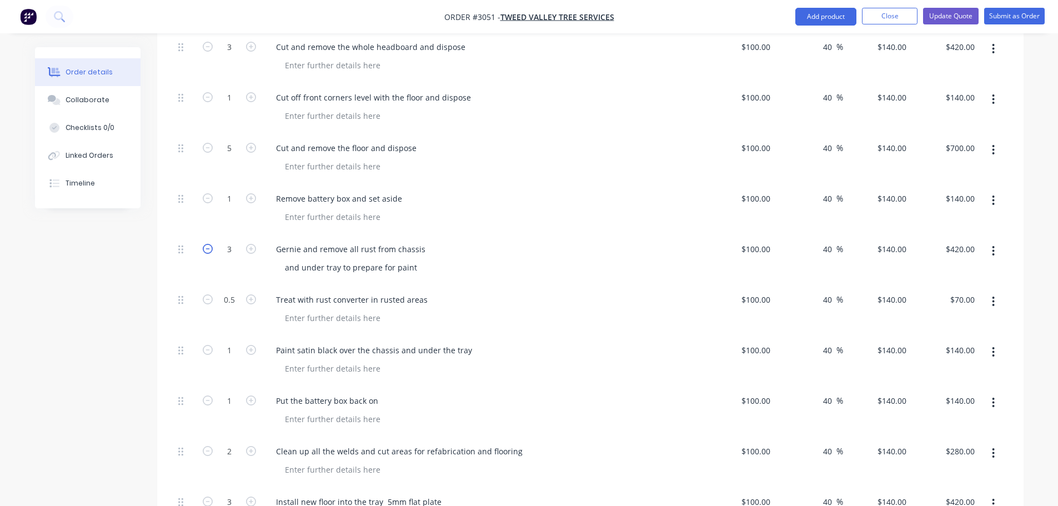
click at [208, 244] on icon "button" at bounding box center [208, 249] width 10 height 10
click at [230, 191] on input "1" at bounding box center [229, 199] width 29 height 17
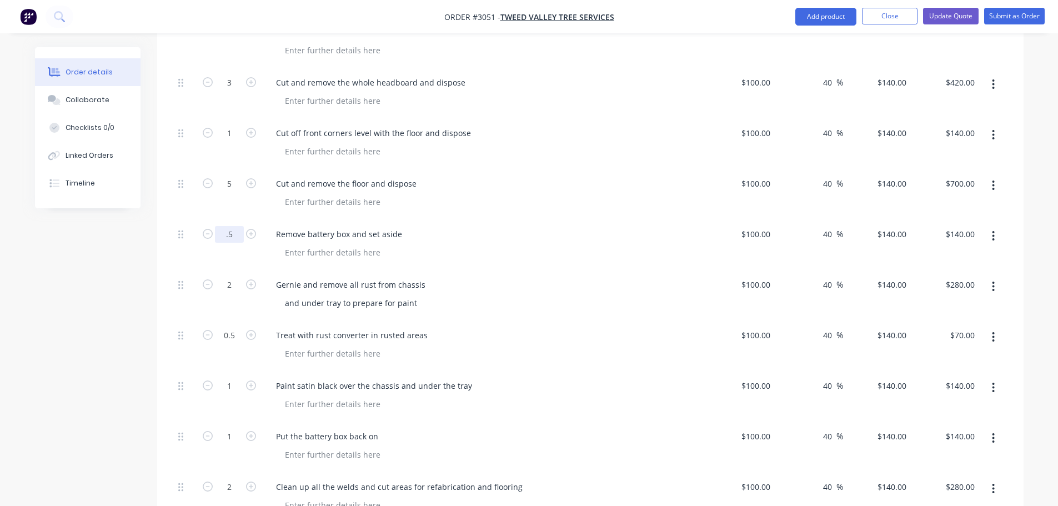
scroll to position [517, 0]
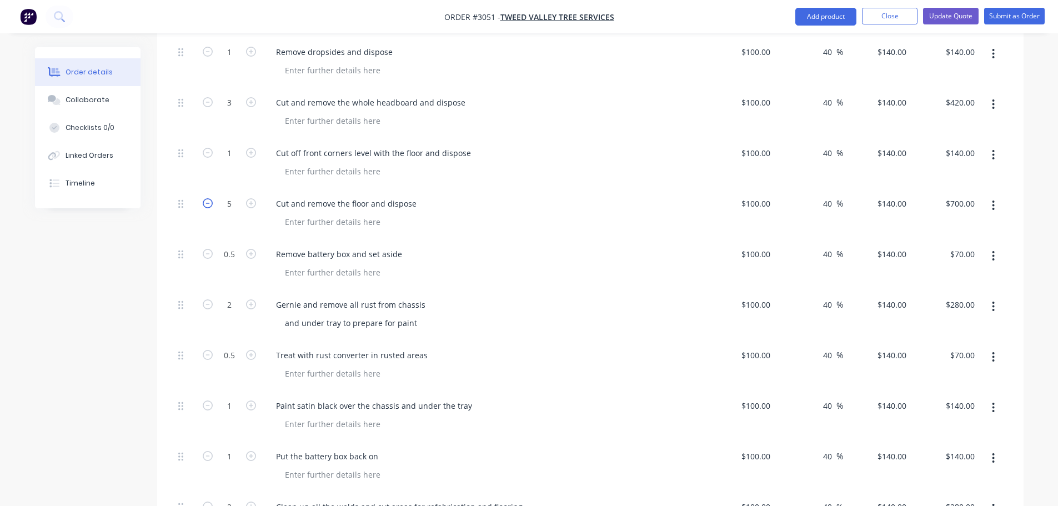
click at [206, 198] on icon "button" at bounding box center [208, 203] width 10 height 10
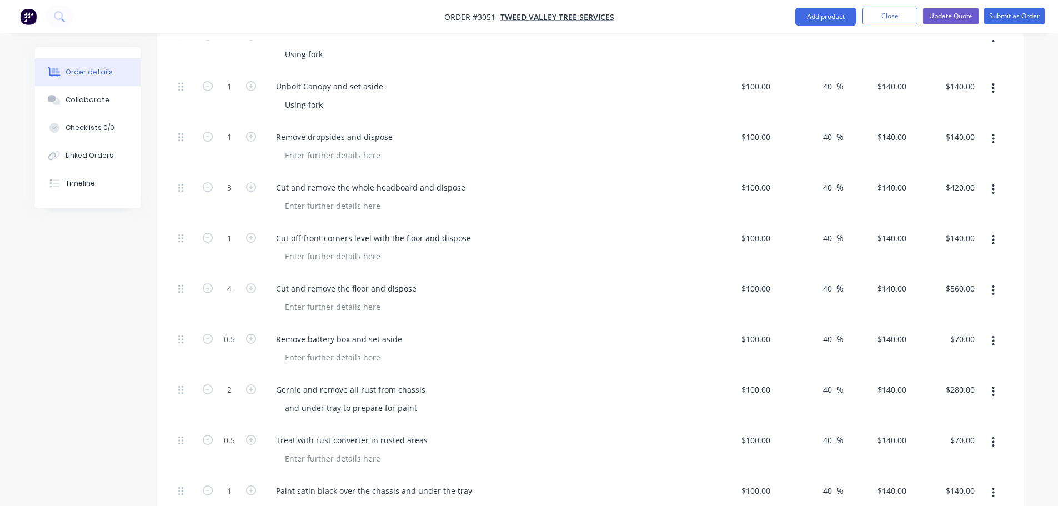
scroll to position [406, 0]
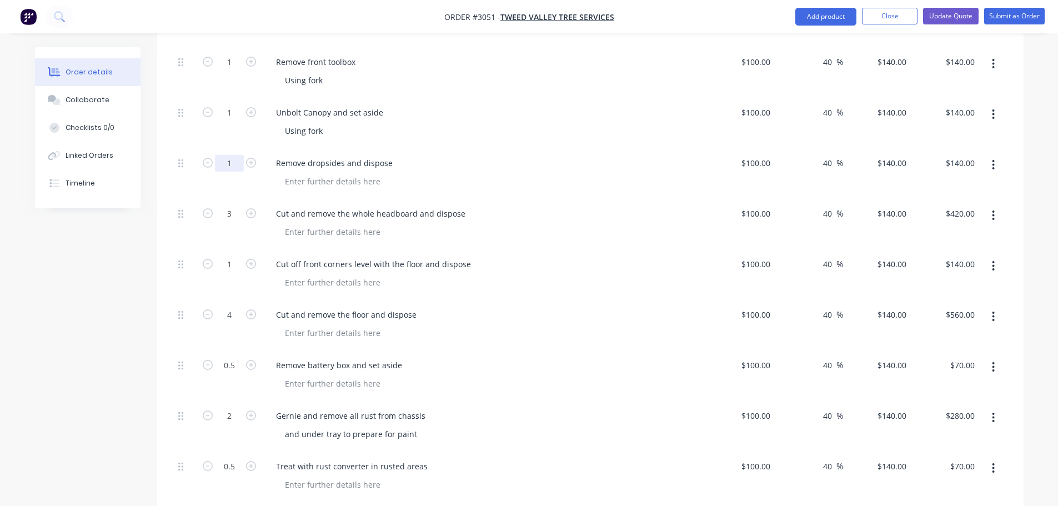
click at [229, 155] on input "1" at bounding box center [229, 163] width 29 height 17
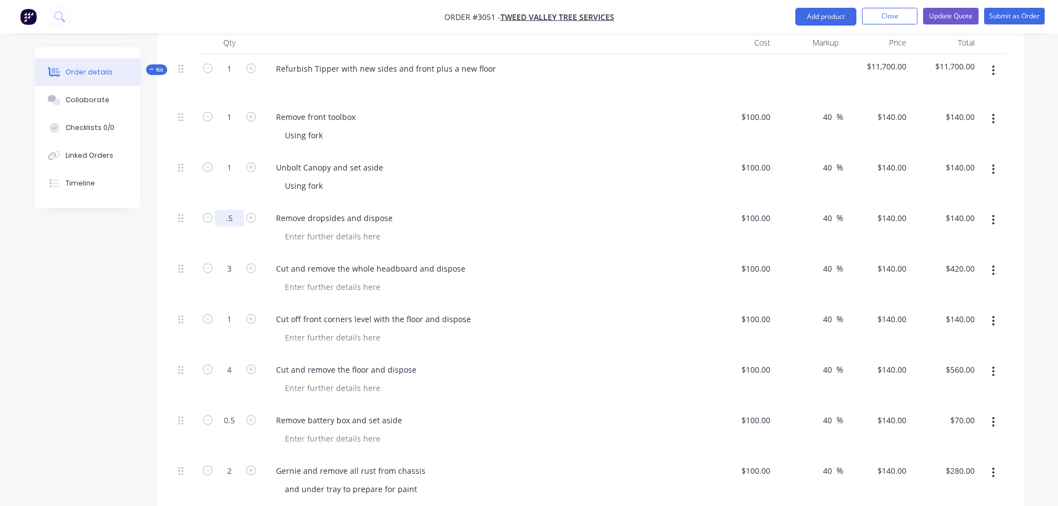
scroll to position [350, 0]
click at [231, 160] on input "1" at bounding box center [229, 168] width 29 height 17
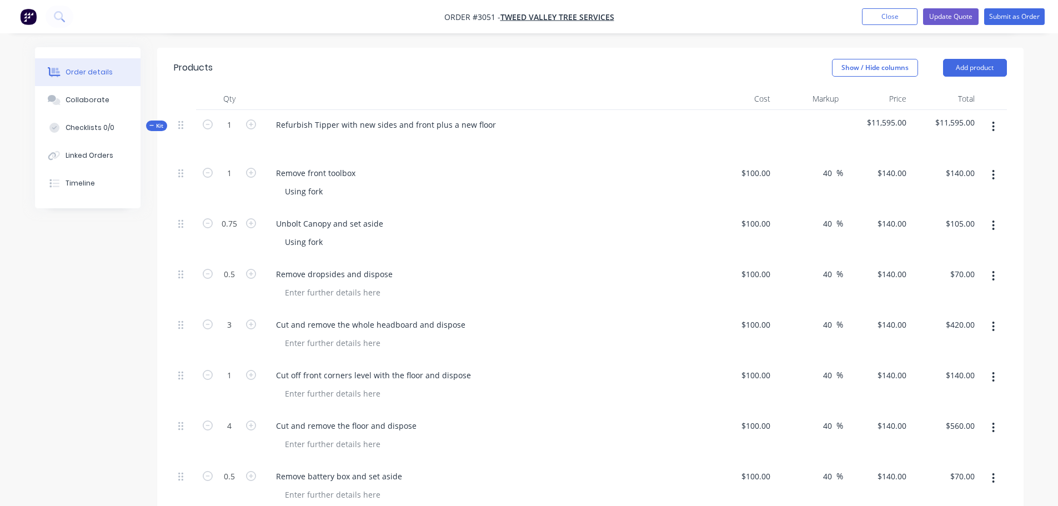
click at [486, 165] on div "Remove front toolbox" at bounding box center [485, 173] width 436 height 16
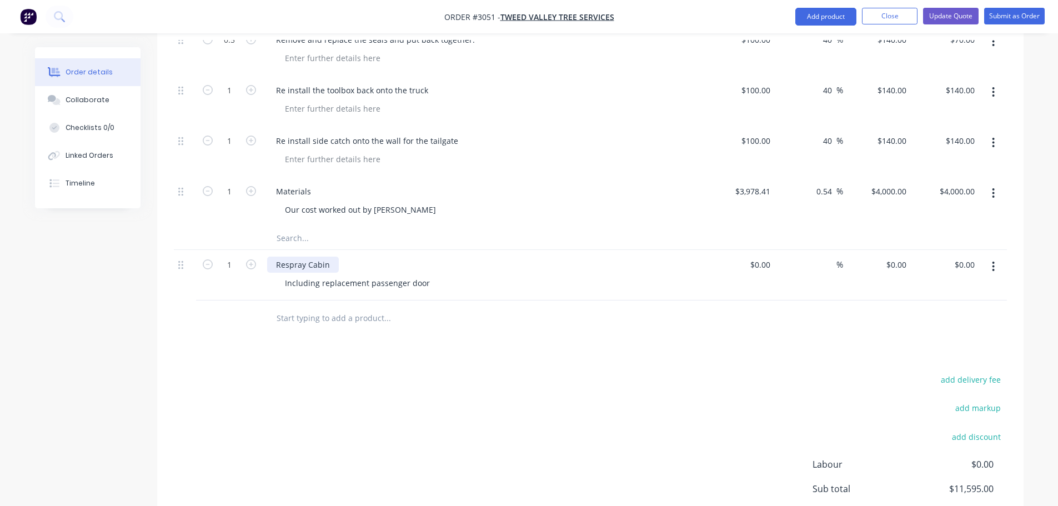
scroll to position [1961, 0]
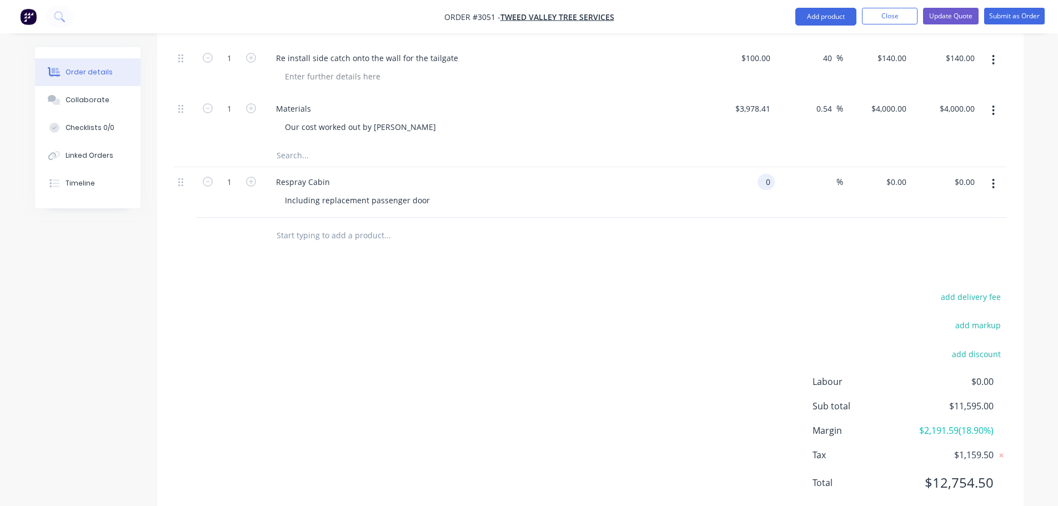
click at [765, 174] on input "0" at bounding box center [768, 182] width 13 height 16
click at [895, 174] on div "0 $0.00" at bounding box center [896, 182] width 30 height 16
click at [899, 174] on input "0" at bounding box center [904, 182] width 13 height 16
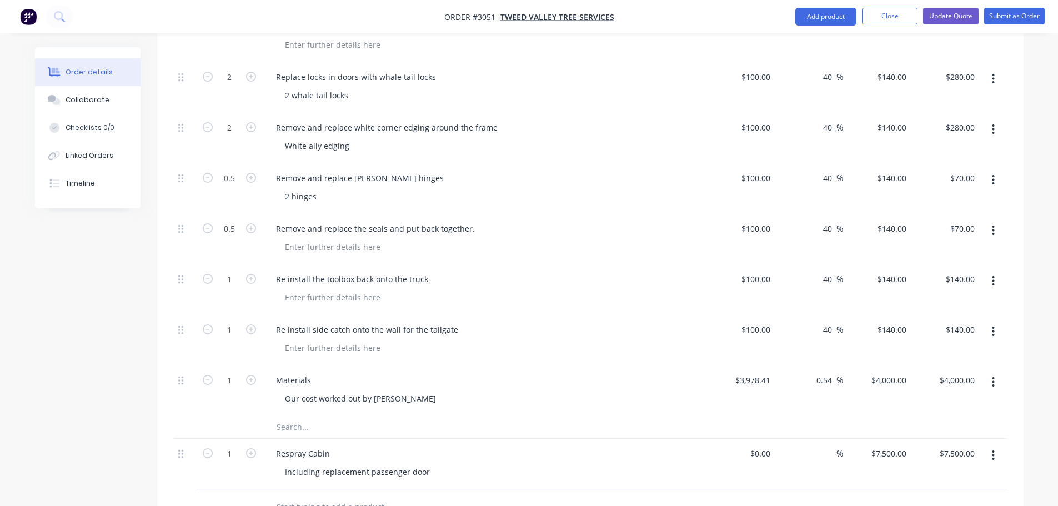
scroll to position [1905, 0]
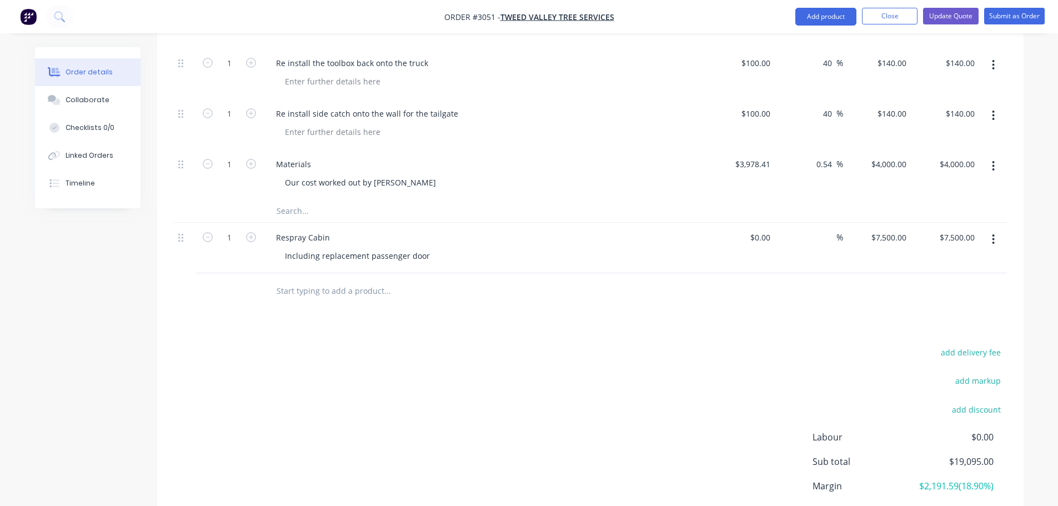
click at [993, 233] on icon "button" at bounding box center [993, 239] width 3 height 12
click at [919, 327] on div "Delete" at bounding box center [955, 335] width 86 height 16
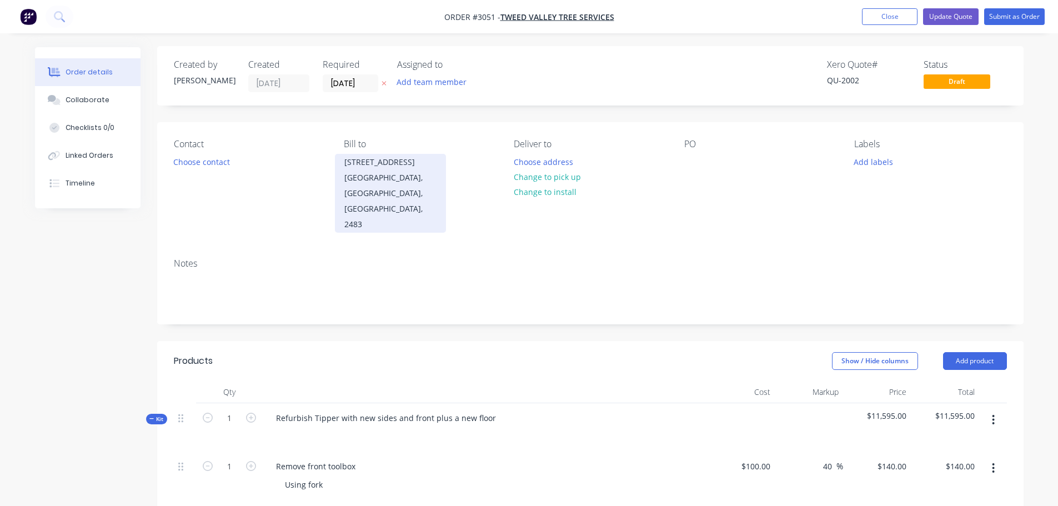
scroll to position [0, 0]
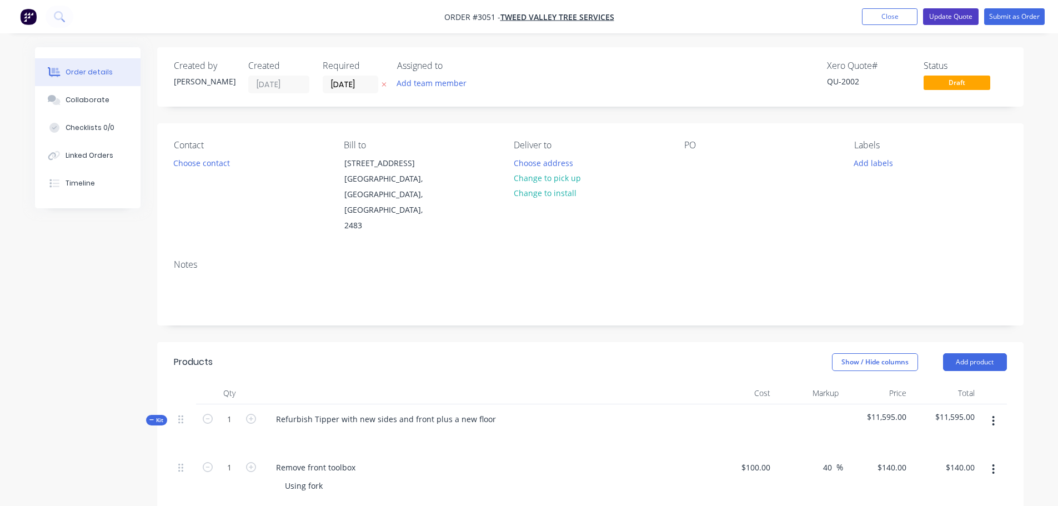
click at [943, 12] on button "Update Quote" at bounding box center [951, 16] width 56 height 17
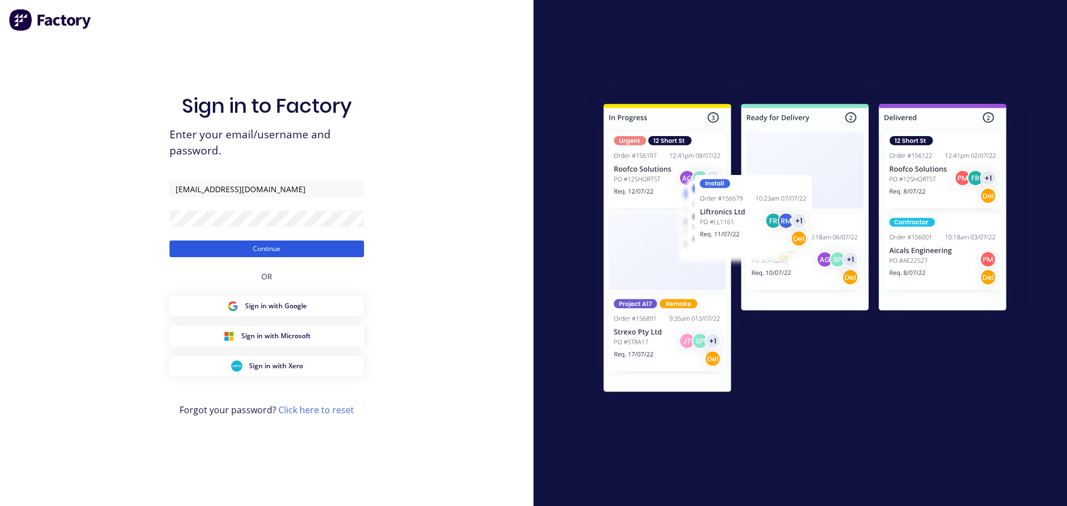
click at [269, 243] on button "Continue" at bounding box center [266, 249] width 194 height 17
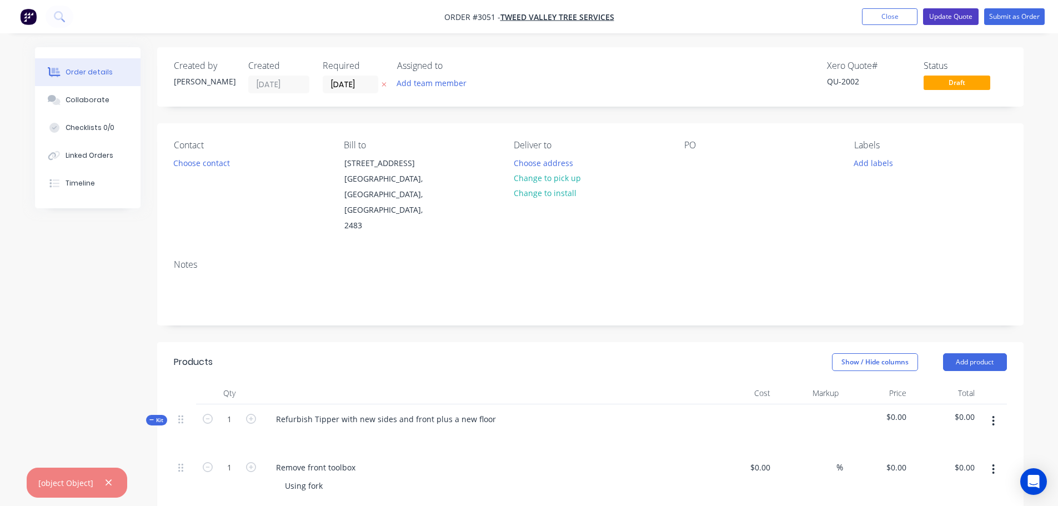
click at [949, 17] on button "Update Quote" at bounding box center [951, 16] width 56 height 17
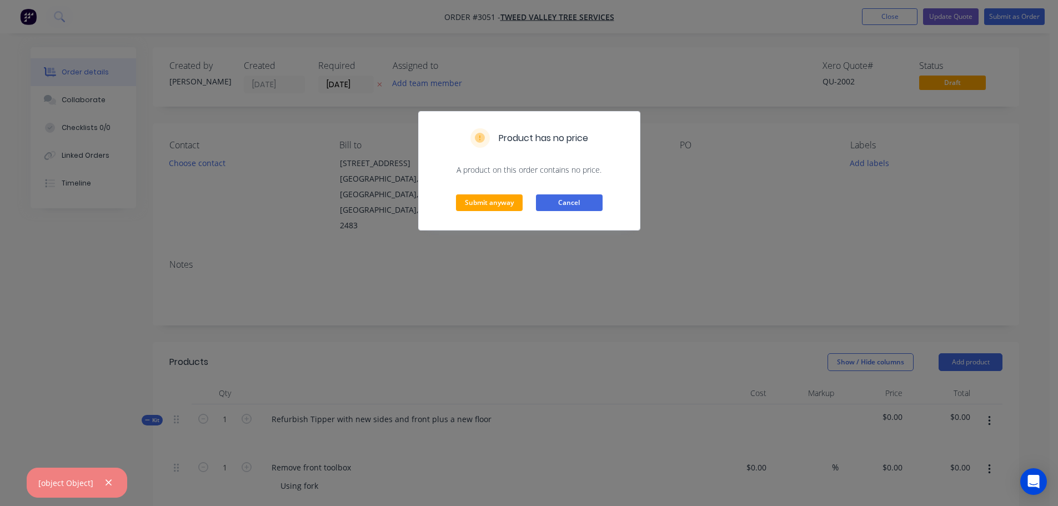
click at [561, 202] on button "Cancel" at bounding box center [569, 202] width 67 height 17
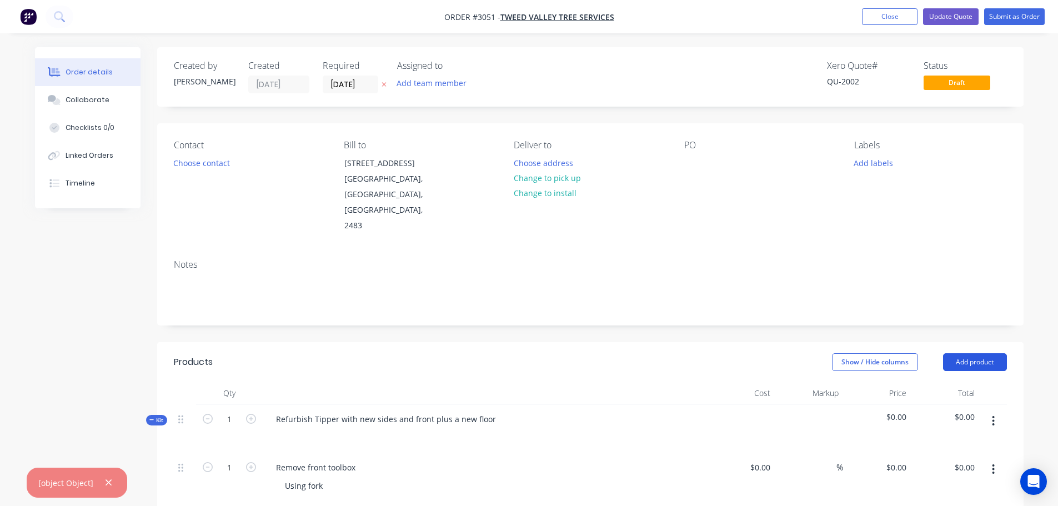
click at [983, 353] on button "Add product" at bounding box center [975, 362] width 64 height 18
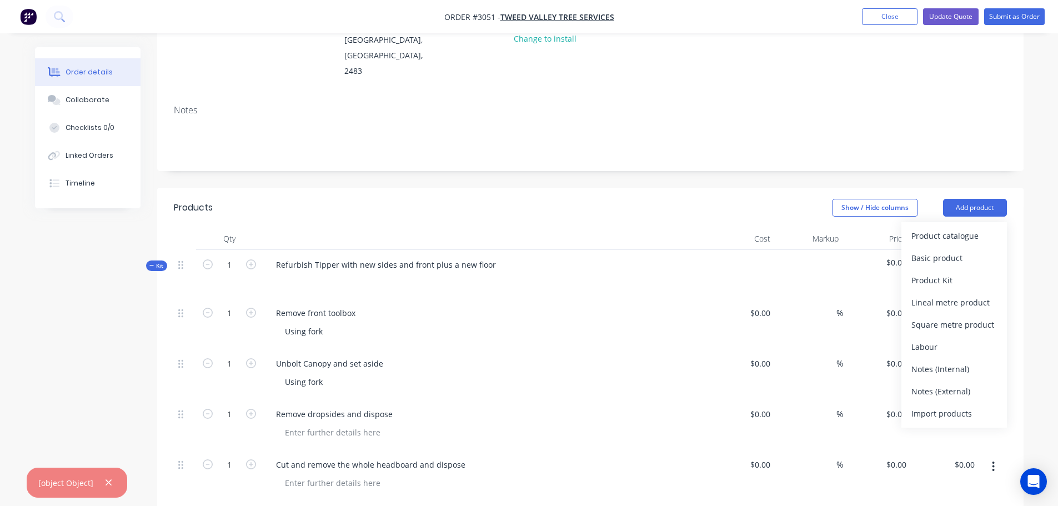
scroll to position [167, 0]
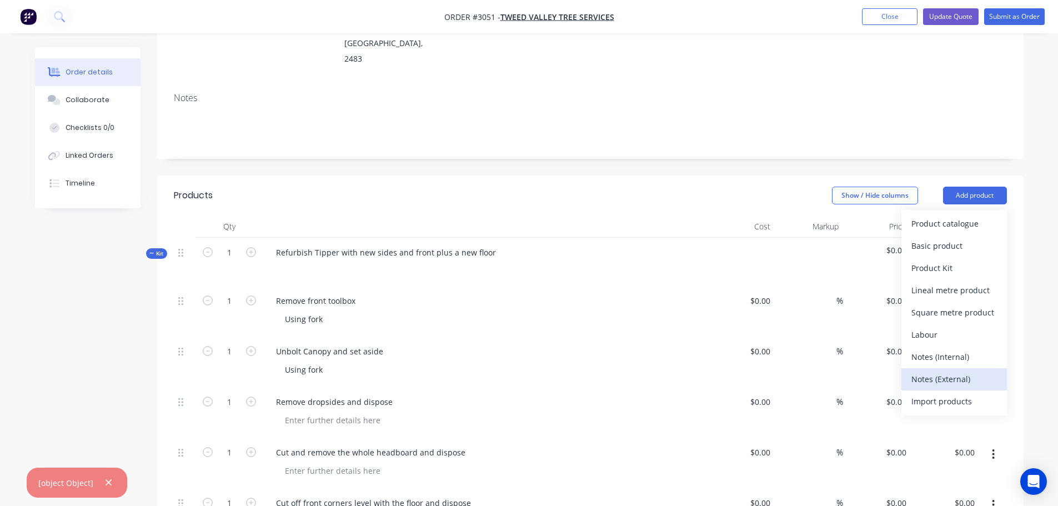
click at [930, 371] on div "Notes (External)" at bounding box center [955, 379] width 86 height 16
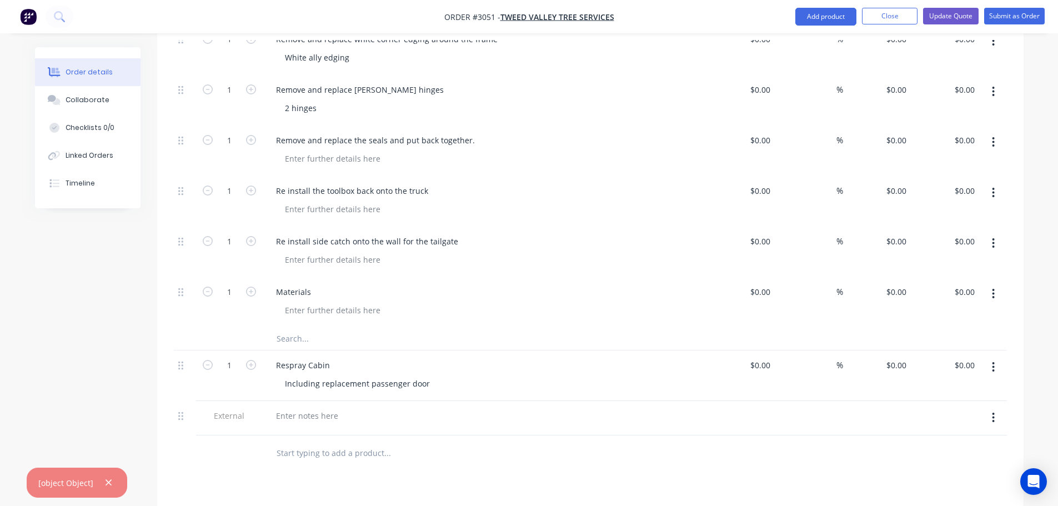
scroll to position [1995, 0]
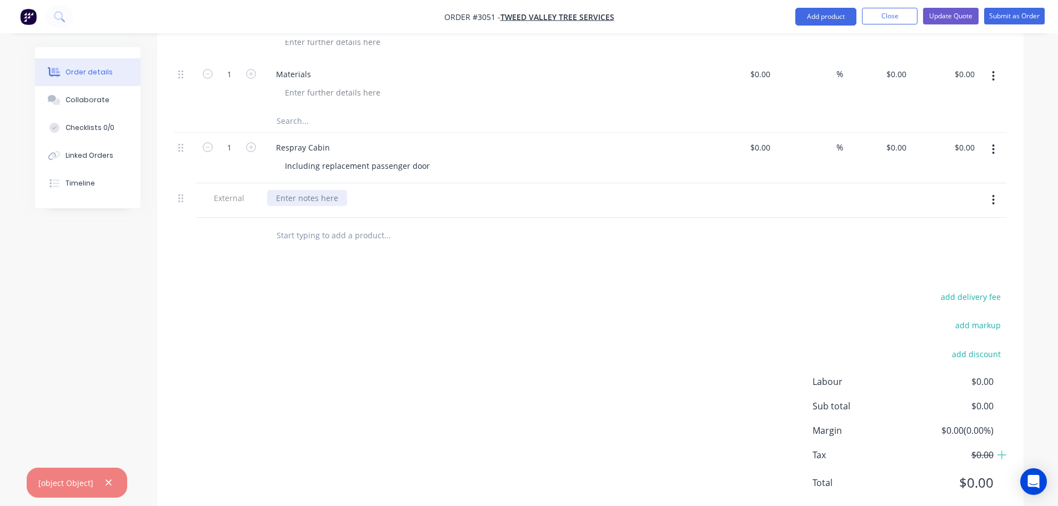
click at [301, 190] on div at bounding box center [307, 198] width 80 height 16
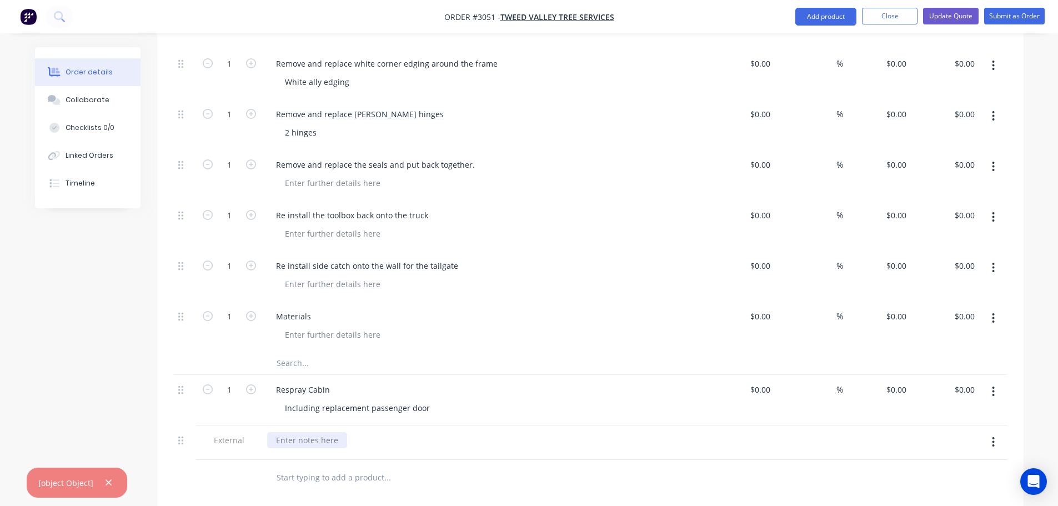
scroll to position [1773, 0]
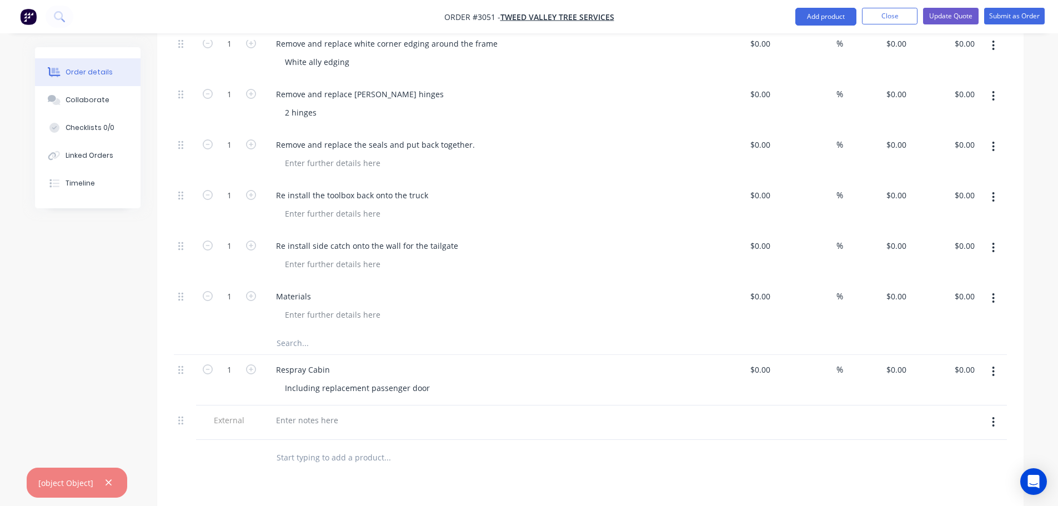
click at [996, 362] on button "button" at bounding box center [993, 372] width 26 height 20
drag, startPoint x: 923, startPoint y: 437, endPoint x: 906, endPoint y: 428, distance: 19.1
click at [919, 459] on div "Delete" at bounding box center [955, 467] width 86 height 16
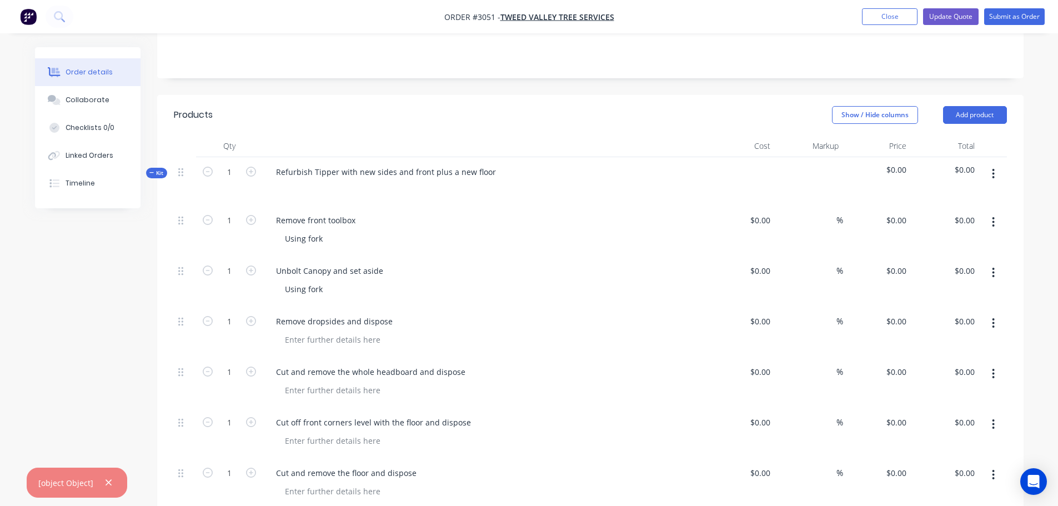
scroll to position [162, 0]
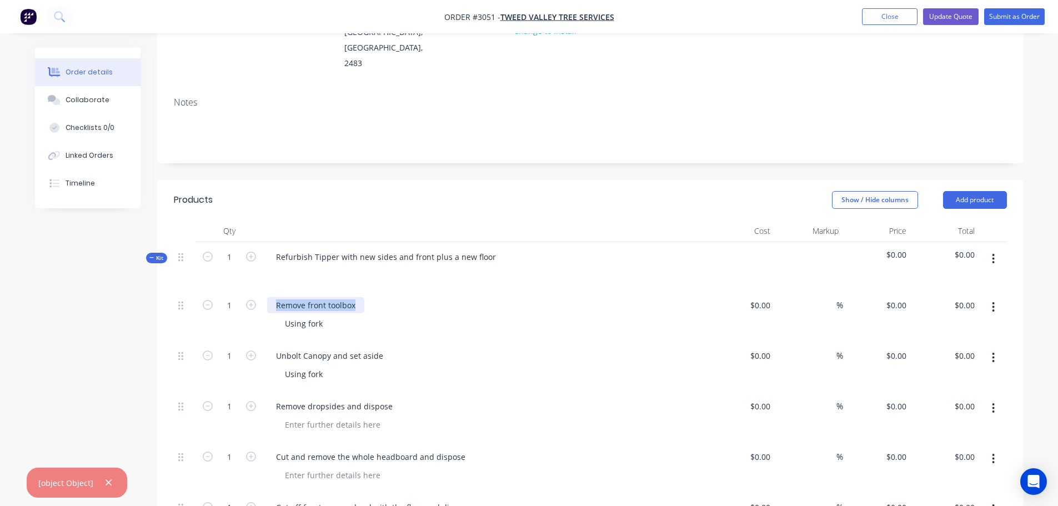
drag, startPoint x: 283, startPoint y: 273, endPoint x: 357, endPoint y: 274, distance: 73.3
click at [357, 297] on div "Remove front toolbox" at bounding box center [315, 305] width 97 height 16
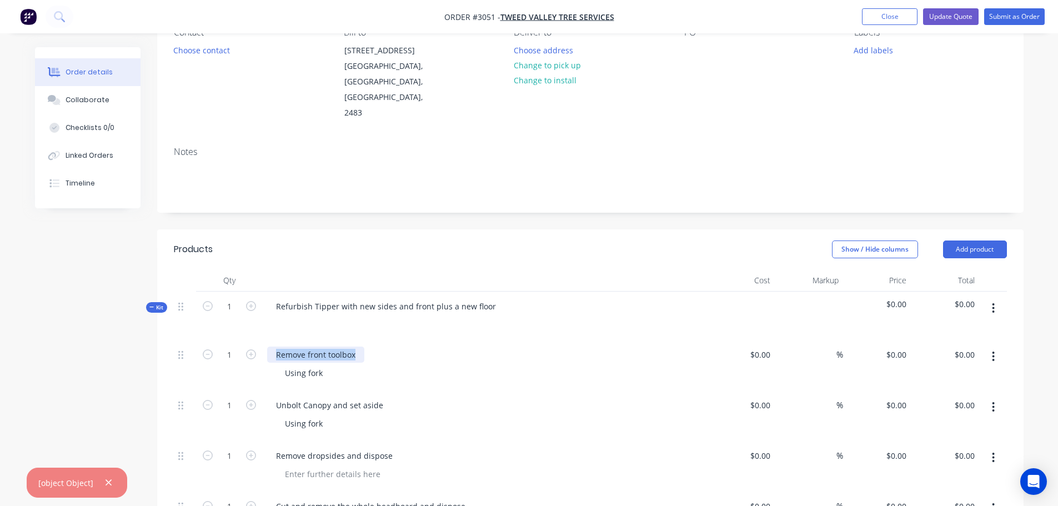
scroll to position [0, 0]
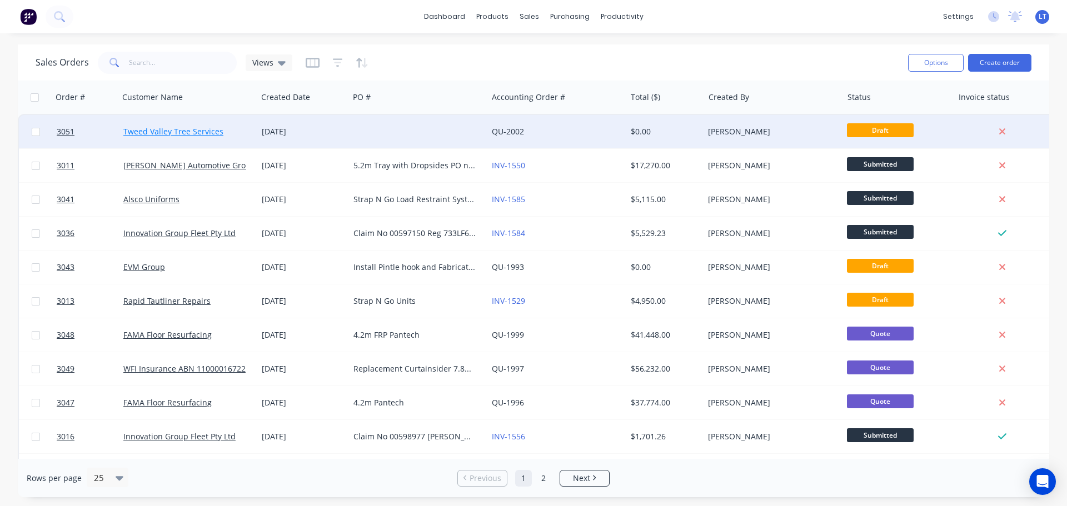
click at [181, 130] on link "Tweed Valley Tree Services" at bounding box center [173, 131] width 100 height 11
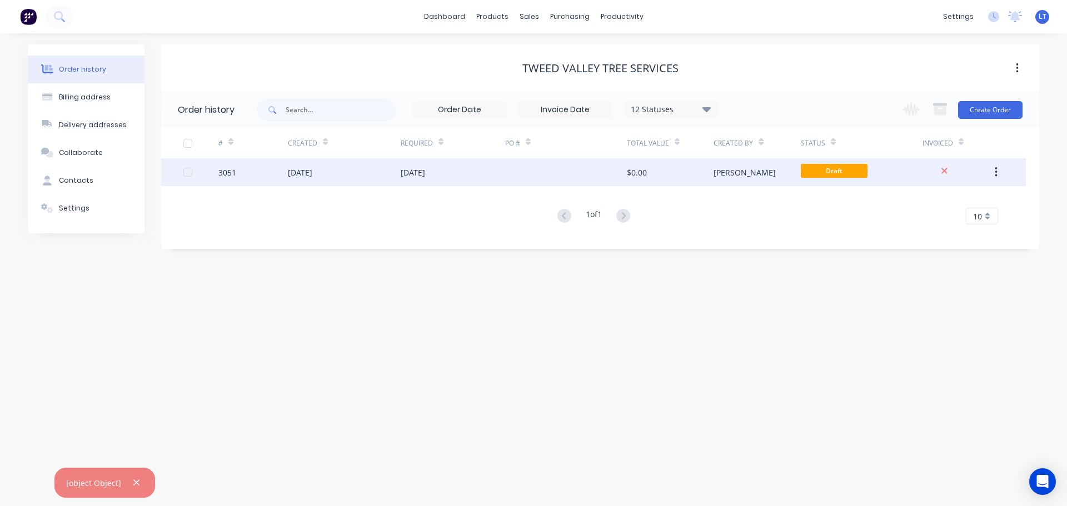
click at [336, 174] on div "[DATE]" at bounding box center [344, 172] width 113 height 28
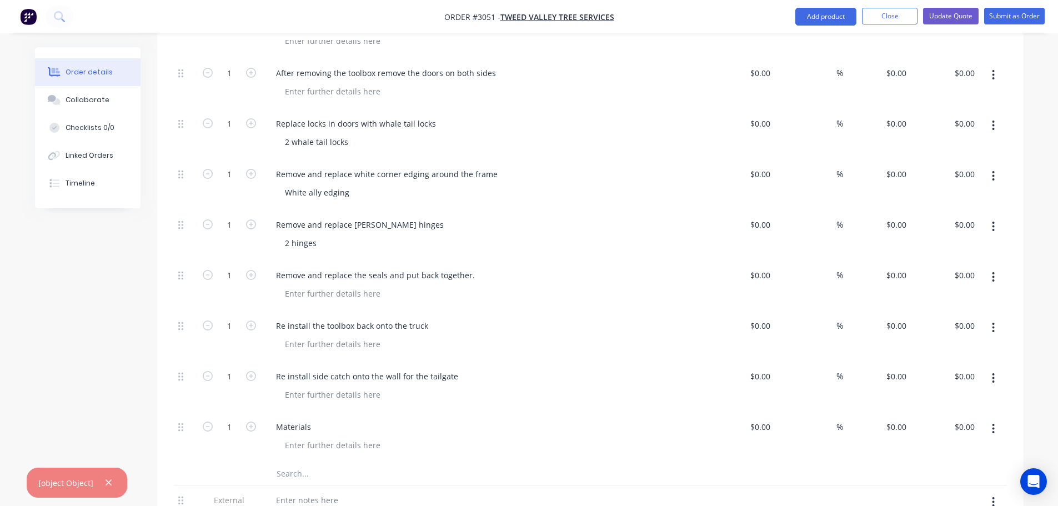
scroll to position [1611, 0]
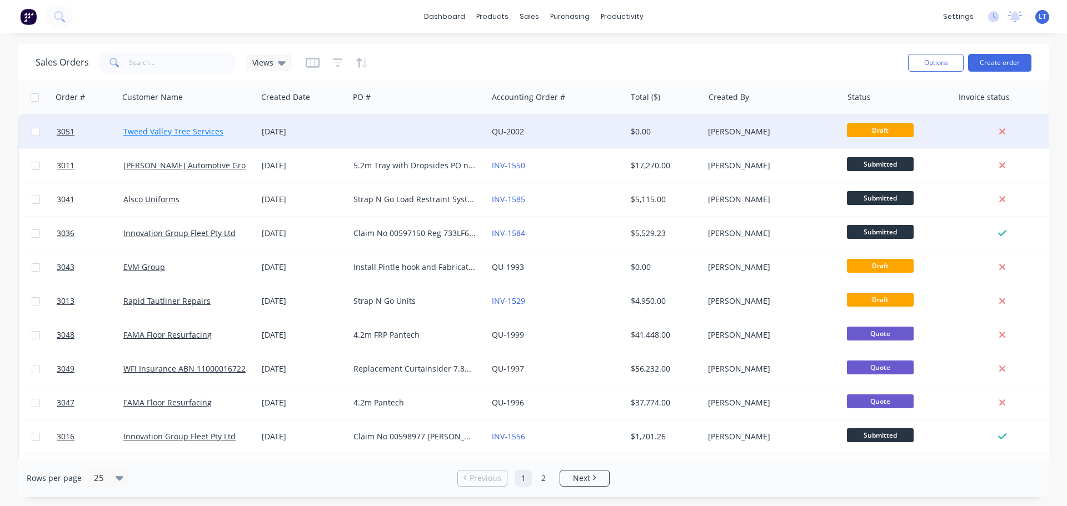
click at [197, 132] on link "Tweed Valley Tree Services" at bounding box center [173, 131] width 100 height 11
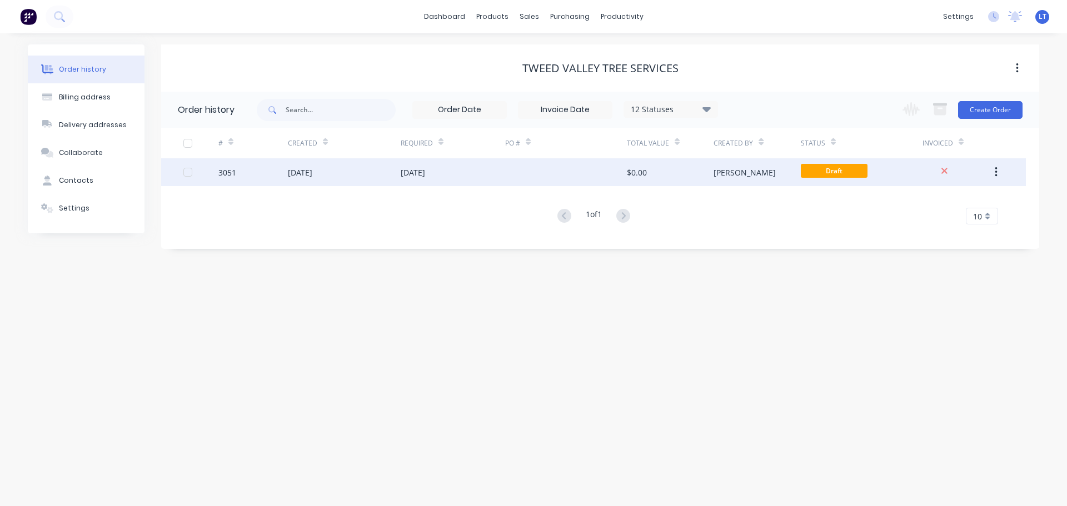
click at [425, 170] on div "[DATE]" at bounding box center [413, 173] width 24 height 12
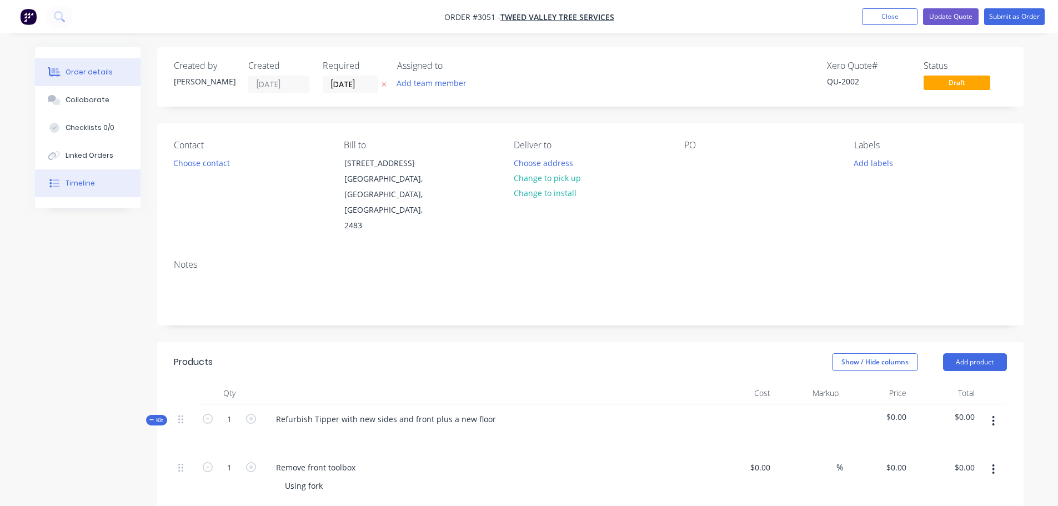
click at [89, 183] on div "Timeline" at bounding box center [80, 183] width 29 height 10
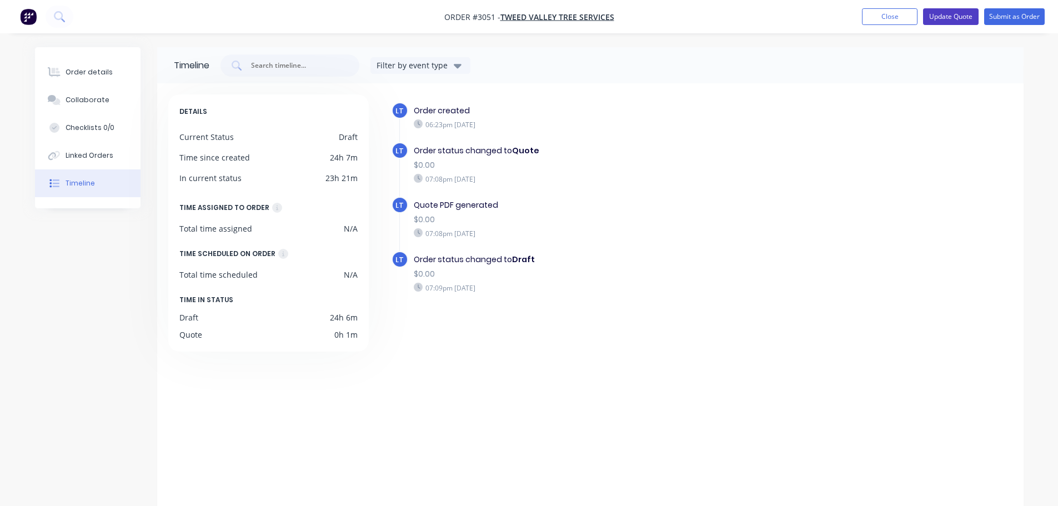
click at [944, 16] on button "Update Quote" at bounding box center [951, 16] width 56 height 17
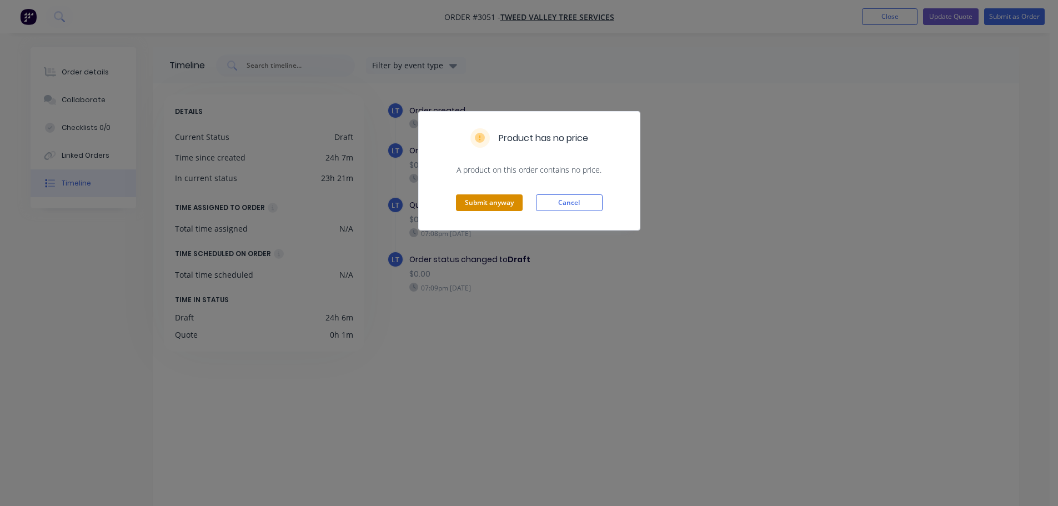
click at [482, 198] on button "Submit anyway" at bounding box center [489, 202] width 67 height 17
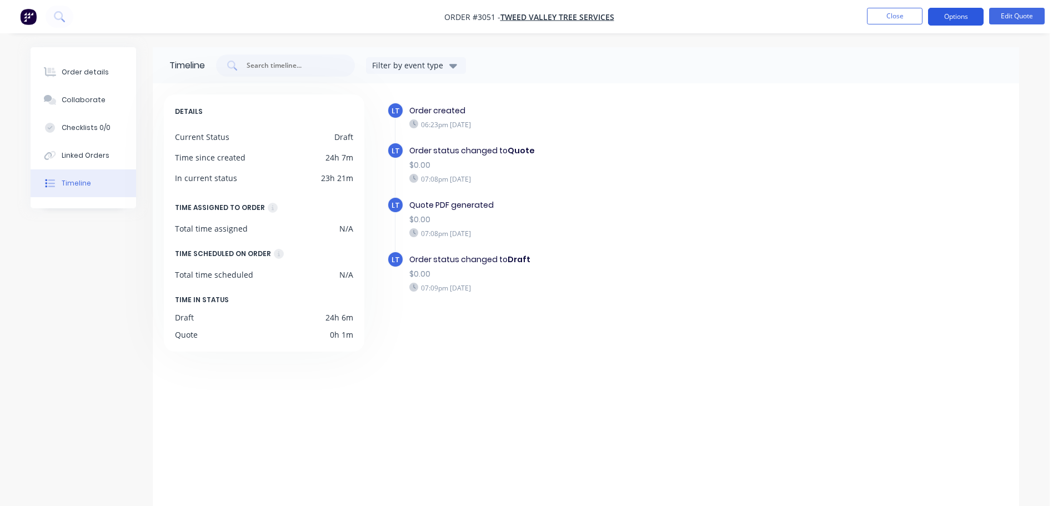
click at [950, 14] on button "Options" at bounding box center [956, 17] width 56 height 18
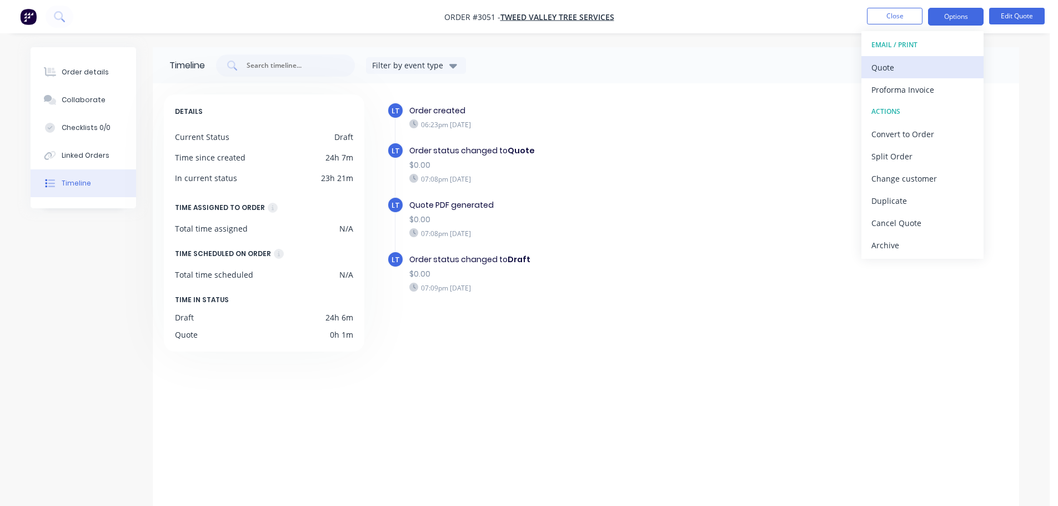
click at [871, 68] on button "Quote" at bounding box center [923, 67] width 122 height 22
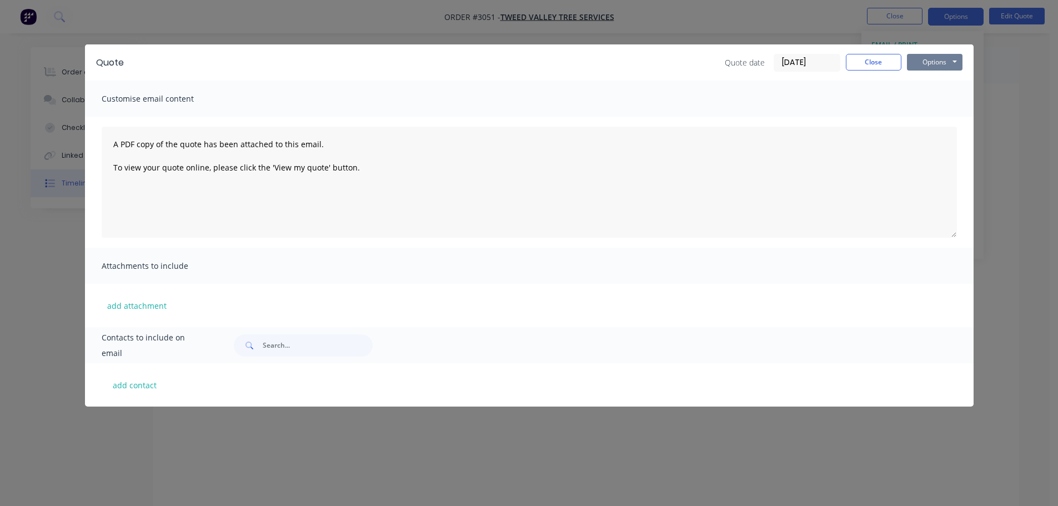
click at [930, 58] on button "Options" at bounding box center [935, 62] width 56 height 17
click at [923, 75] on button "Preview" at bounding box center [942, 82] width 71 height 18
click at [877, 64] on button "Close" at bounding box center [874, 62] width 56 height 17
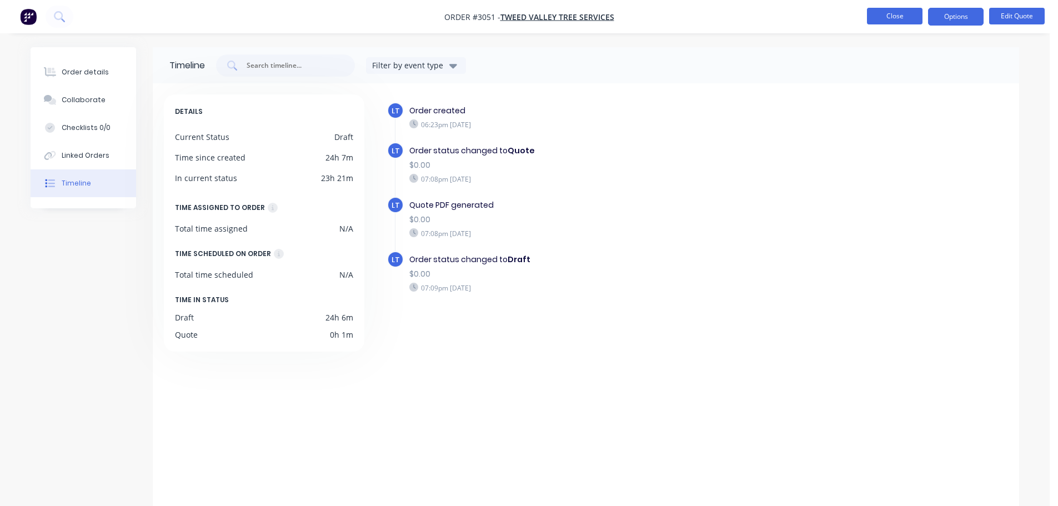
click at [882, 12] on button "Close" at bounding box center [895, 16] width 56 height 17
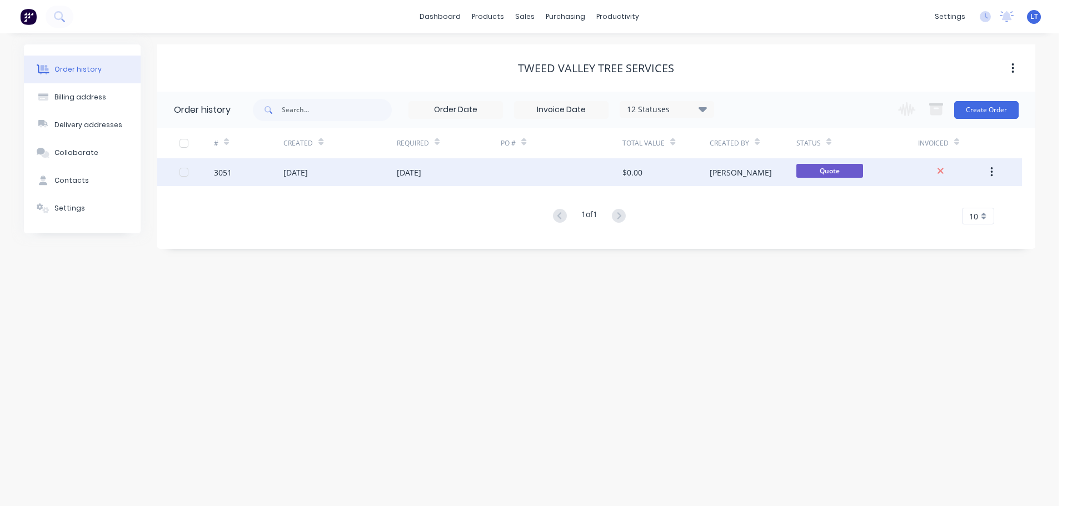
click at [421, 171] on div "[DATE]" at bounding box center [409, 173] width 24 height 12
